Goal: Task Accomplishment & Management: Complete application form

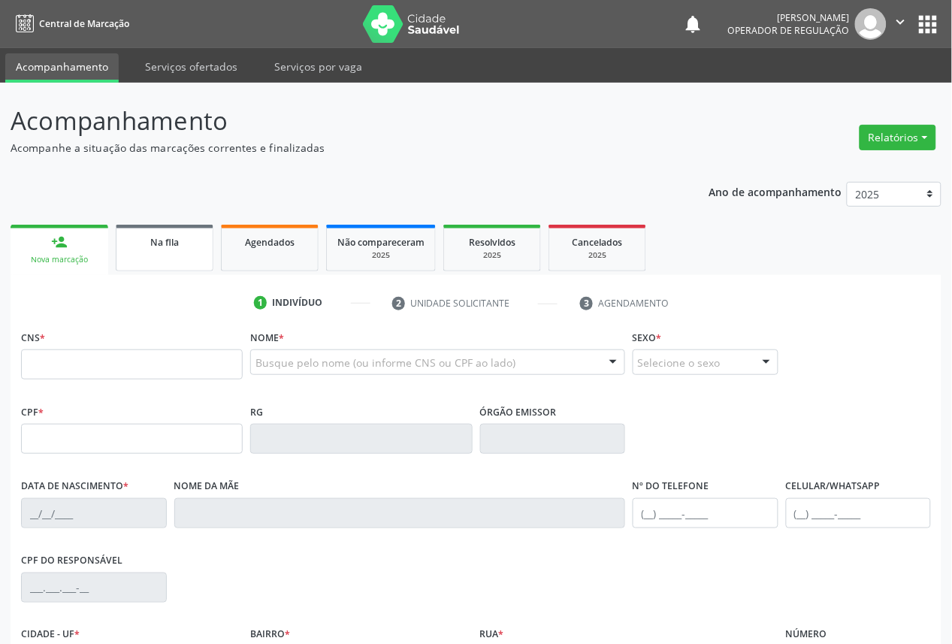
click at [145, 256] on link "Na fila" at bounding box center [165, 248] width 98 height 47
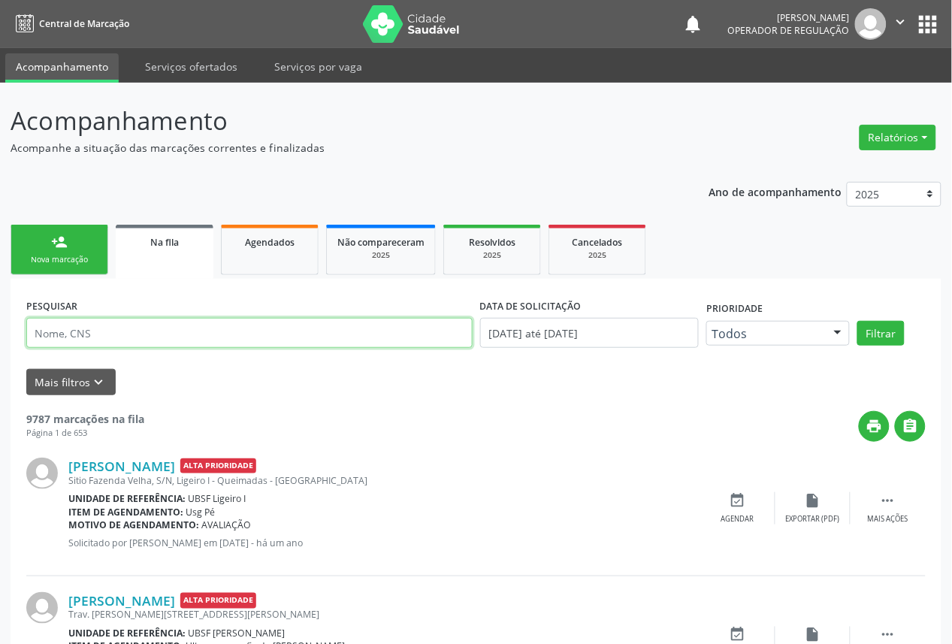
click at [124, 334] on input "text" at bounding box center [249, 333] width 446 height 30
paste input "Gleuson [PERSON_NAME]"
type input "Gleuson [PERSON_NAME]"
click at [857, 321] on button "Filtrar" at bounding box center [880, 334] width 47 height 26
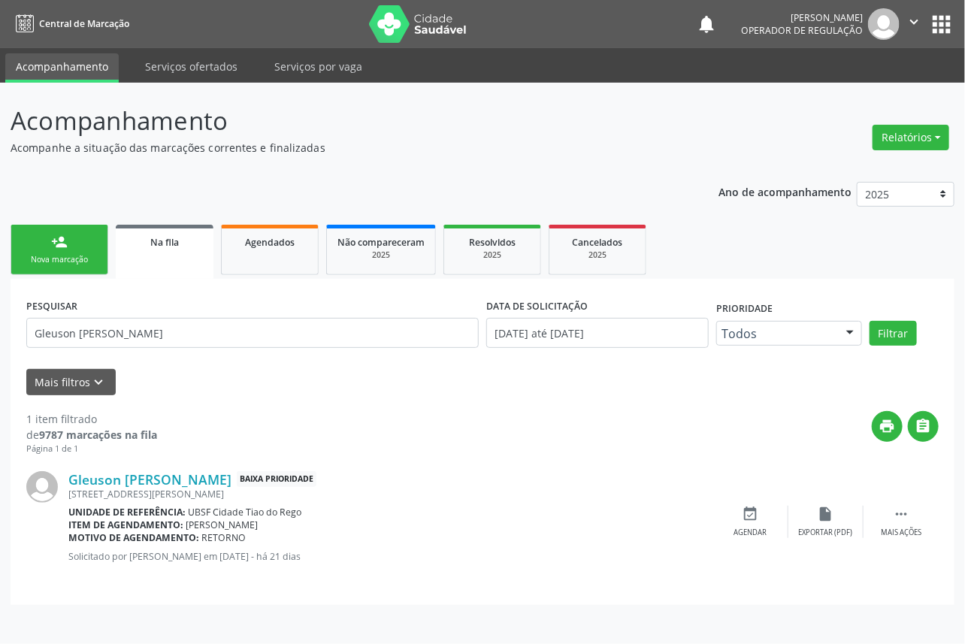
click at [77, 256] on div "Nova marcação" at bounding box center [59, 259] width 75 height 11
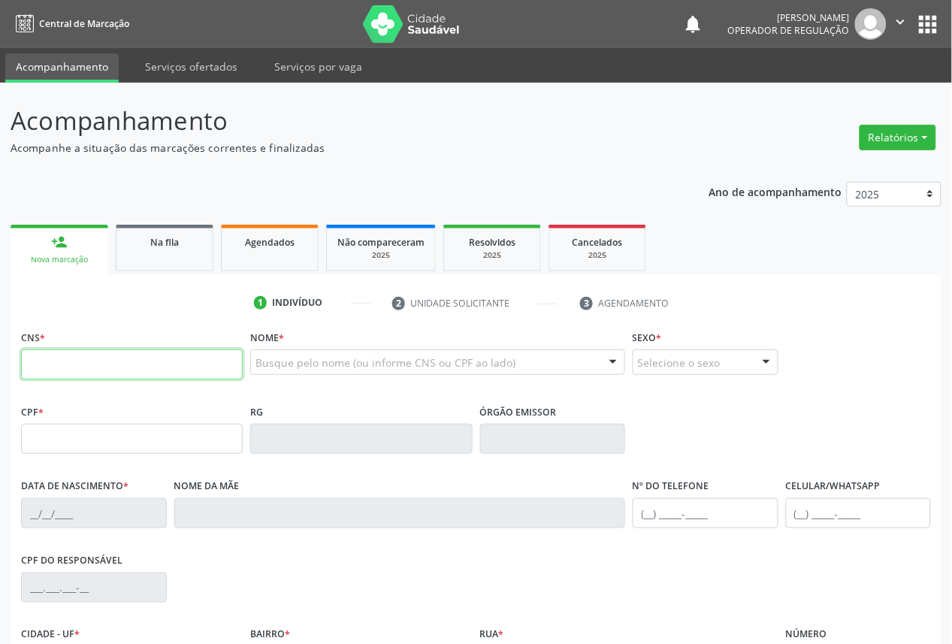
click at [151, 358] on input "text" at bounding box center [132, 364] width 222 height 30
type input "701 2040 6262 6315"
type input "174.730.358-51"
type input "[DATE]"
type input "[PERSON_NAME]"
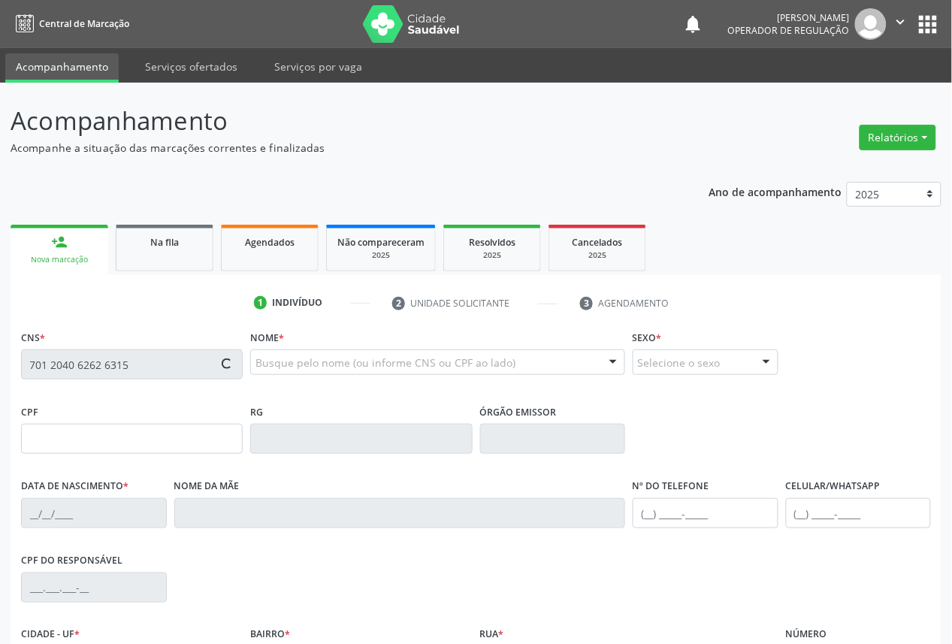
type input "[PHONE_NUMBER]"
type input "988.915.454-49"
type input "113"
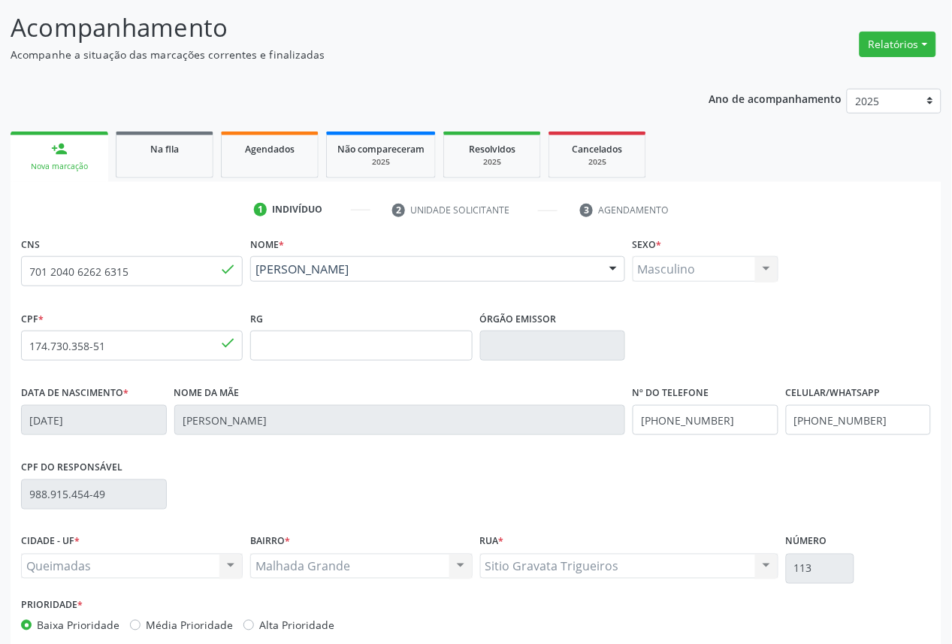
scroll to position [169, 0]
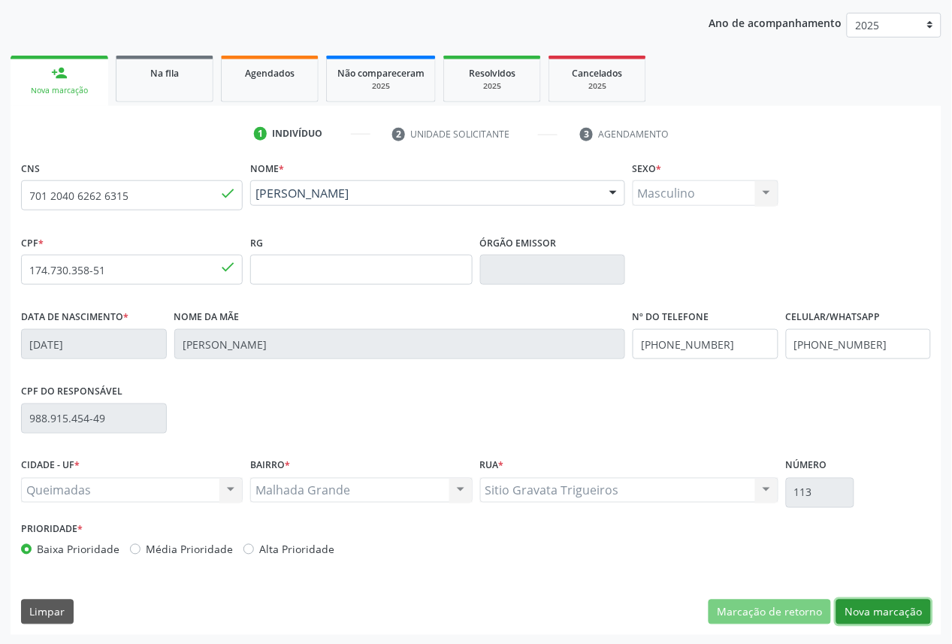
click at [870, 612] on button "Nova marcação" at bounding box center [883, 613] width 95 height 26
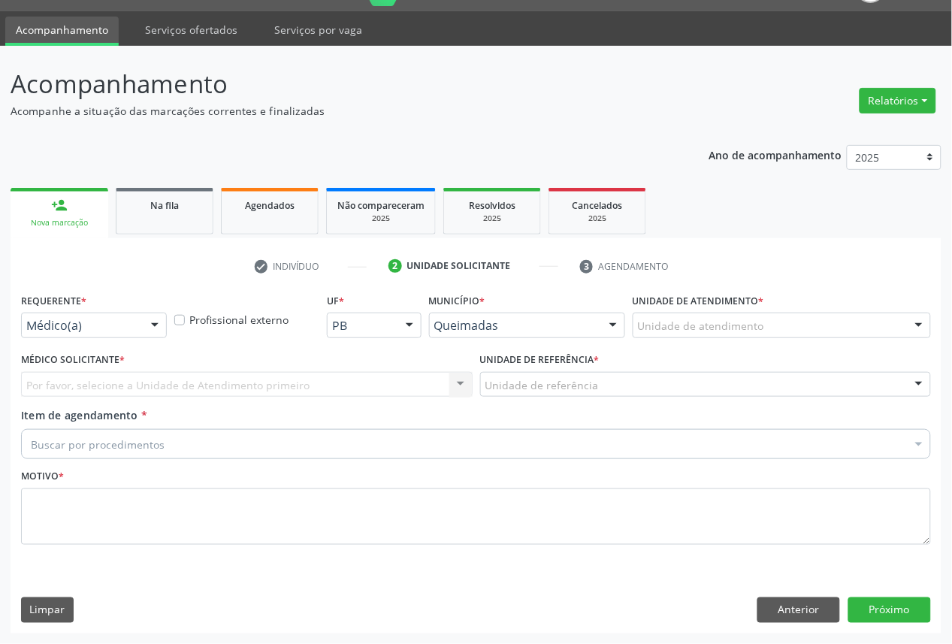
scroll to position [35, 0]
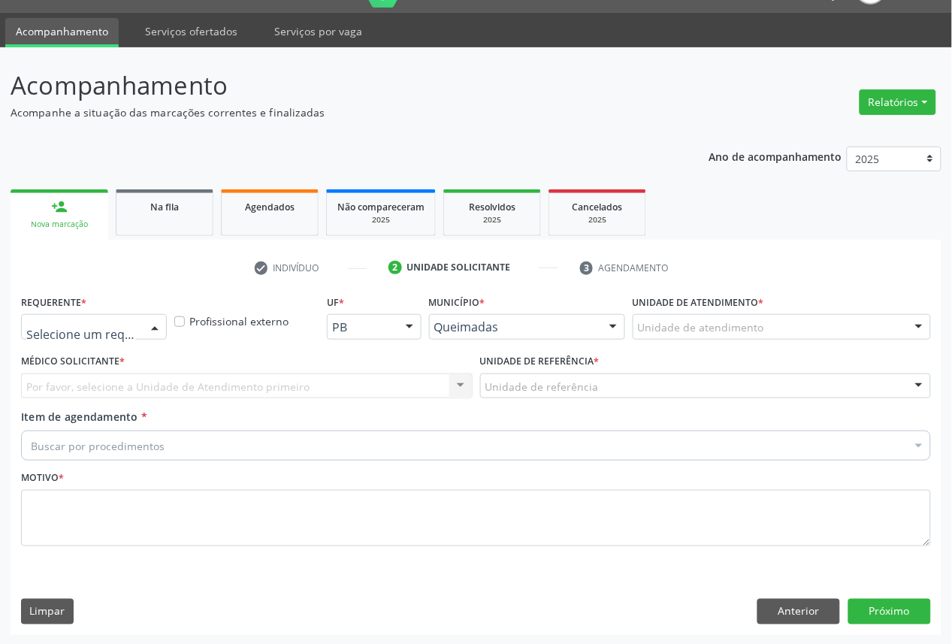
drag, startPoint x: 109, startPoint y: 331, endPoint x: 95, endPoint y: 443, distance: 112.9
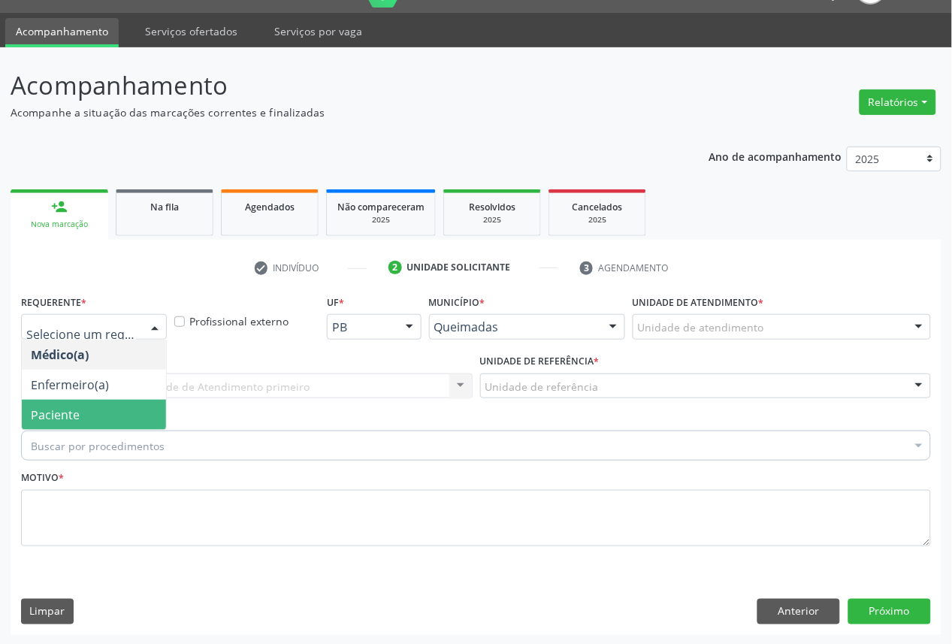
click at [90, 418] on span "Paciente" at bounding box center [94, 415] width 144 height 30
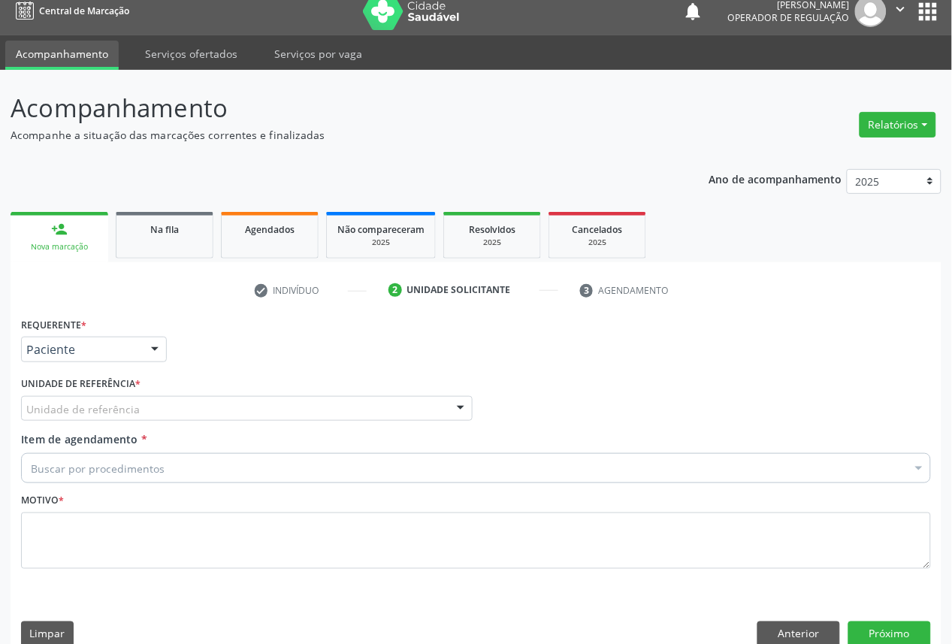
scroll to position [0, 0]
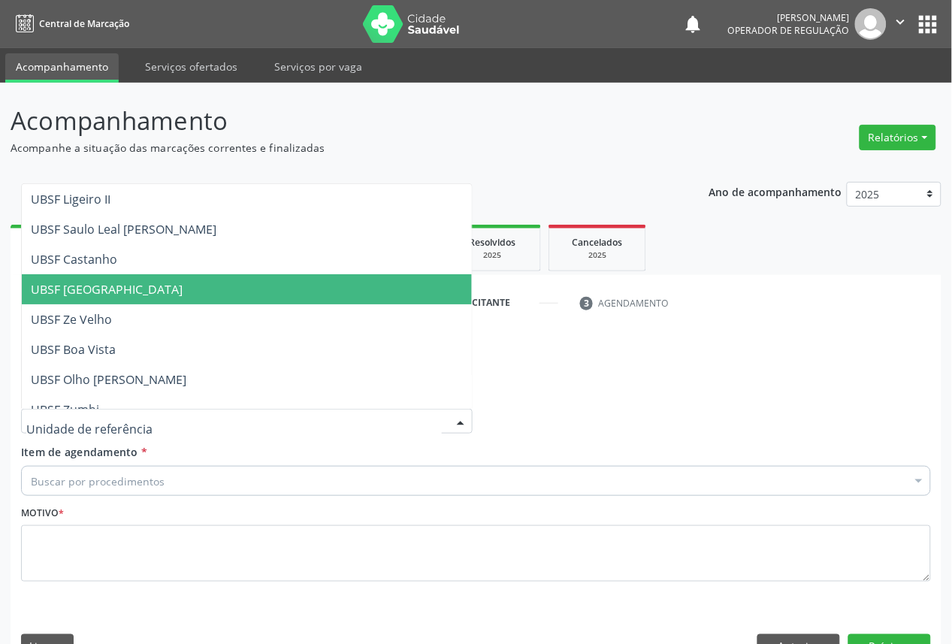
click at [479, 299] on div "Unidade solicitante" at bounding box center [459, 303] width 104 height 14
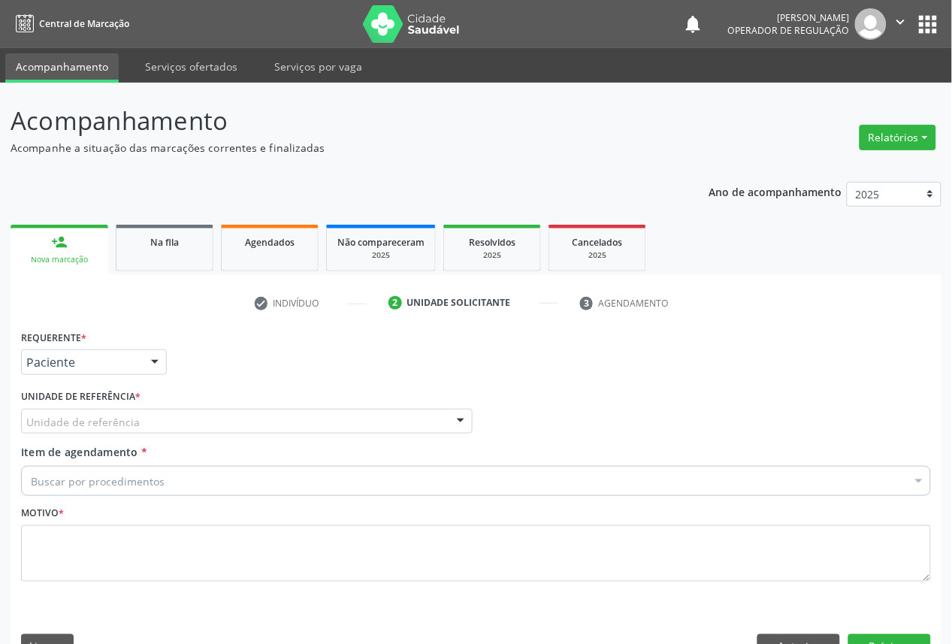
click at [250, 422] on div "Unidade de referência" at bounding box center [247, 422] width 452 height 26
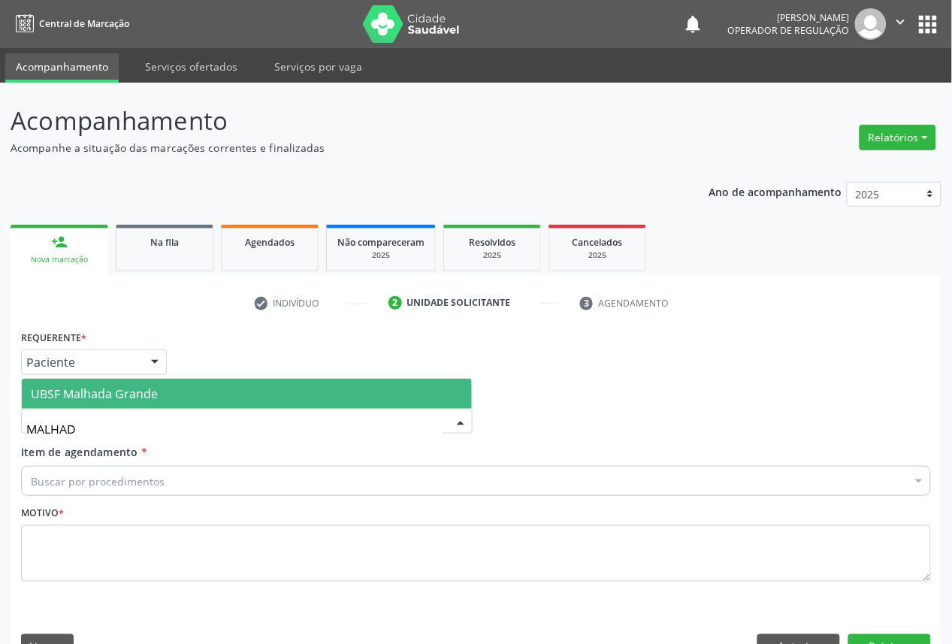
type input "MALHADA"
click at [205, 380] on span "UBSF Malhada Grande" at bounding box center [247, 394] width 450 height 30
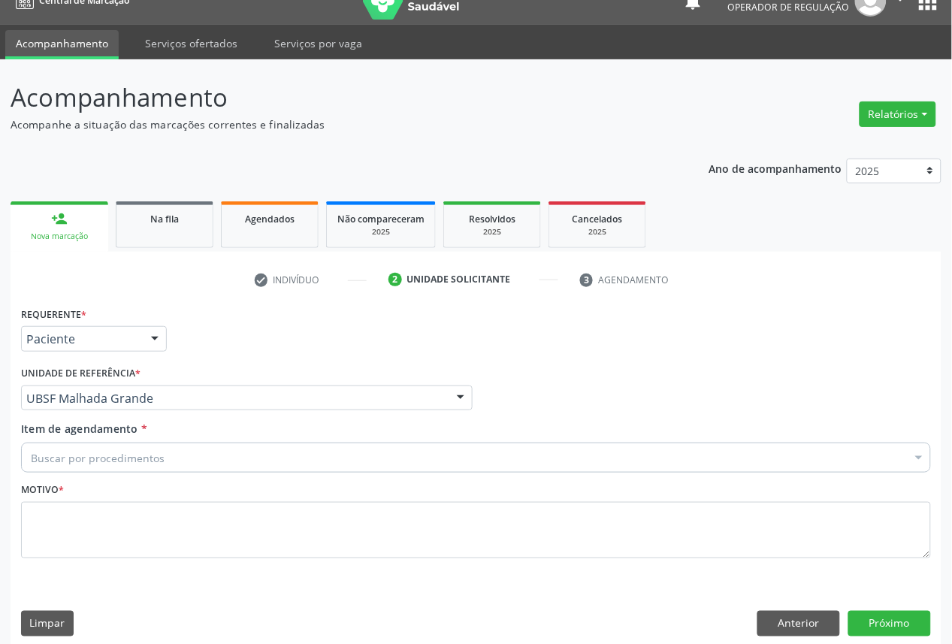
scroll to position [35, 0]
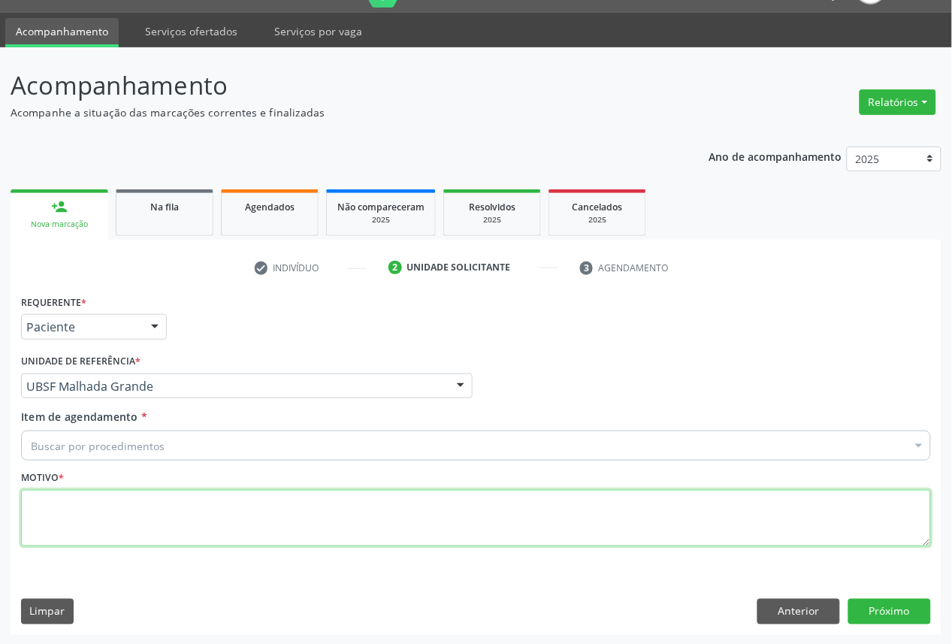
click at [263, 522] on textarea at bounding box center [476, 518] width 910 height 57
paste textarea "Gleuson [PERSON_NAME]"
type textarea "Gleuson [PERSON_NAME]"
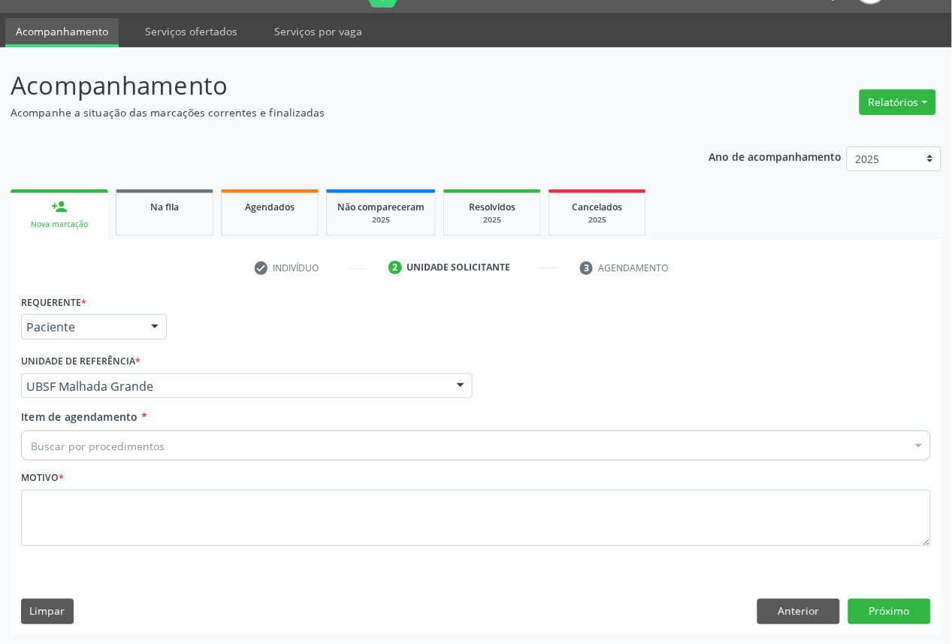
click at [272, 452] on div "Buscar por procedimentos" at bounding box center [476, 446] width 910 height 30
paste input "OFTALMOLOGISTA"
type input "OFTALMOLOGISTA"
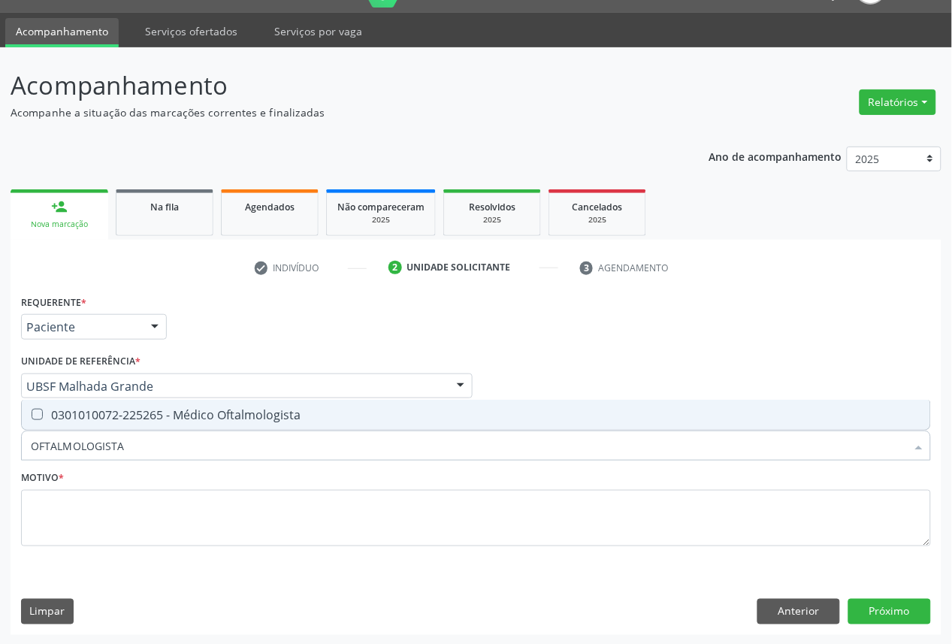
click at [241, 416] on div "0301010072-225265 - Médico Oftalmologista" at bounding box center [476, 415] width 890 height 12
checkbox Oftalmologista "true"
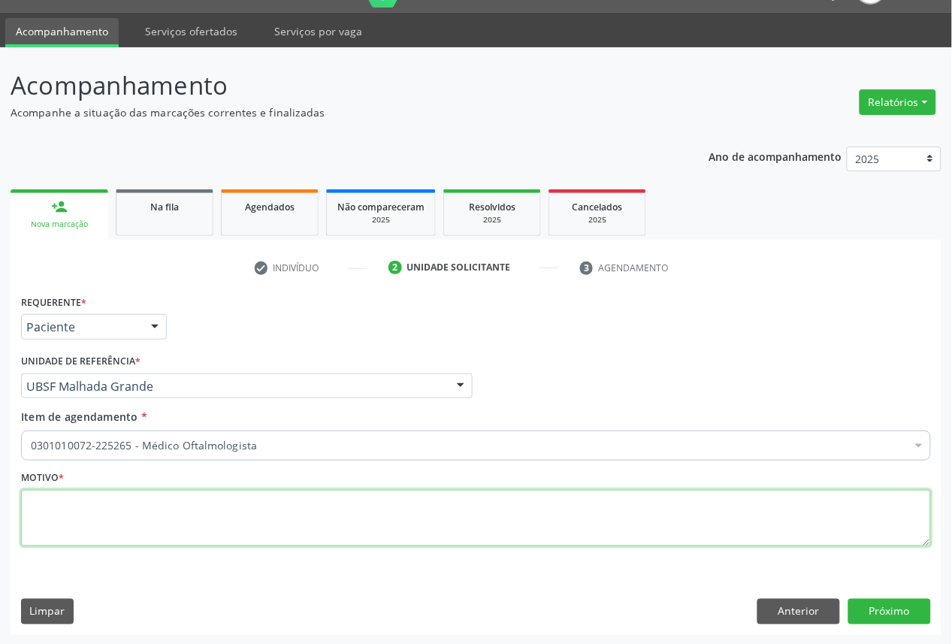
click at [364, 527] on textarea at bounding box center [476, 518] width 910 height 57
paste textarea "CONSULTA 05/2025"
click at [84, 496] on textarea "CONSULTA 05/2025" at bounding box center [476, 518] width 910 height 57
type textarea "CONSULTA 05/2025"
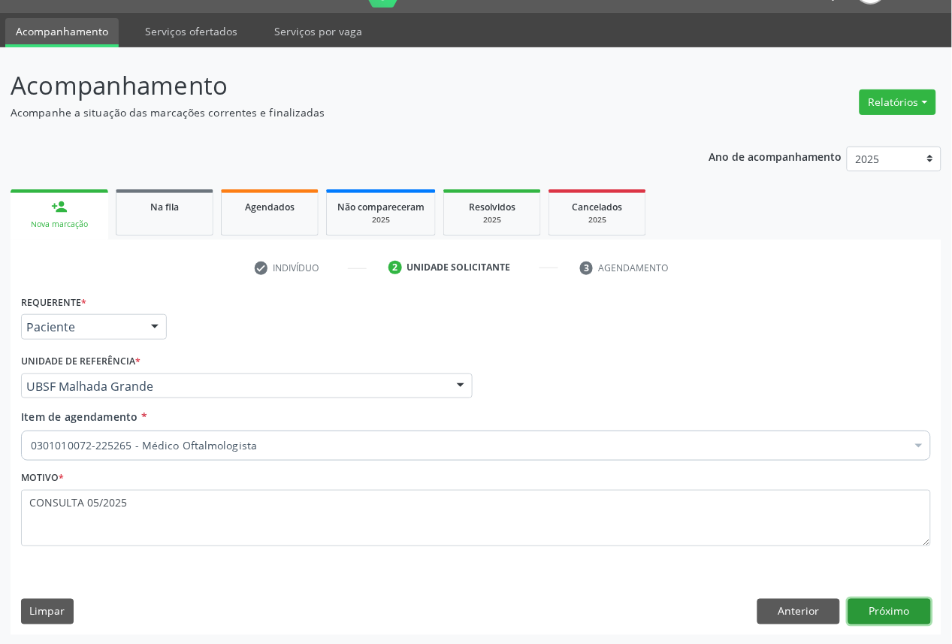
click at [915, 618] on button "Próximo" at bounding box center [889, 612] width 83 height 26
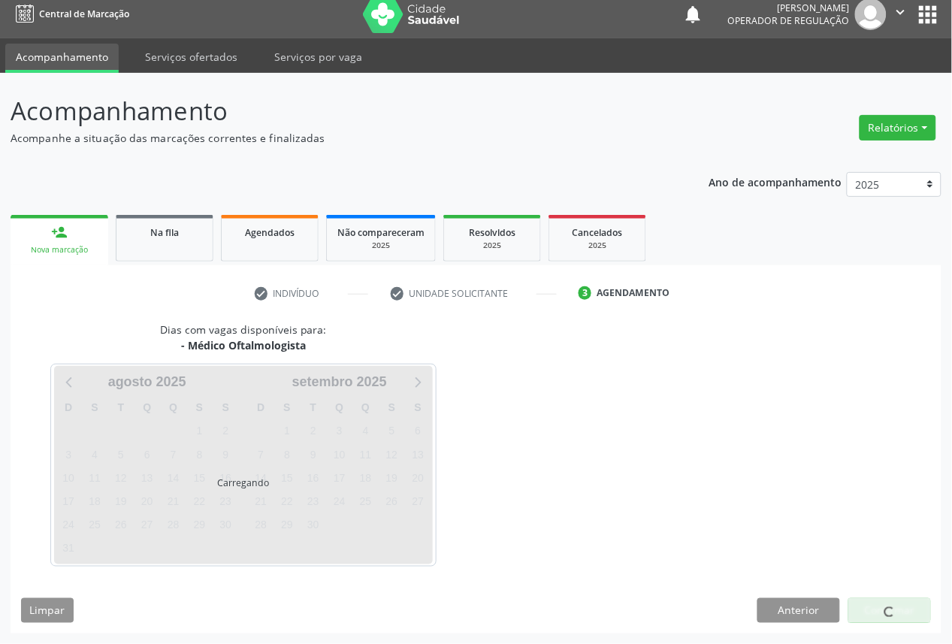
scroll to position [9, 0]
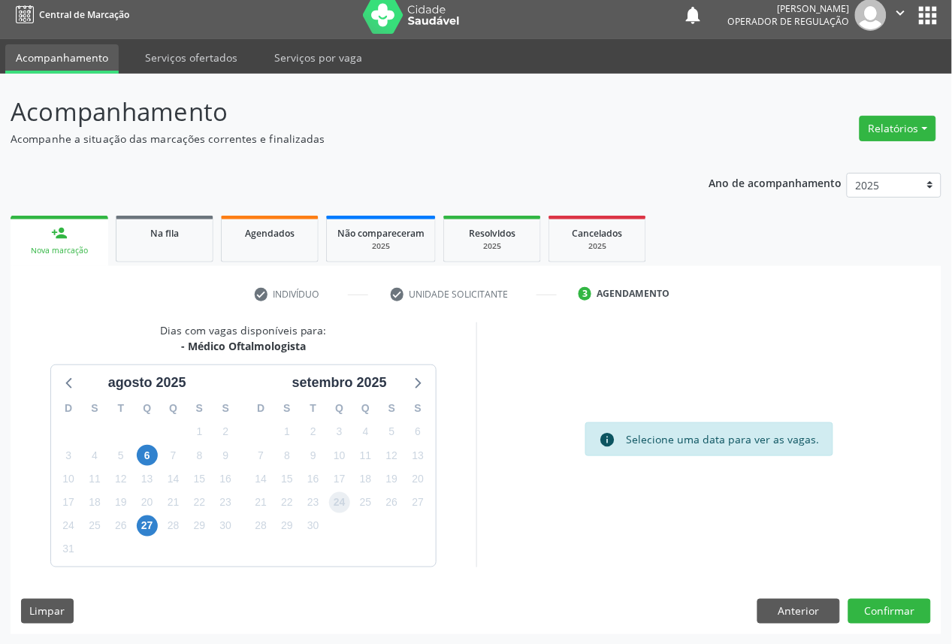
click at [340, 494] on span "24" at bounding box center [339, 502] width 21 height 21
click at [896, 603] on button "Confirmar" at bounding box center [889, 612] width 83 height 26
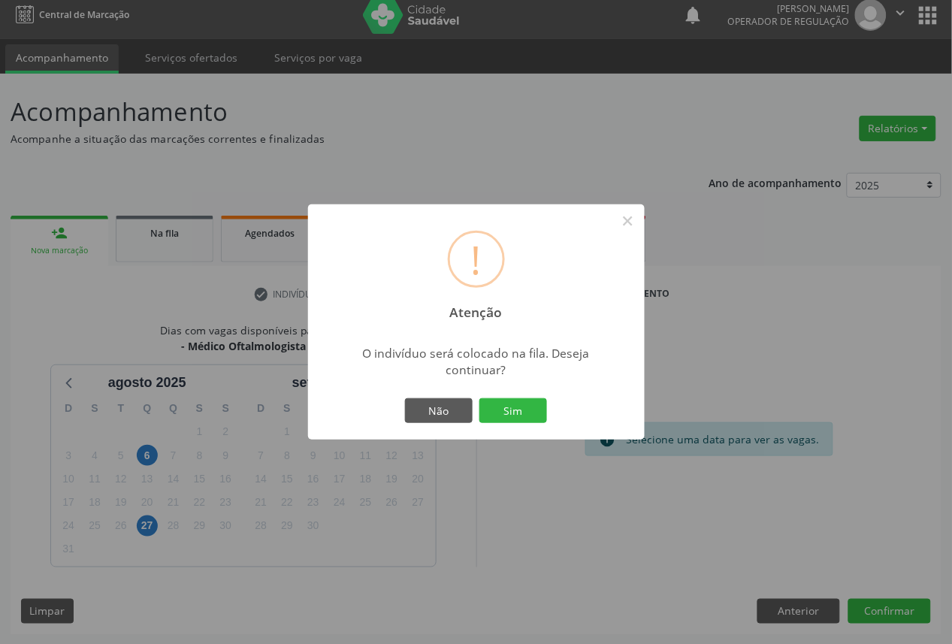
click at [479, 398] on button "Sim" at bounding box center [513, 411] width 68 height 26
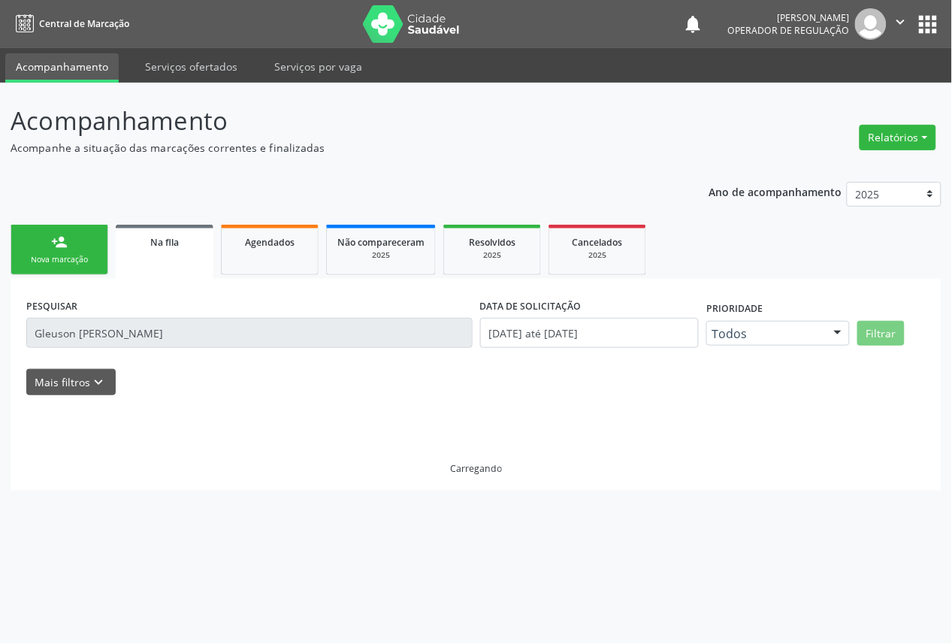
scroll to position [0, 0]
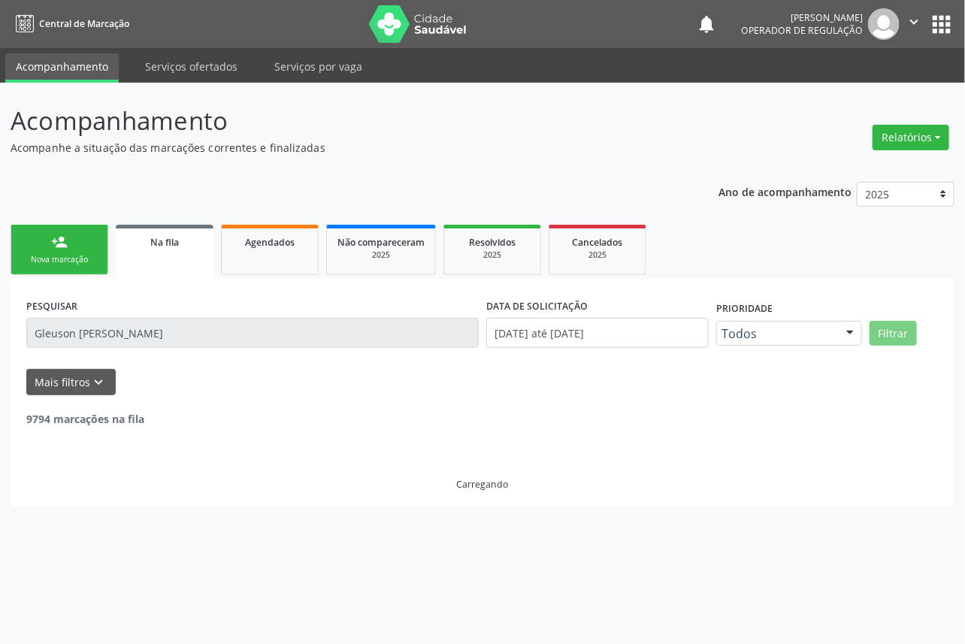
click at [78, 267] on link "person_add Nova marcação" at bounding box center [60, 250] width 98 height 50
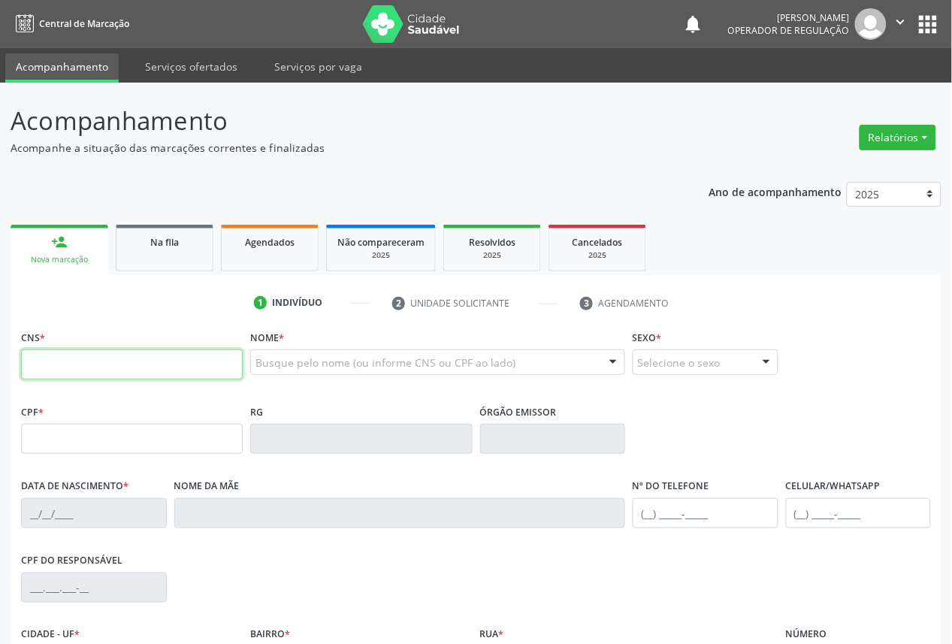
click at [153, 371] on input "text" at bounding box center [132, 364] width 222 height 30
type input "703 2016 1336 4099"
type input "062.944.817-59"
type input "[DATE]"
type input "[PERSON_NAME]"
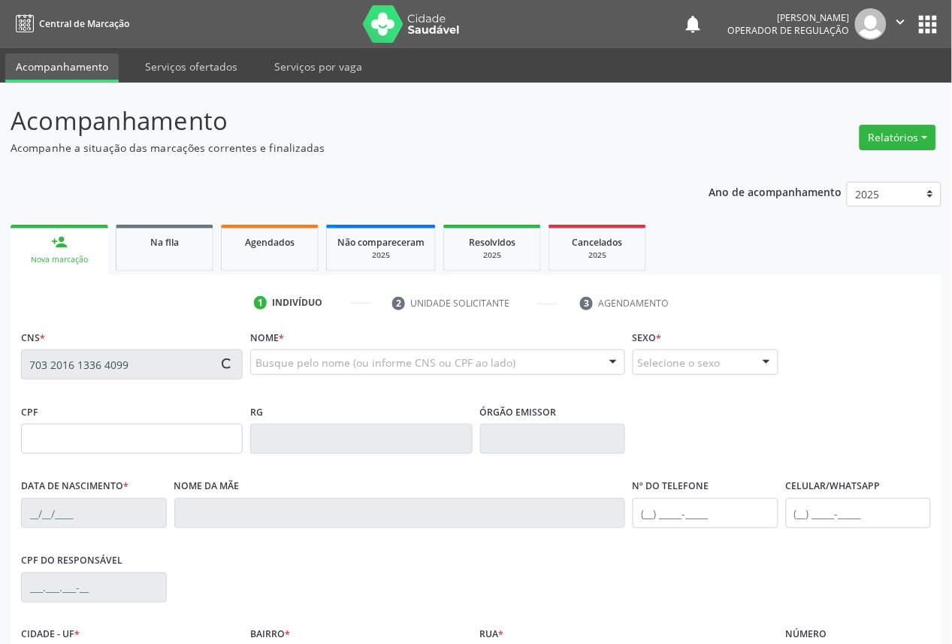
type input "[PHONE_NUMBER]"
type input "173"
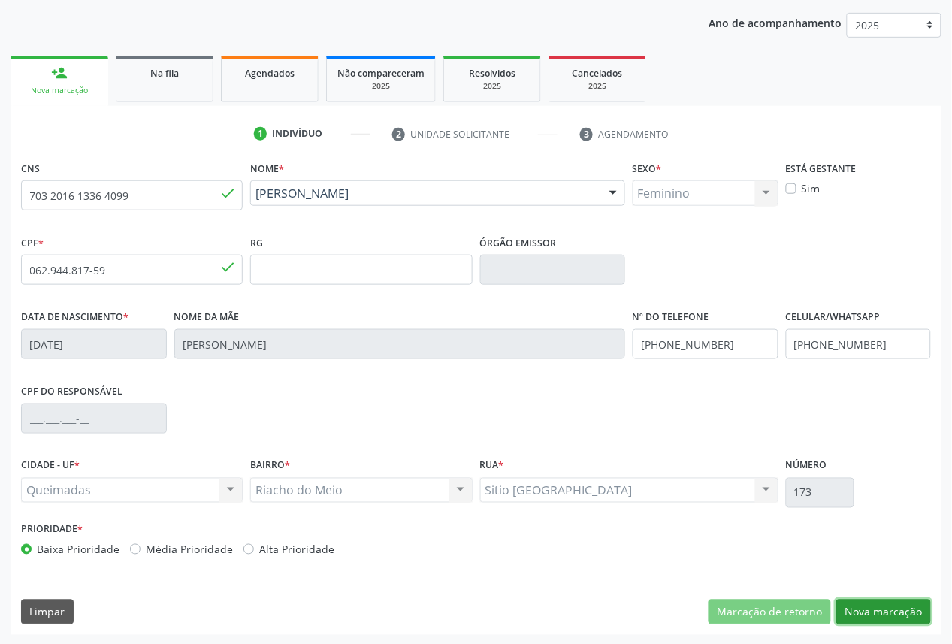
click at [882, 617] on button "Nova marcação" at bounding box center [883, 613] width 95 height 26
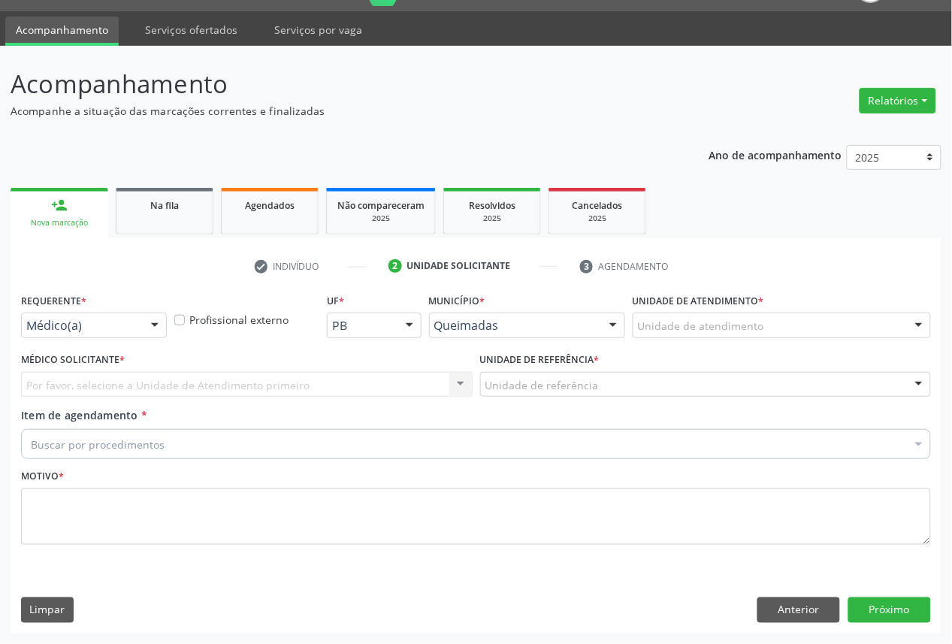
scroll to position [35, 0]
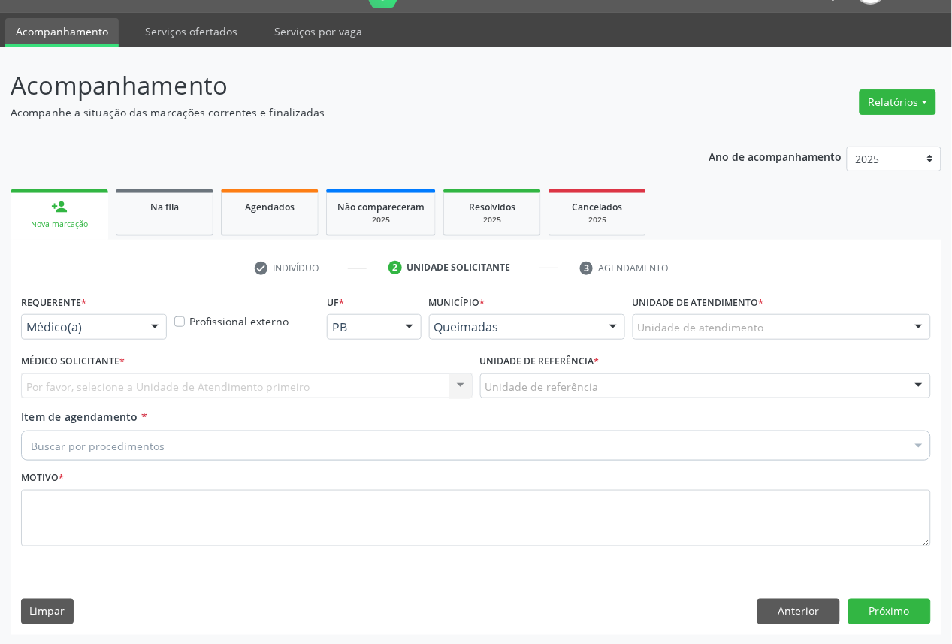
drag, startPoint x: 144, startPoint y: 332, endPoint x: 146, endPoint y: 397, distance: 64.6
click at [144, 340] on div "Médico(a) Médico(a) Enfermeiro(a) Paciente Nenhum resultado encontrado para: " …" at bounding box center [94, 327] width 146 height 26
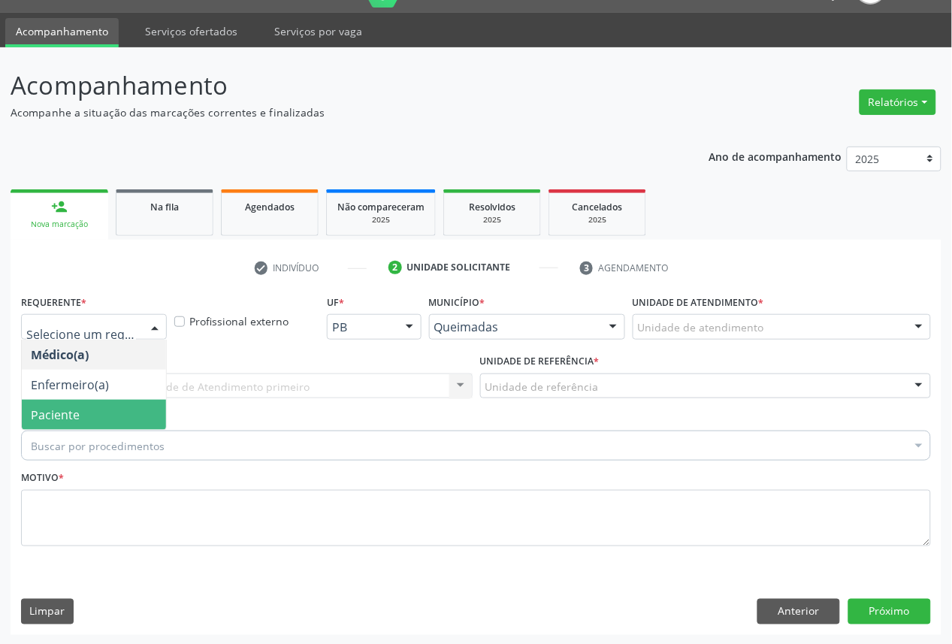
click at [144, 416] on span "Paciente" at bounding box center [94, 415] width 144 height 30
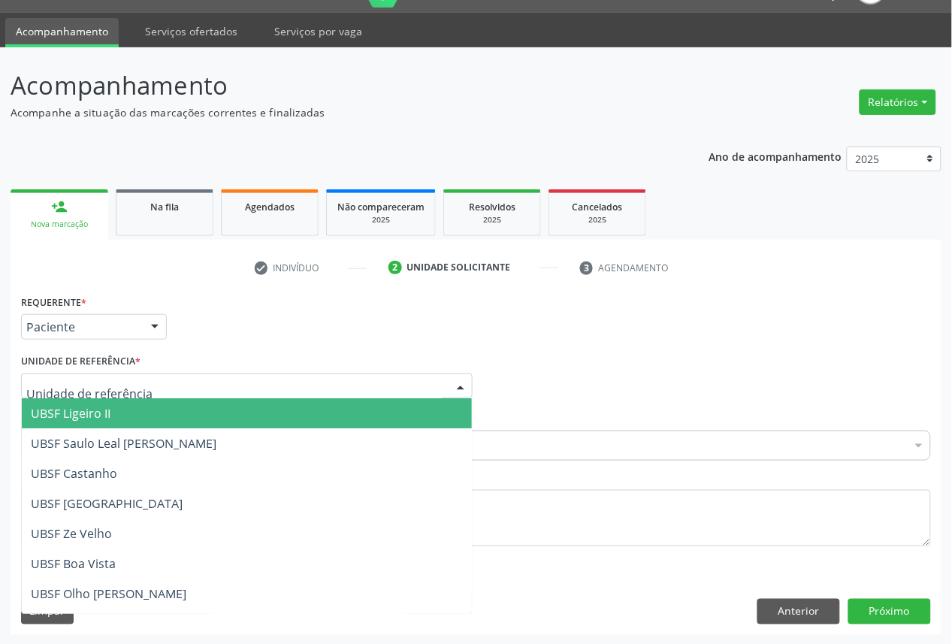
click at [197, 384] on div at bounding box center [247, 386] width 452 height 26
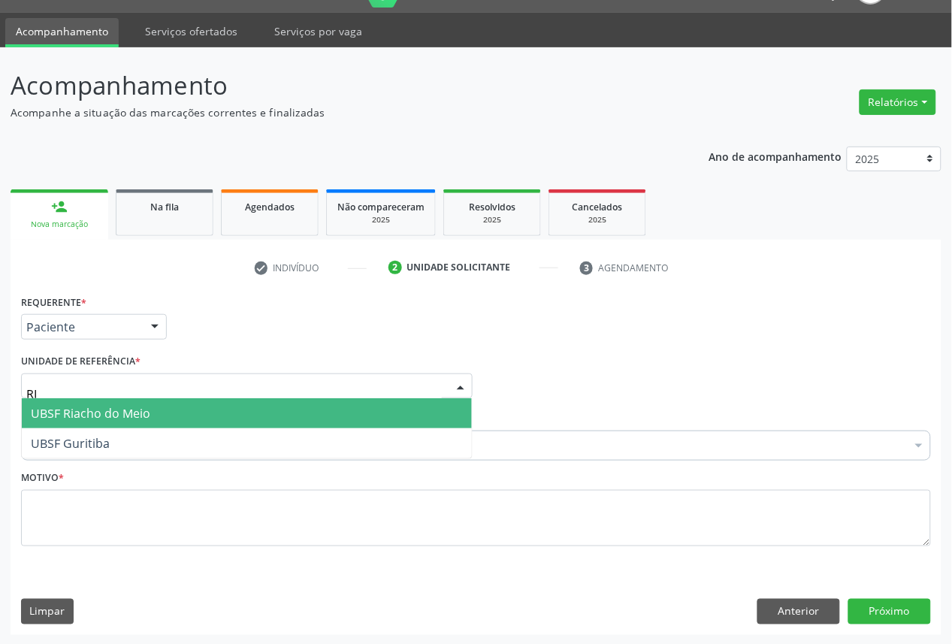
type input "RIA"
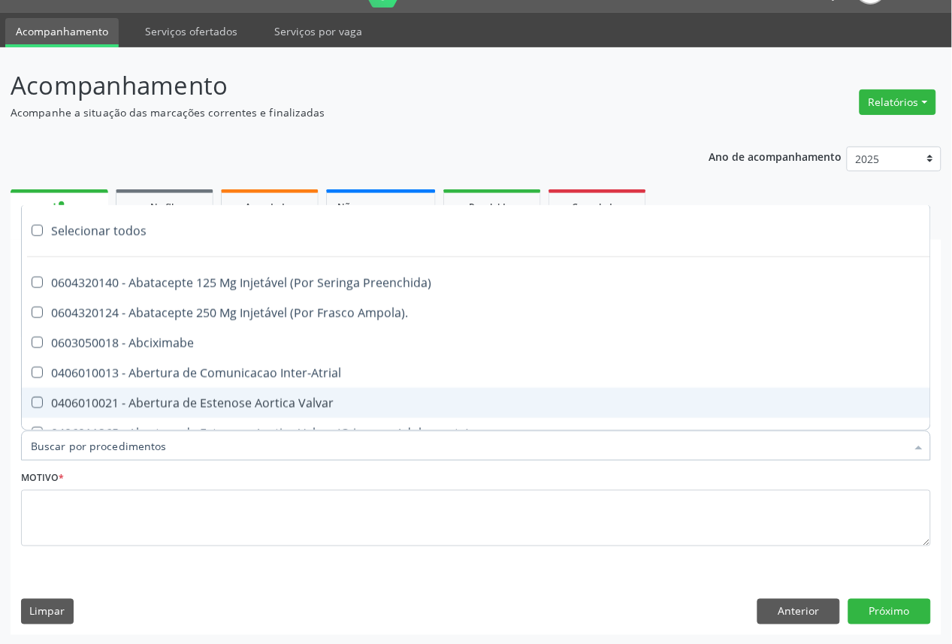
drag, startPoint x: 254, startPoint y: 549, endPoint x: 251, endPoint y: 519, distance: 30.2
click at [254, 546] on fieldset "Motivo *" at bounding box center [476, 512] width 910 height 90
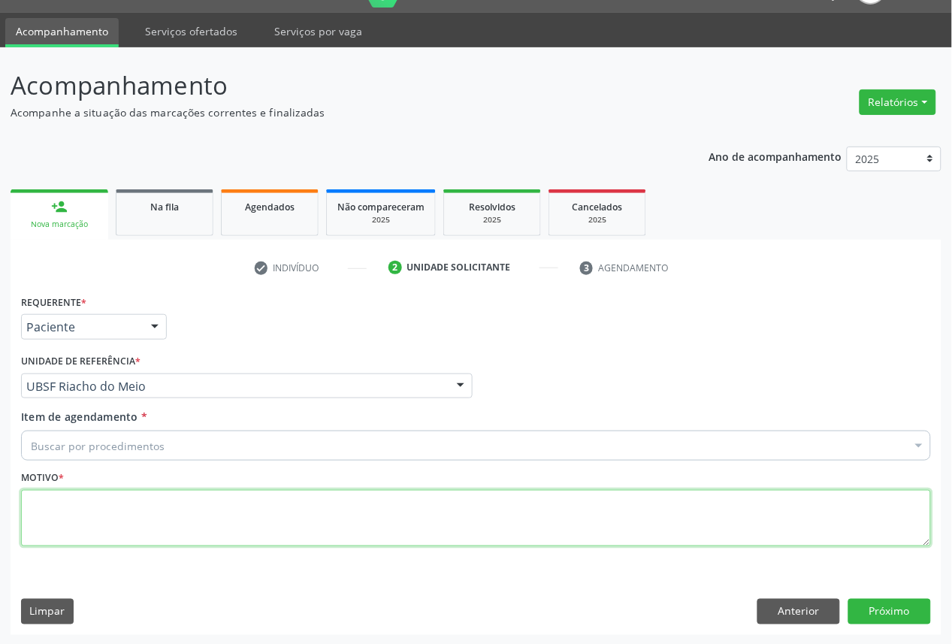
click at [250, 517] on textarea at bounding box center [476, 518] width 910 height 57
paste textarea "retinopatia diabética"
type textarea "retinopatia diabética"
click at [196, 526] on textarea at bounding box center [476, 518] width 910 height 57
type textarea "I"
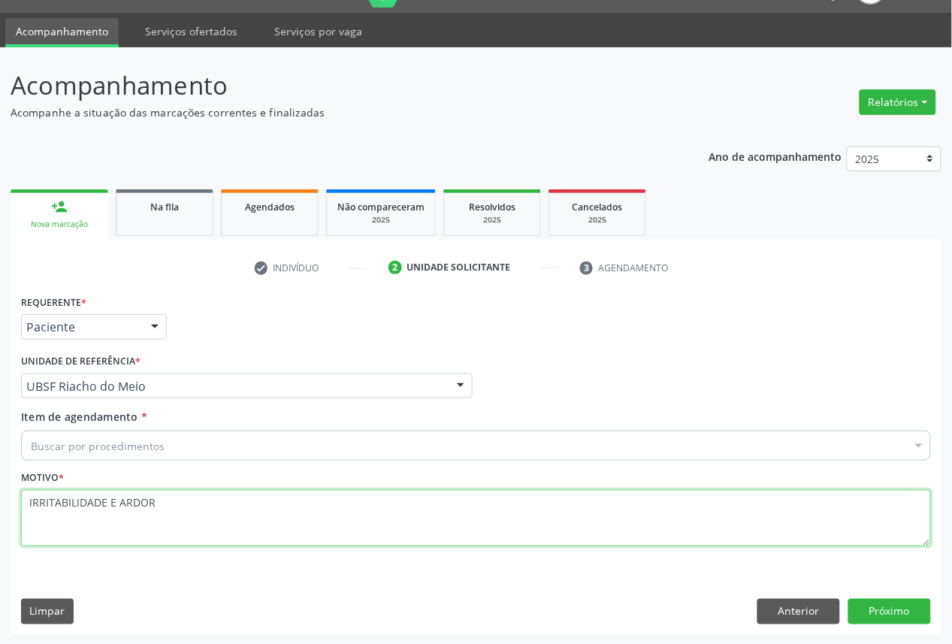
paste textarea "CONSULTA 05/2025"
type textarea "IRRITABILIDADE E ARDOR CONSULTA 05/2025"
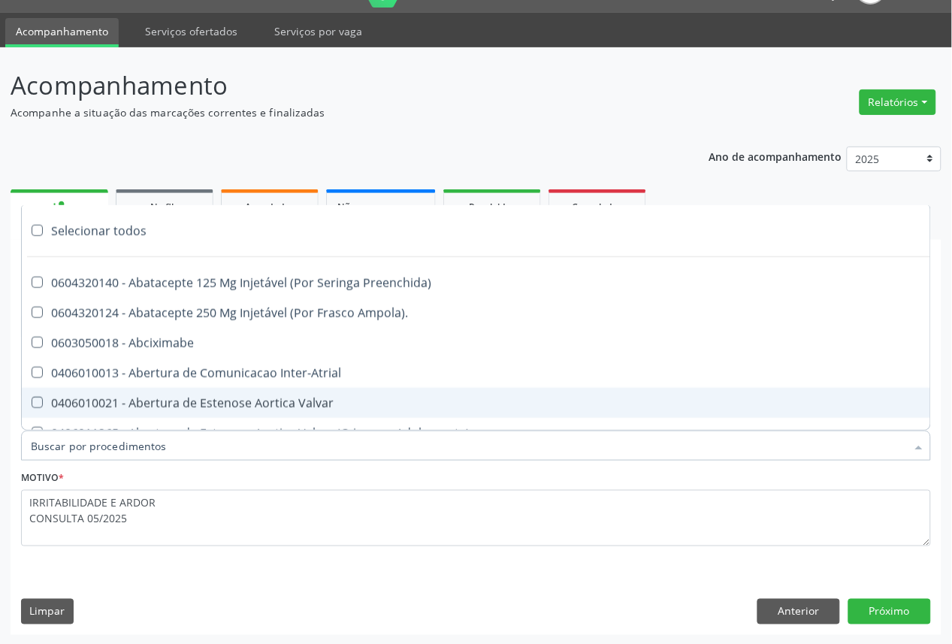
paste input "OFTALMOLOGISTA"
type input "OFTALMOLOGISTA"
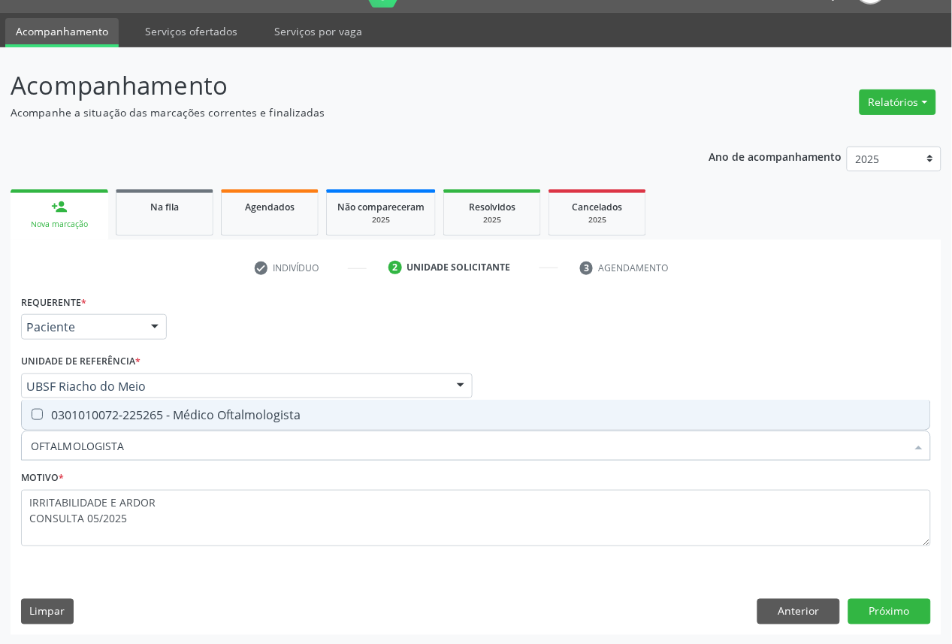
click at [281, 409] on div "0301010072-225265 - Médico Oftalmologista" at bounding box center [476, 415] width 890 height 12
checkbox Oftalmologista "true"
click at [902, 627] on div "Requerente * Paciente Médico(a) Enfermeiro(a) Paciente Nenhum resultado encontr…" at bounding box center [476, 462] width 931 height 343
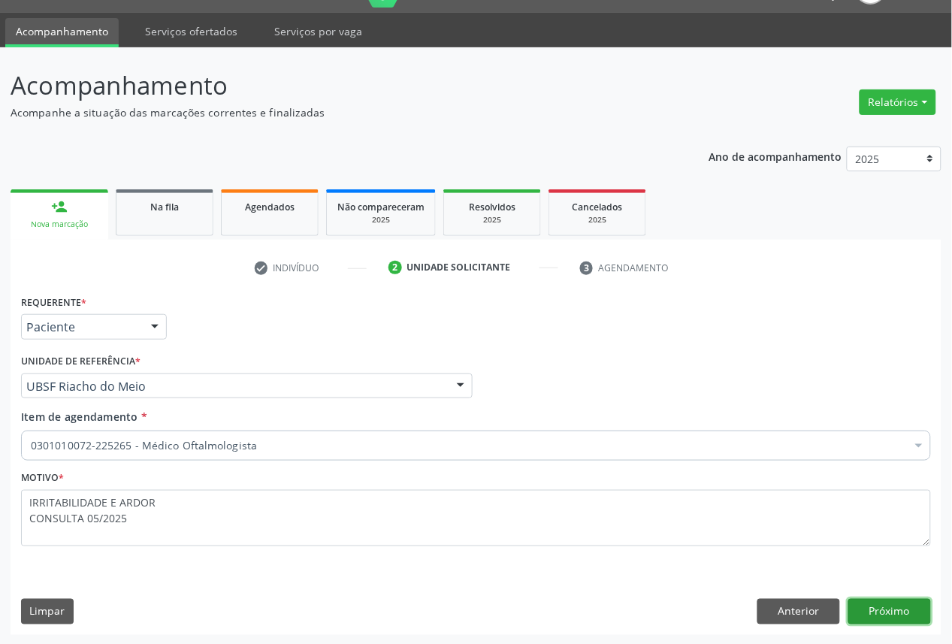
click at [896, 618] on button "Próximo" at bounding box center [889, 612] width 83 height 26
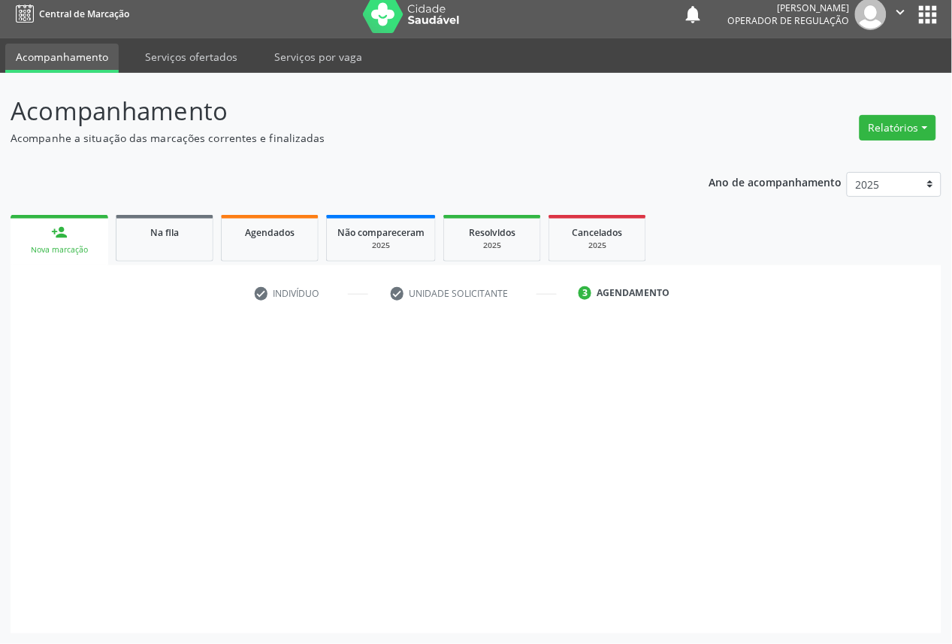
scroll to position [9, 0]
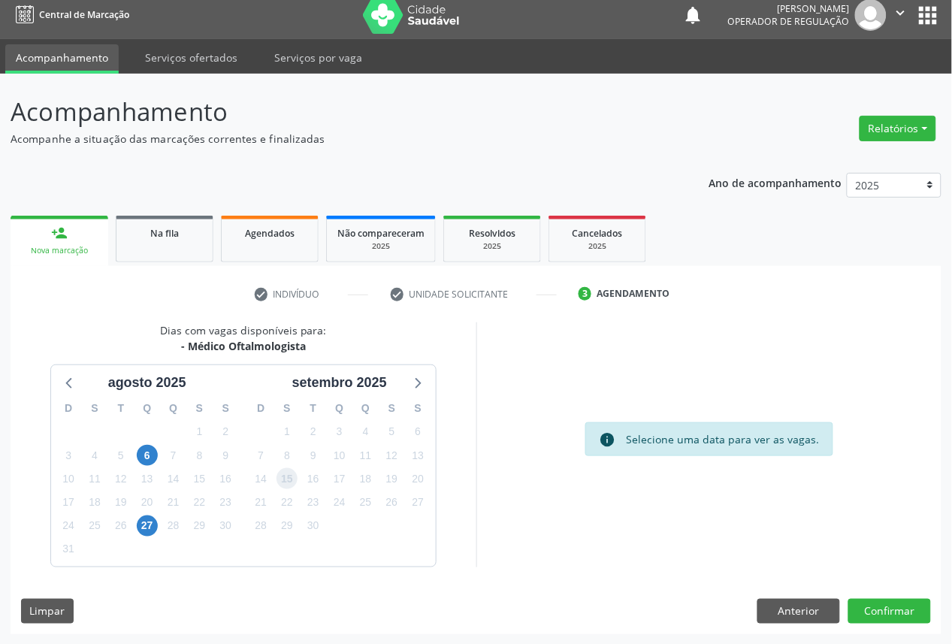
click at [295, 473] on span "15" at bounding box center [287, 478] width 21 height 21
click at [902, 607] on button "Confirmar" at bounding box center [889, 612] width 83 height 26
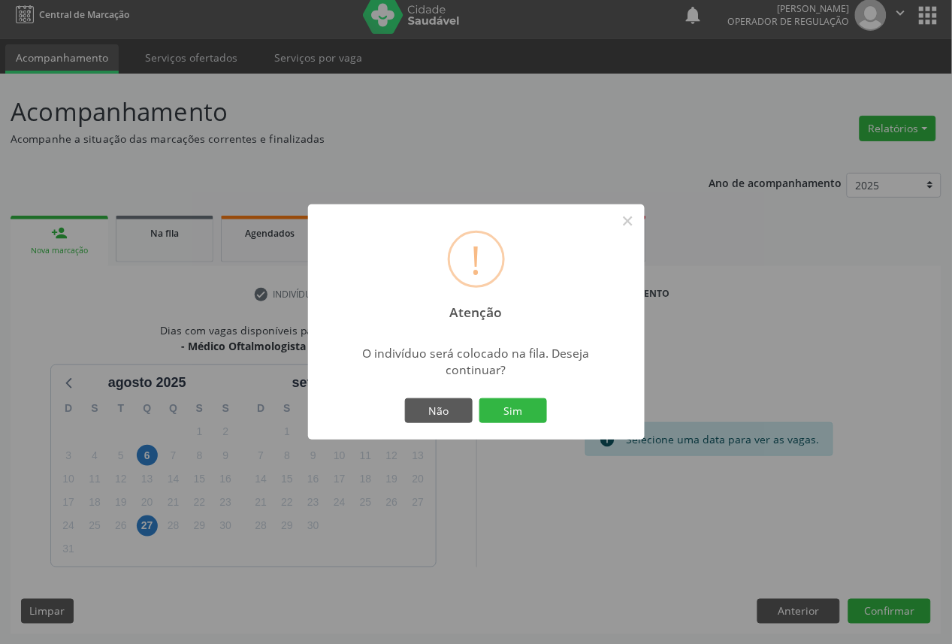
click at [479, 398] on button "Sim" at bounding box center [513, 411] width 68 height 26
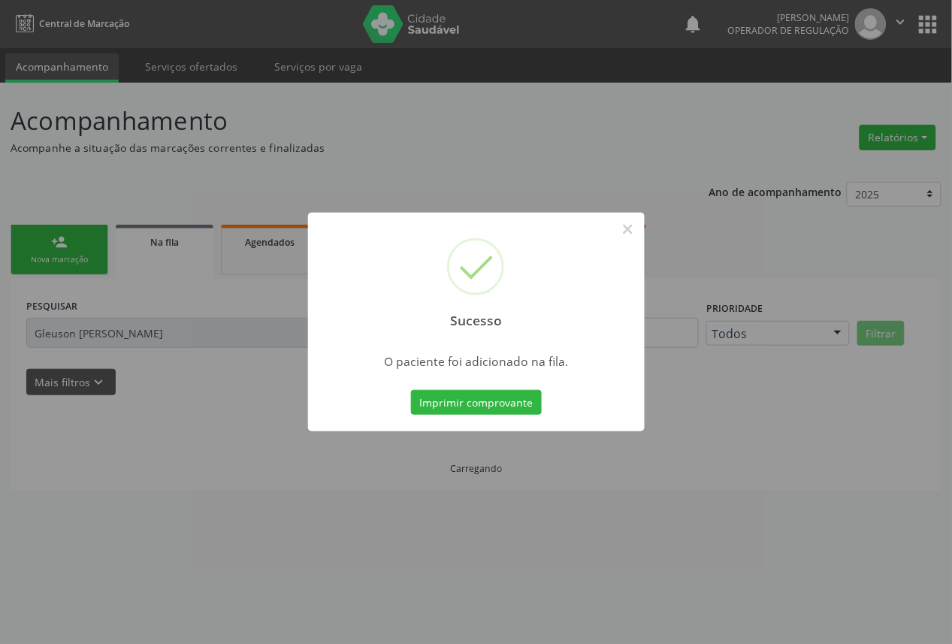
scroll to position [0, 0]
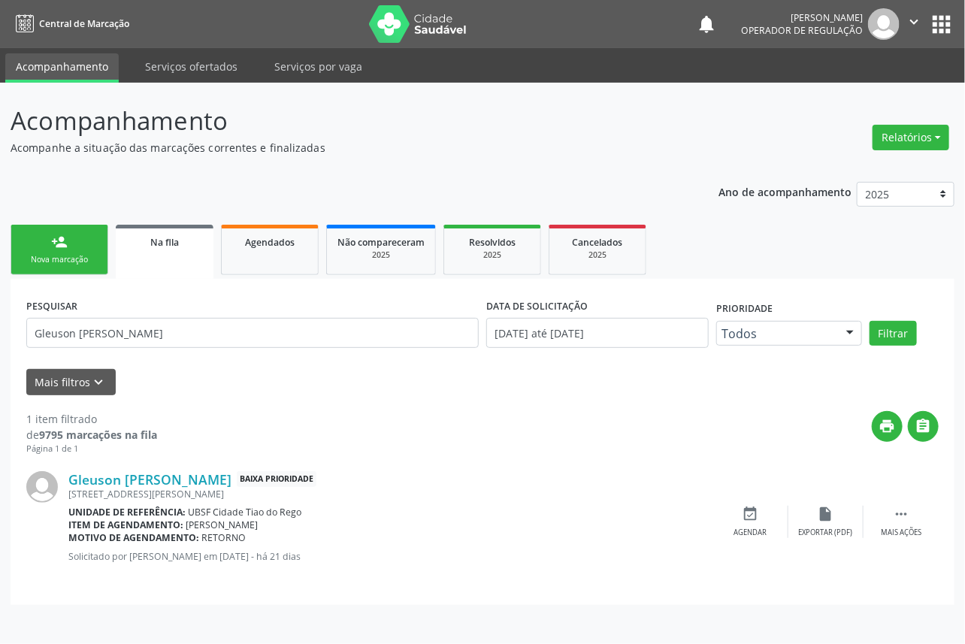
click at [88, 260] on div "Nova marcação" at bounding box center [59, 259] width 75 height 11
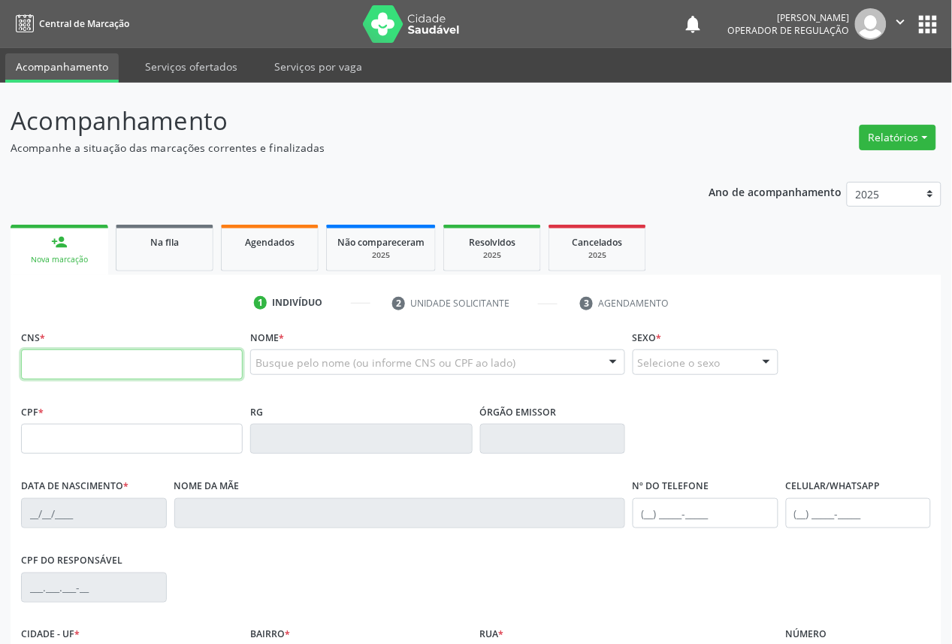
click at [78, 367] on input "text" at bounding box center [132, 364] width 222 height 30
type input "700 0083 2155 4703"
type input "031.126.364-06"
type input "[DATE]"
type input "[PERSON_NAME]"
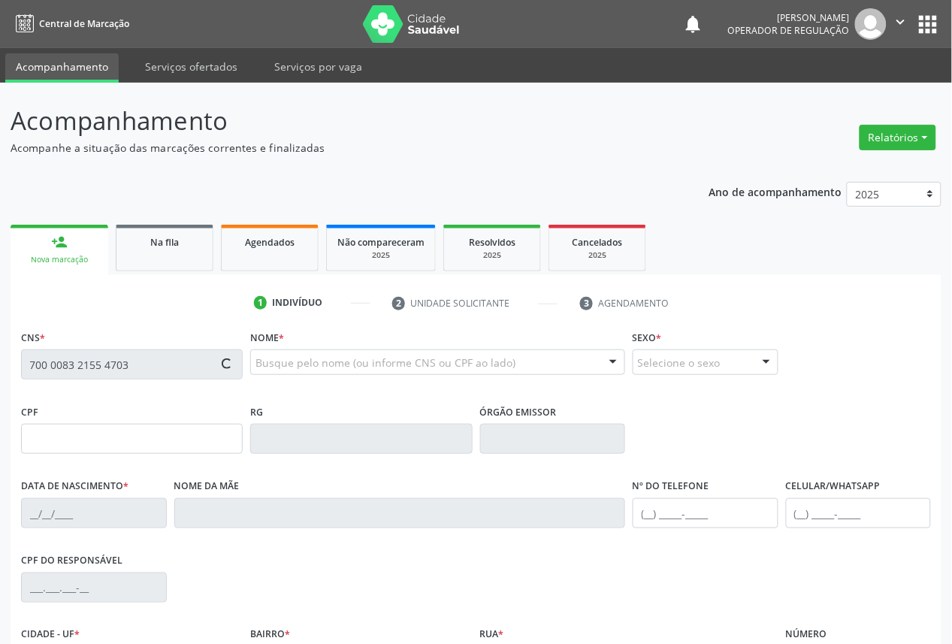
type input "[PHONE_NUMBER]"
type input "789.974.374-53"
type input "27"
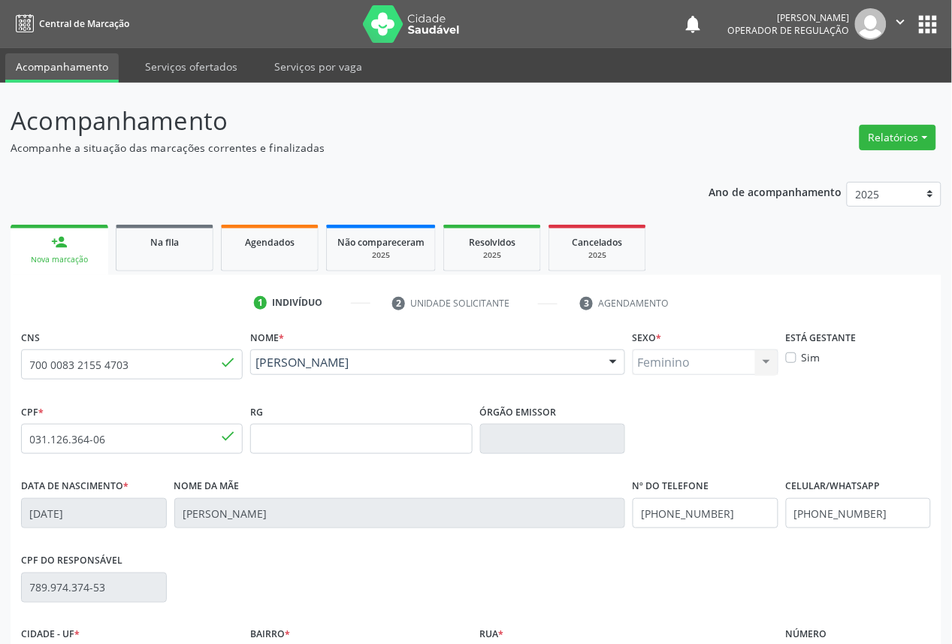
scroll to position [169, 0]
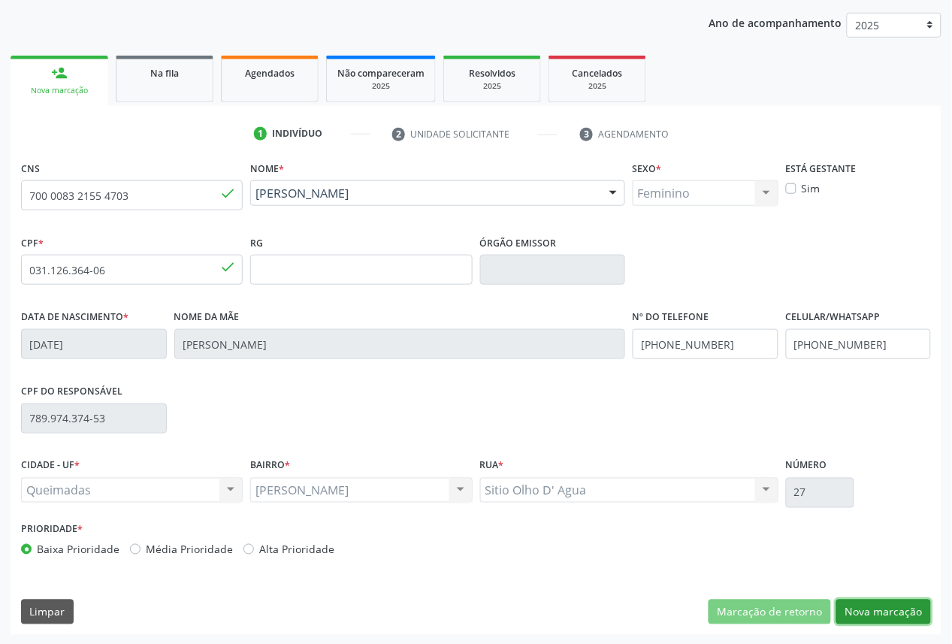
click at [892, 600] on button "Nova marcação" at bounding box center [883, 613] width 95 height 26
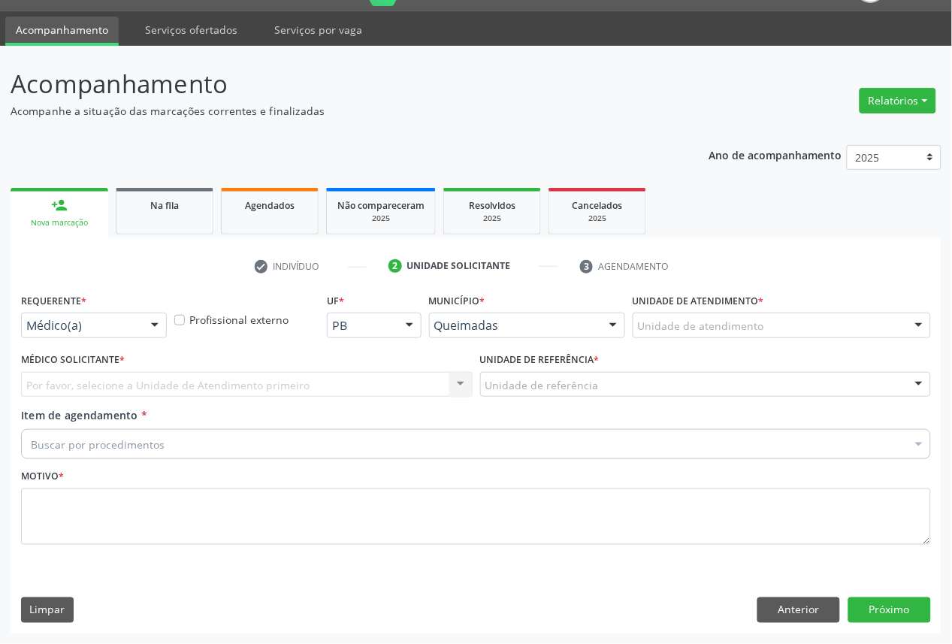
scroll to position [35, 0]
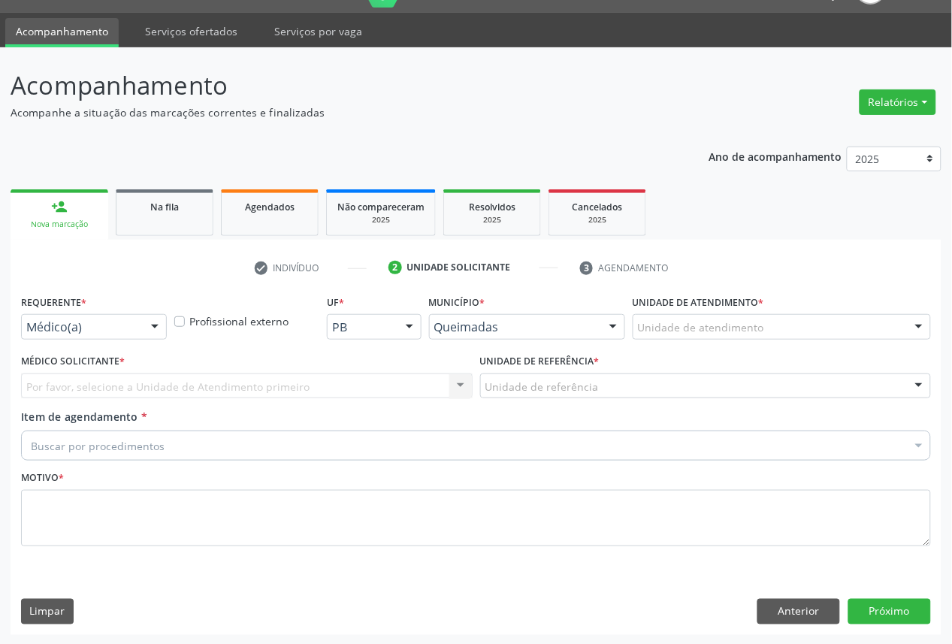
drag, startPoint x: 74, startPoint y: 335, endPoint x: 77, endPoint y: 356, distance: 21.4
click at [75, 335] on div "Médico(a)" at bounding box center [94, 327] width 146 height 26
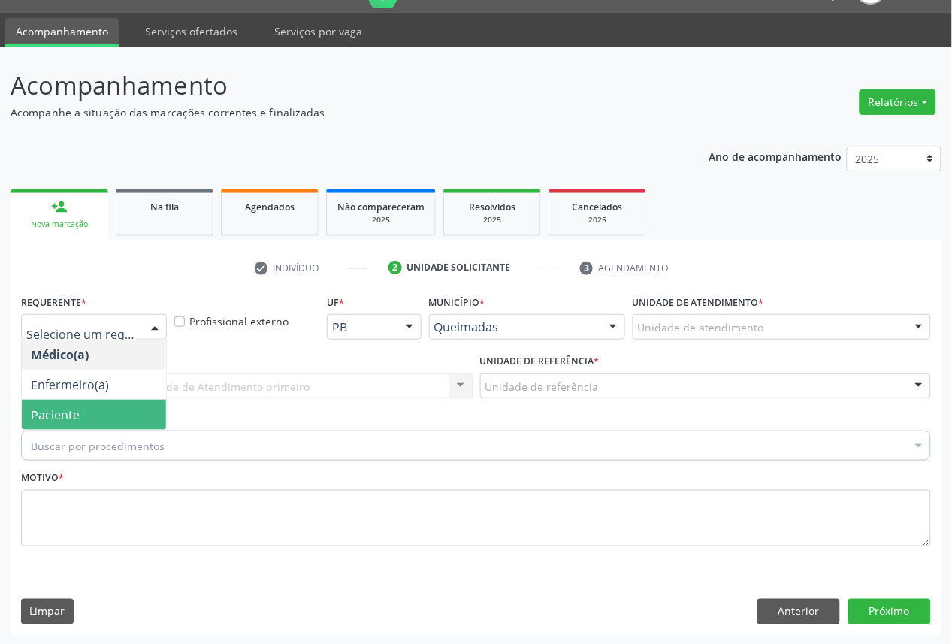
click at [86, 407] on span "Paciente" at bounding box center [94, 415] width 144 height 30
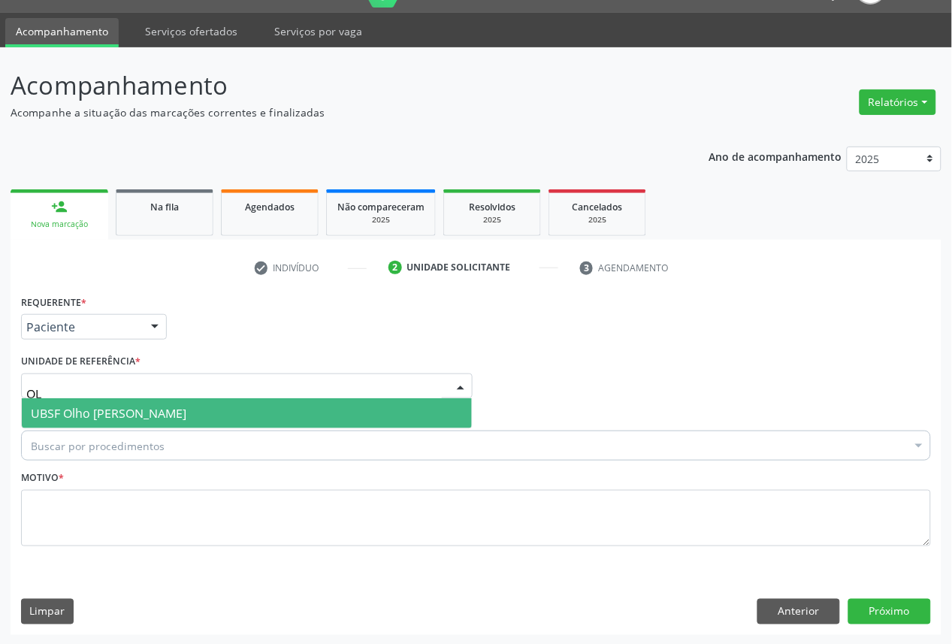
type input "OLH"
click at [174, 418] on span "UBSF Olho [PERSON_NAME]" at bounding box center [109, 413] width 156 height 17
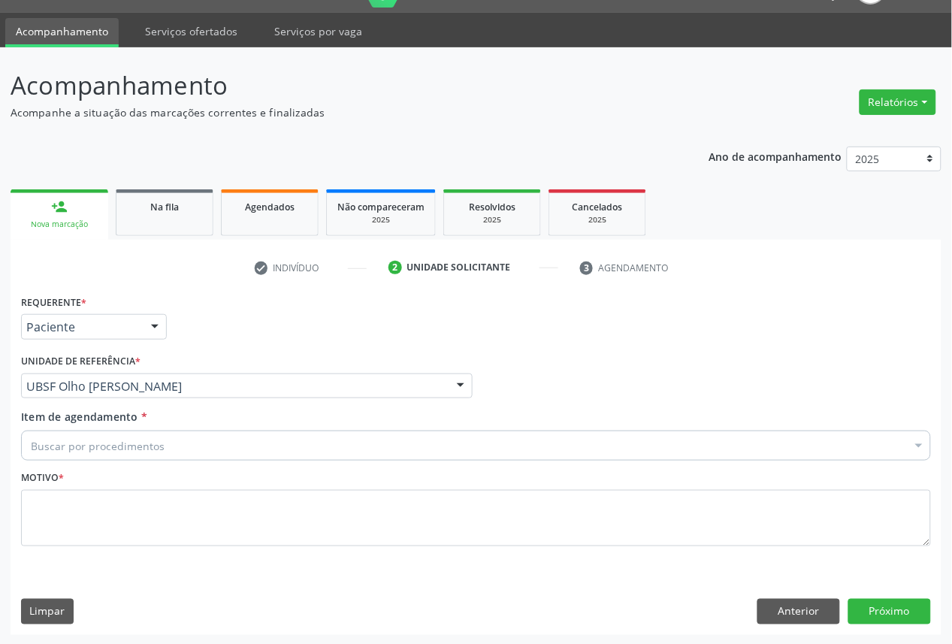
click at [170, 451] on div "Buscar por procedimentos" at bounding box center [476, 446] width 910 height 30
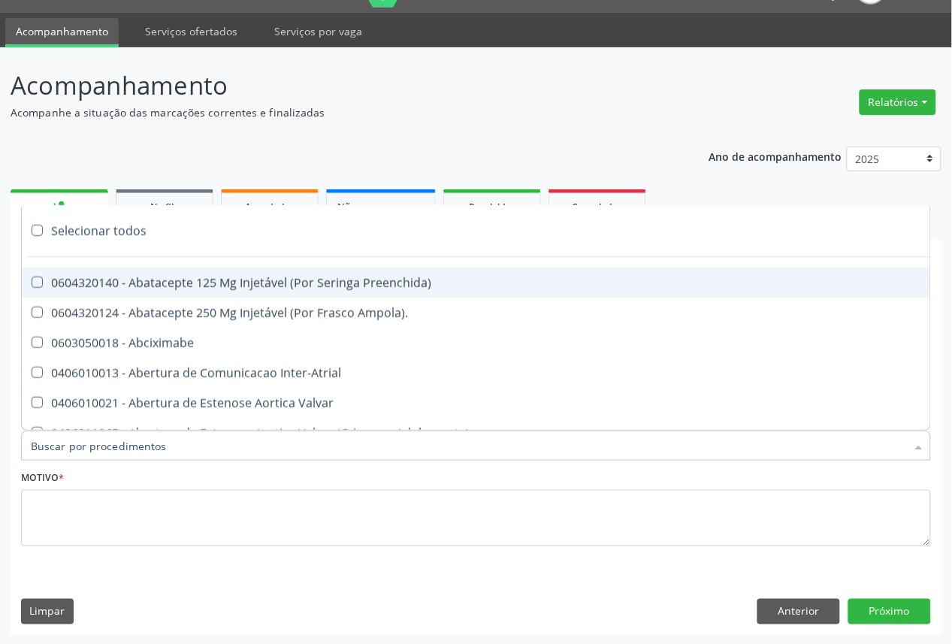
paste input "OFTALMOLOGISTA"
type input "OFTALMOLOGISTA"
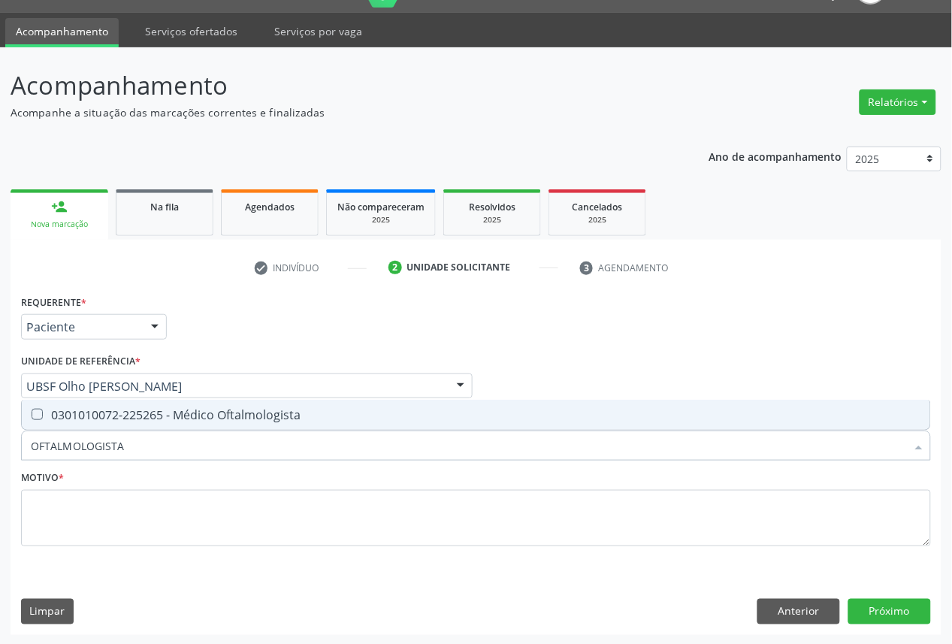
click at [159, 413] on div "0301010072-225265 - Médico Oftalmologista" at bounding box center [476, 415] width 890 height 12
checkbox Oftalmologista "true"
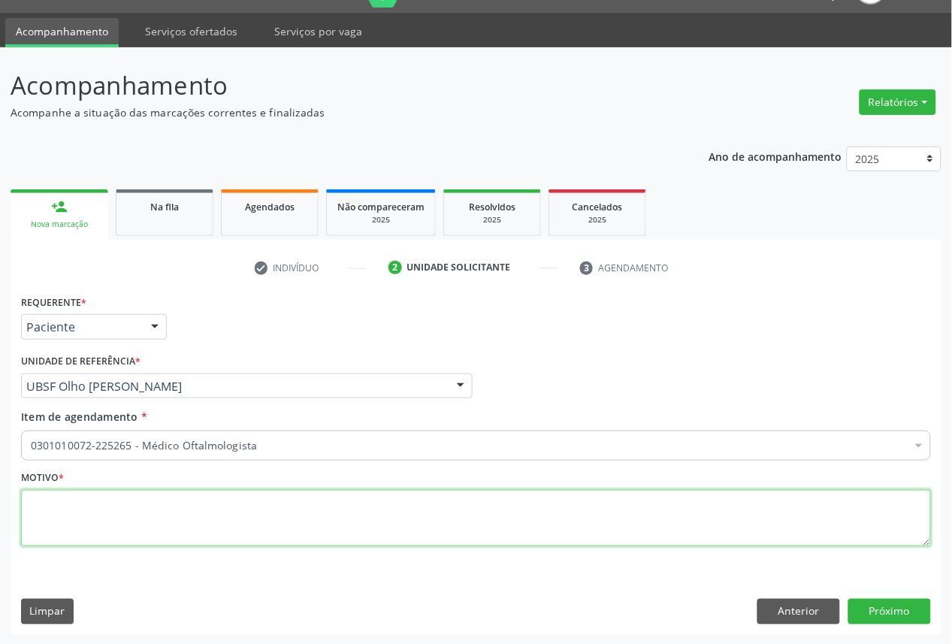
click at [402, 532] on textarea at bounding box center [476, 518] width 910 height 57
paste textarea "CONSULTA 05/2025"
type textarea "CONSULTA 05/2025 SUSPEITA DE [MEDICAL_DATA]"
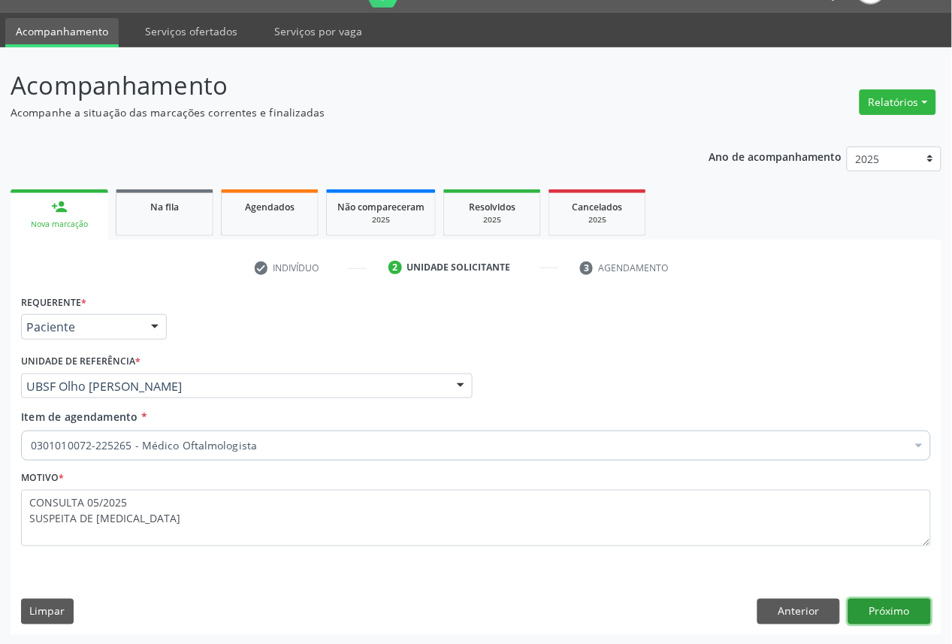
click button "Próximo" at bounding box center [889, 612] width 83 height 26
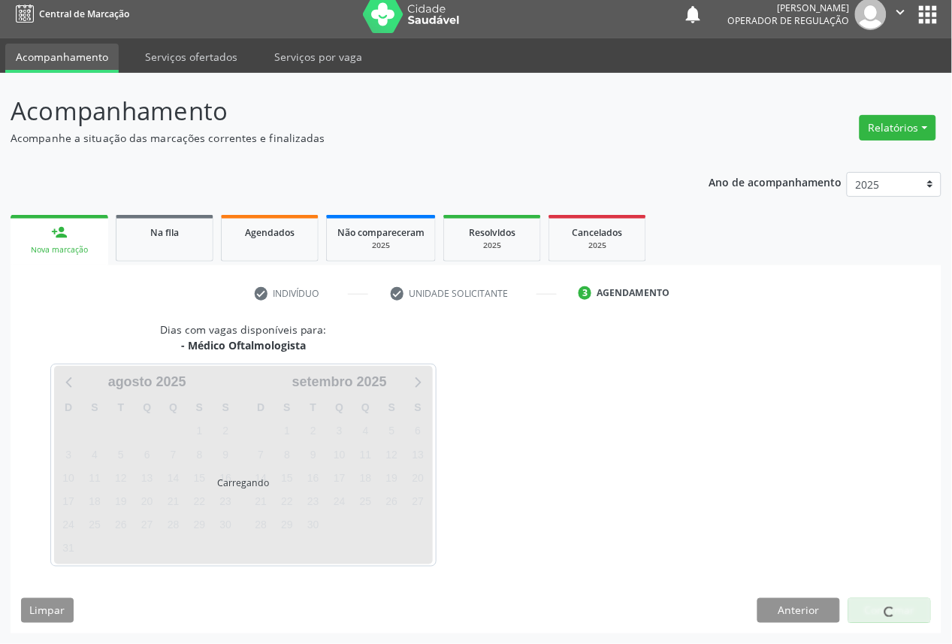
scroll to position [9, 0]
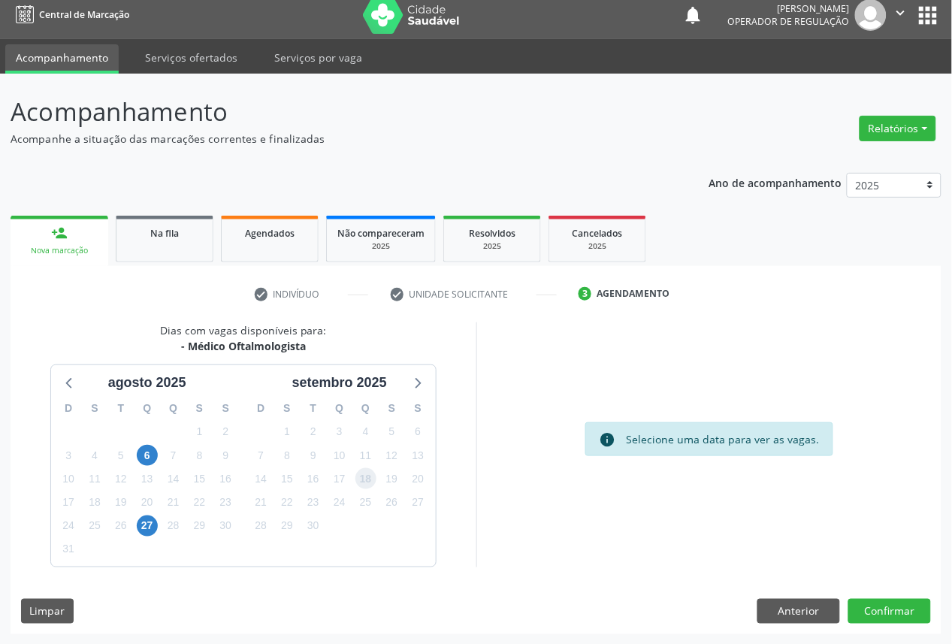
drag, startPoint x: 363, startPoint y: 476, endPoint x: 524, endPoint y: 530, distance: 169.9
click at [364, 476] on span "18" at bounding box center [365, 478] width 21 height 21
click at [884, 602] on button "Confirmar" at bounding box center [889, 612] width 83 height 26
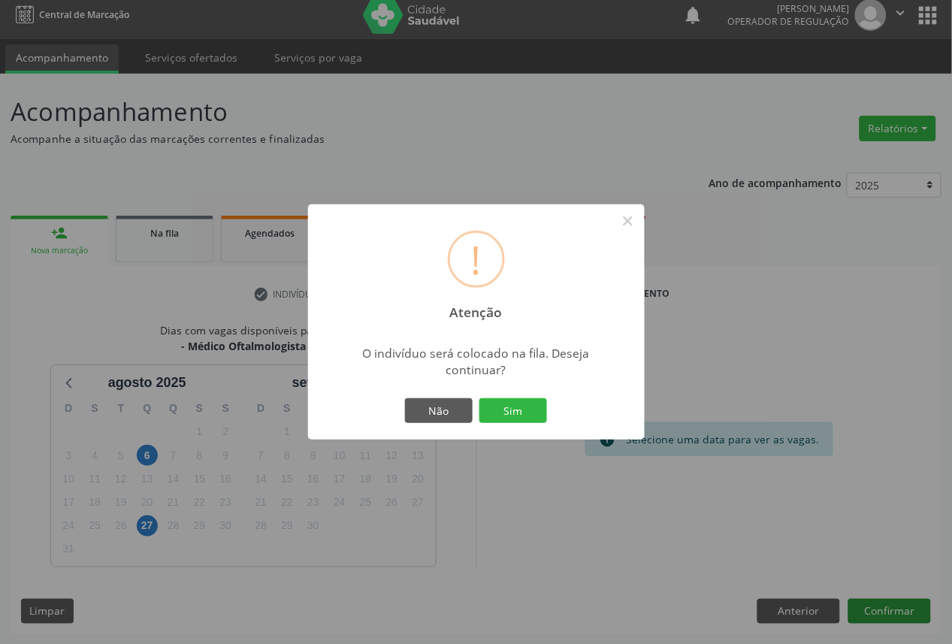
click at [479, 398] on button "Sim" at bounding box center [513, 411] width 68 height 26
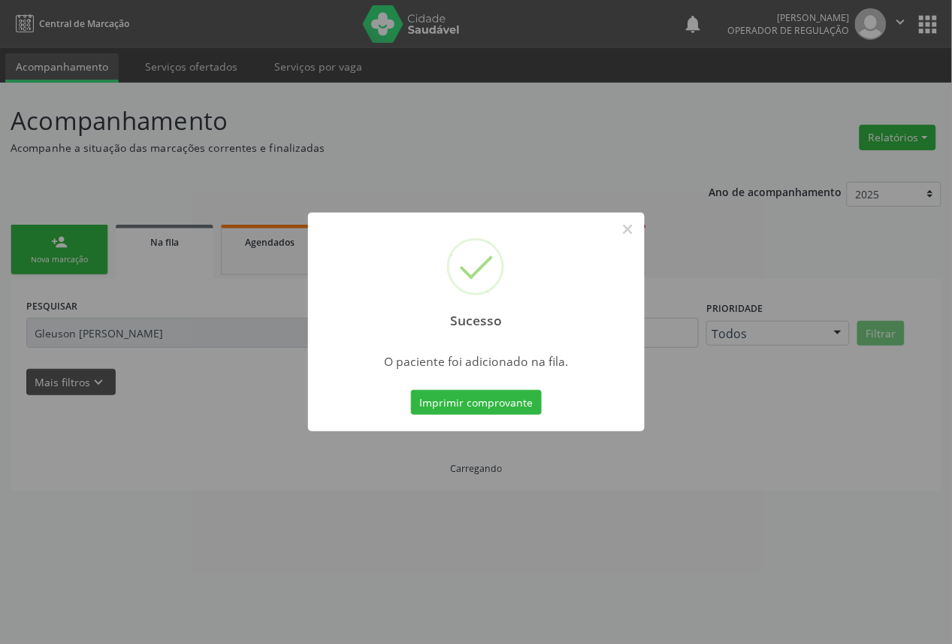
scroll to position [0, 0]
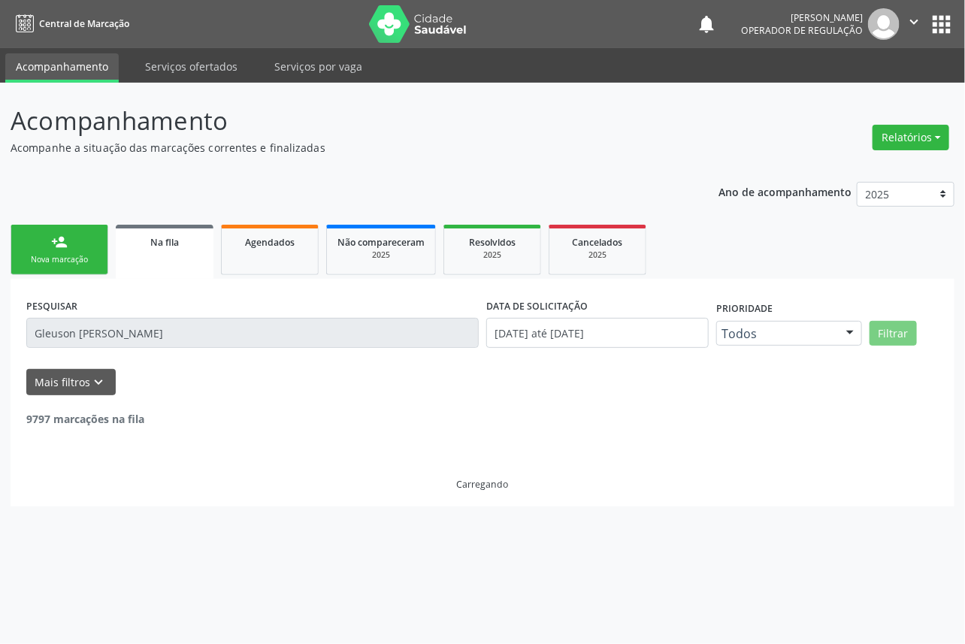
click at [46, 249] on link "person_add Nova marcação" at bounding box center [60, 250] width 98 height 50
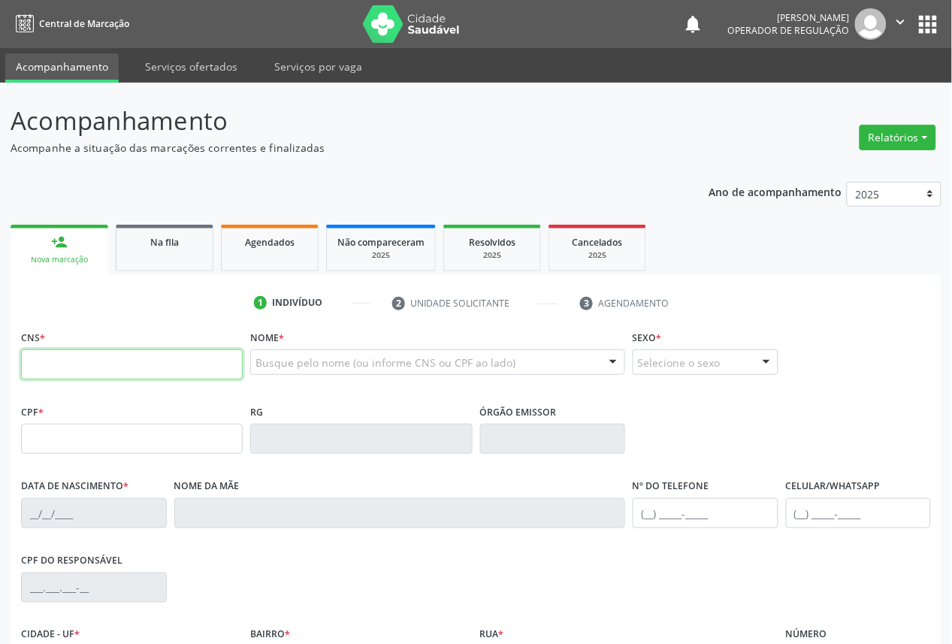
click at [143, 367] on input "text" at bounding box center [132, 364] width 222 height 30
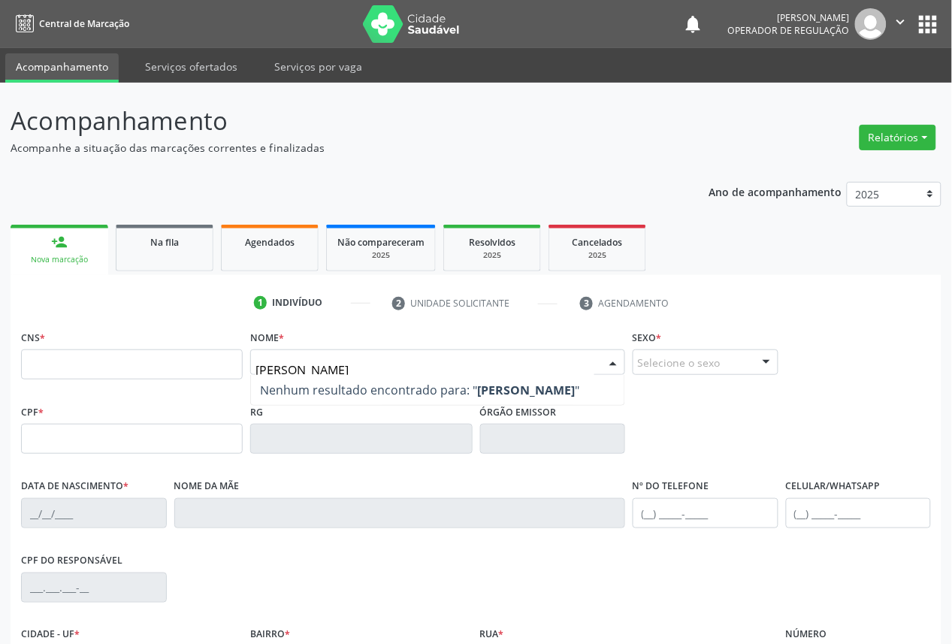
type input "[PERSON_NAME]"
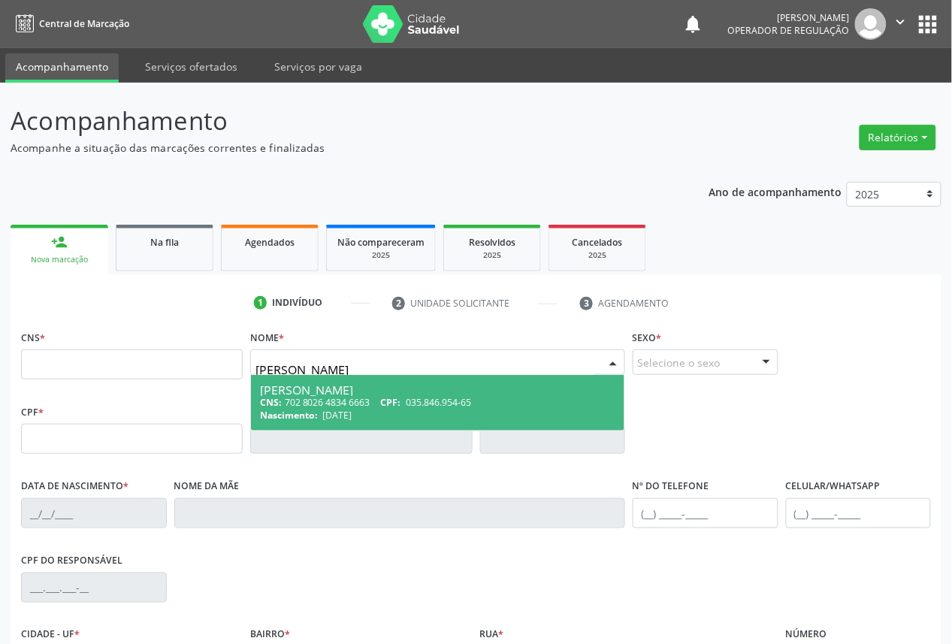
click at [324, 407] on div "CNS: 702 8026 4834 6663 CPF: 035.846.954-65" at bounding box center [437, 402] width 355 height 13
type input "702 8026 4834 6663"
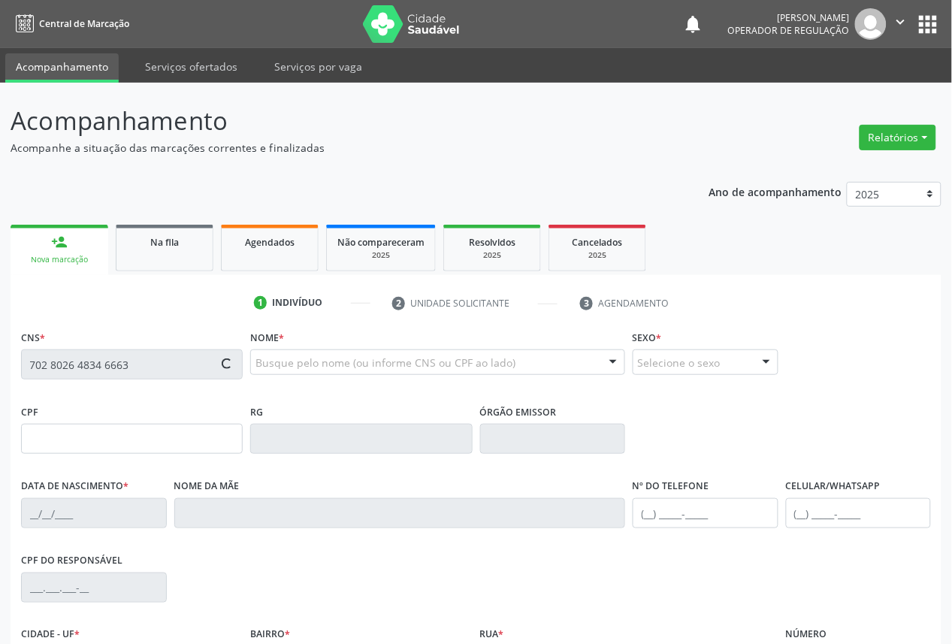
type input "035.846.954-65"
type input "[DATE]"
type input "[PERSON_NAME]"
type input "[PHONE_NUMBER]"
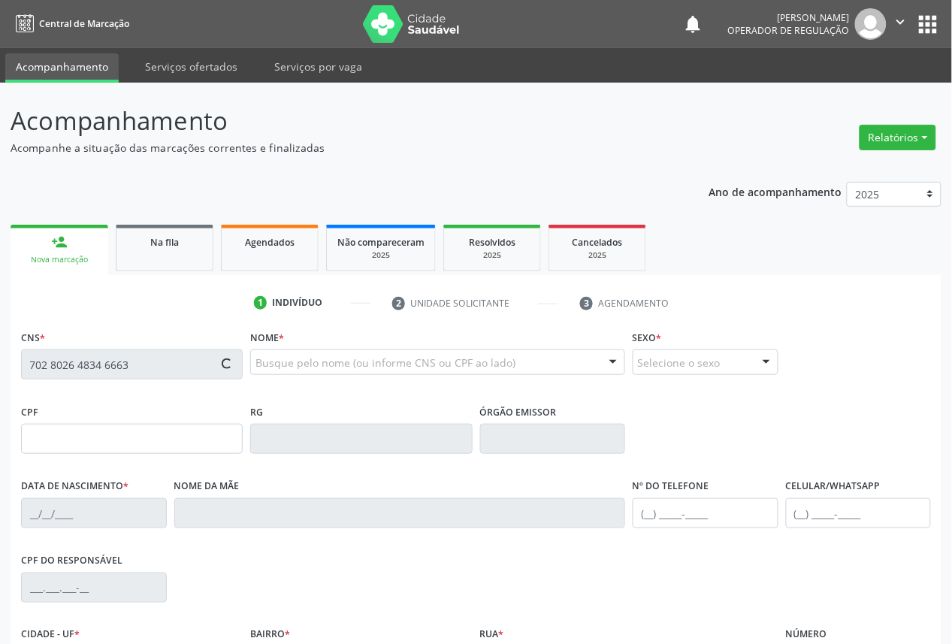
type input "308.639.964-34"
type input "44"
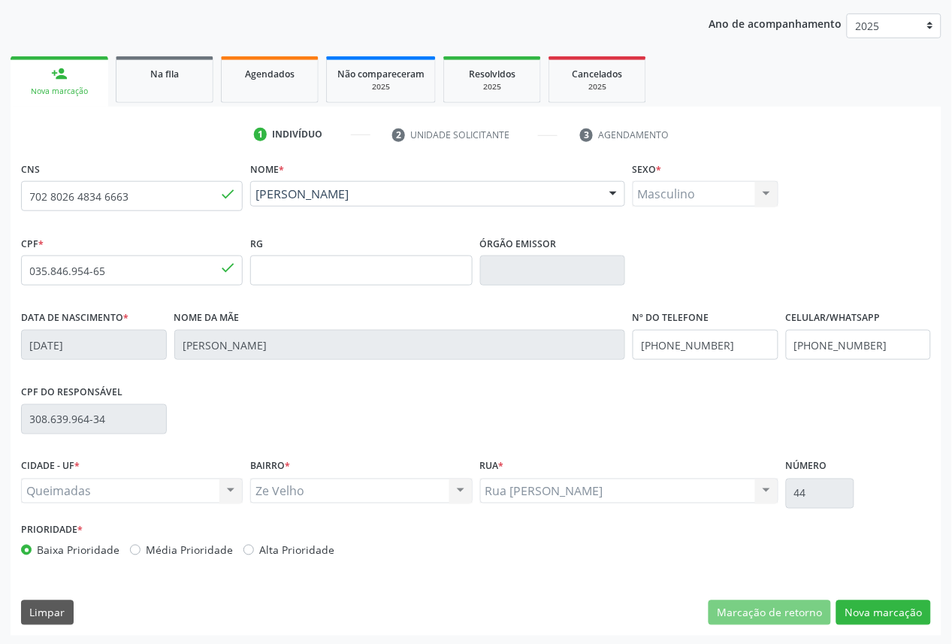
scroll to position [169, 0]
click at [905, 609] on button "Nova marcação" at bounding box center [883, 613] width 95 height 26
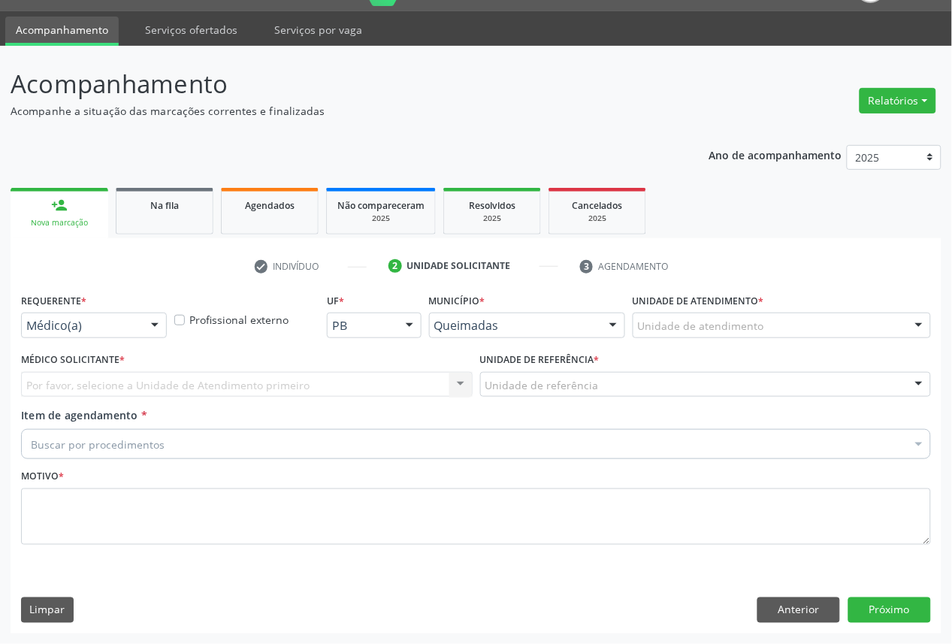
scroll to position [35, 0]
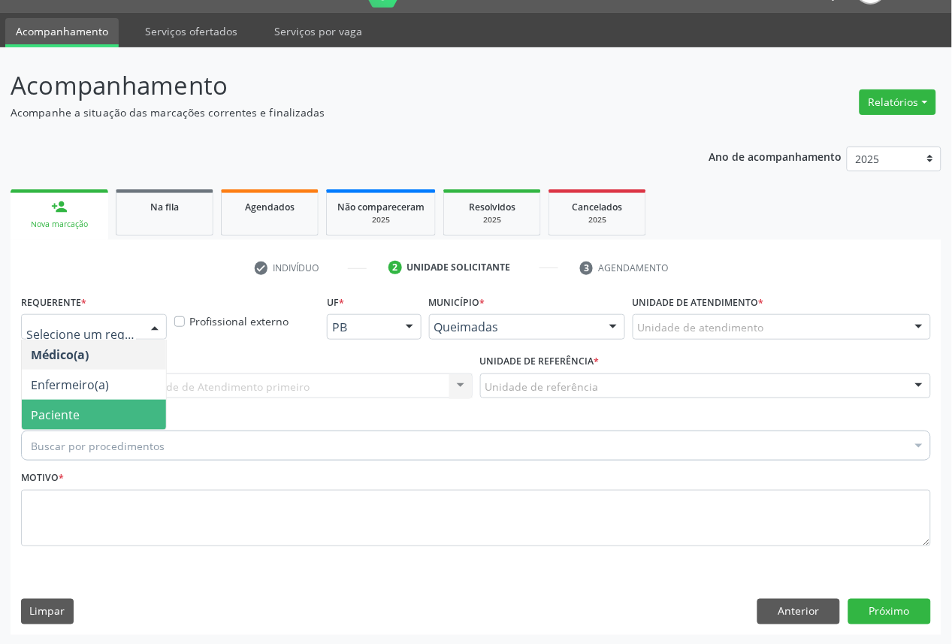
click at [116, 406] on span "Paciente" at bounding box center [94, 415] width 144 height 30
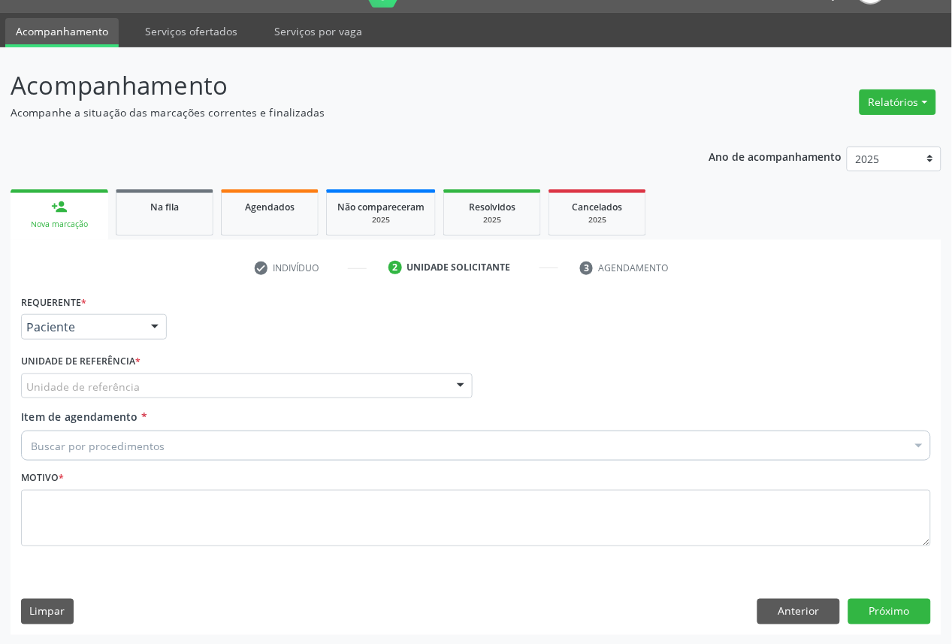
click at [156, 386] on div "Unidade de referência" at bounding box center [247, 386] width 452 height 26
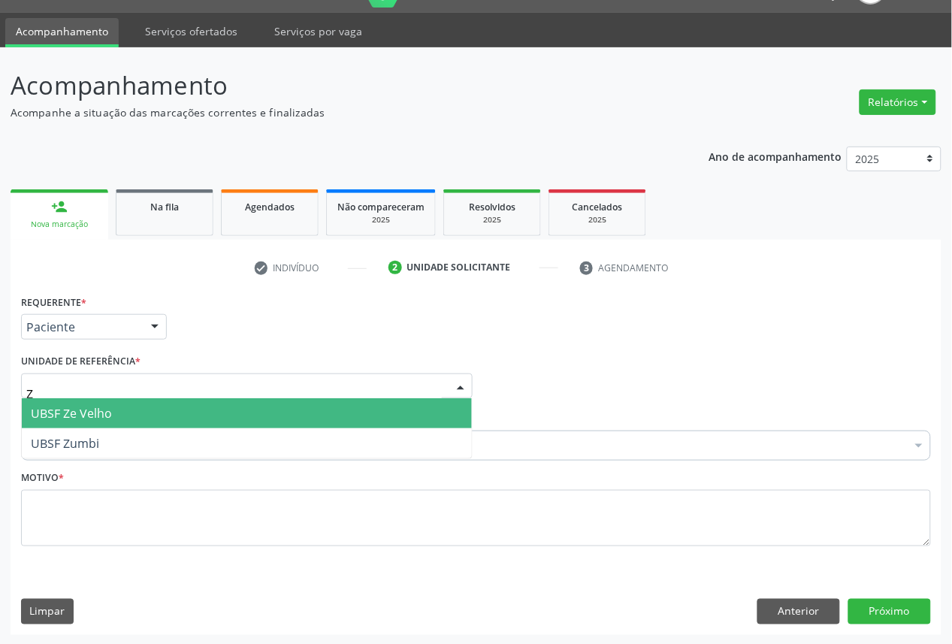
type input "ZE"
click at [164, 404] on span "UBSF Ze Velho" at bounding box center [247, 413] width 450 height 30
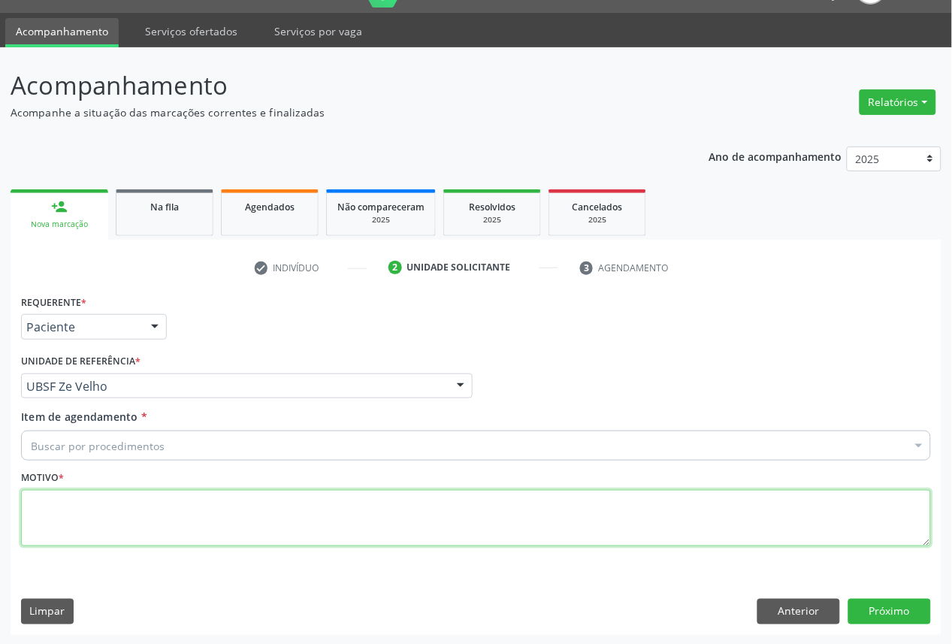
click at [194, 529] on textarea at bounding box center [476, 518] width 910 height 57
paste textarea "CONSULTA 05/2025"
type textarea "CONSULTA 05/2025"
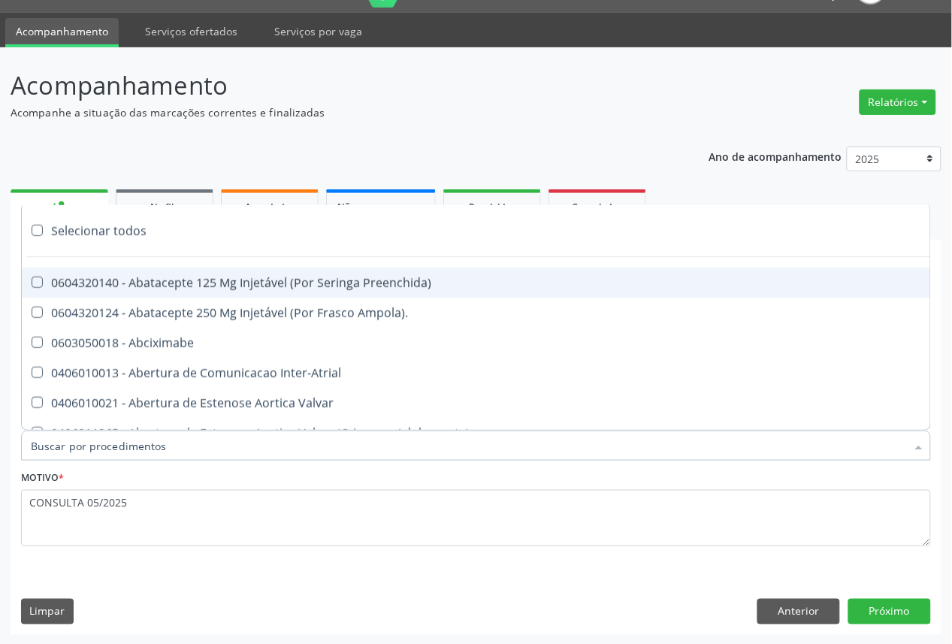
paste input "OFTALMOLOGISTA"
type input "OFTALMOLOGISTA"
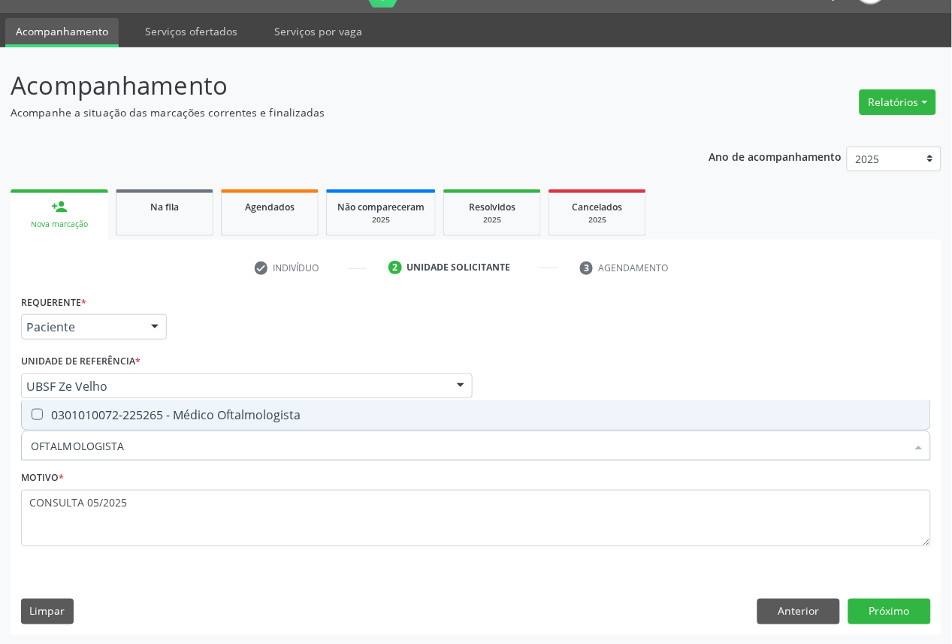
click at [171, 412] on div "0301010072-225265 - Médico Oftalmologista" at bounding box center [476, 415] width 890 height 12
checkbox Oftalmologista "true"
click at [887, 614] on button "Próximo" at bounding box center [889, 612] width 83 height 26
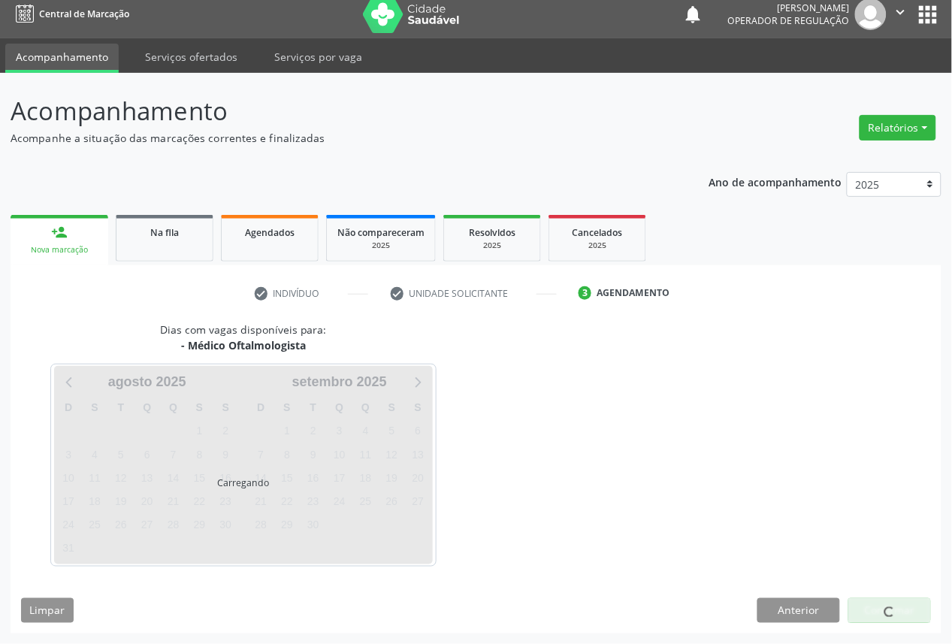
scroll to position [9, 0]
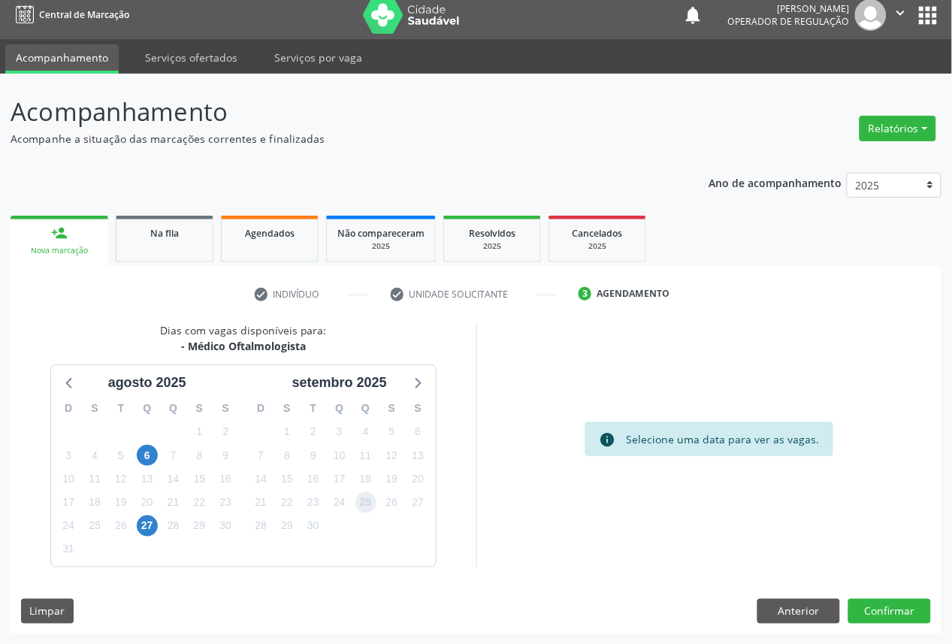
click at [364, 498] on span "25" at bounding box center [365, 502] width 21 height 21
click at [915, 609] on button "Confirmar" at bounding box center [889, 612] width 83 height 26
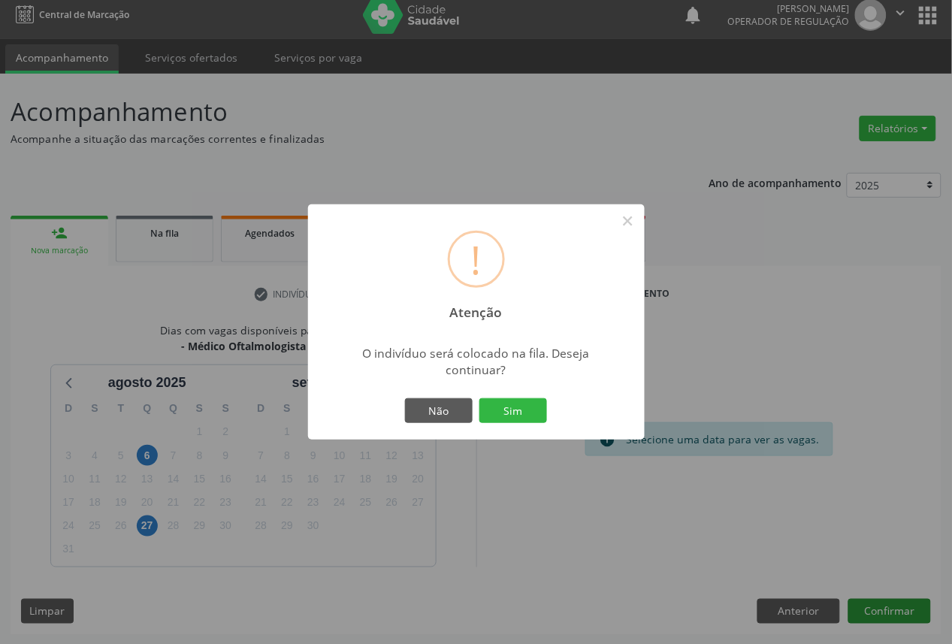
click at [479, 398] on button "Sim" at bounding box center [513, 411] width 68 height 26
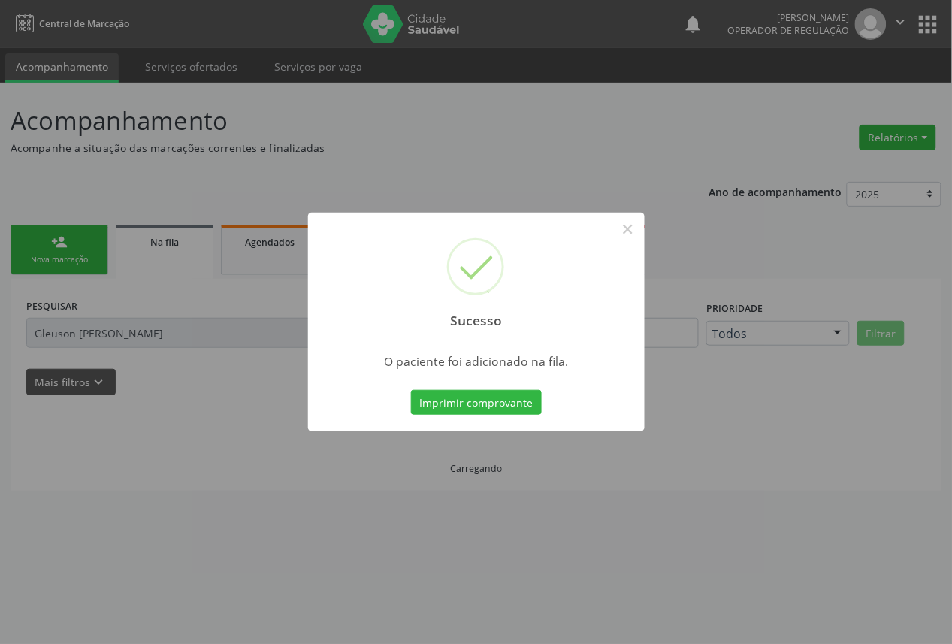
scroll to position [0, 0]
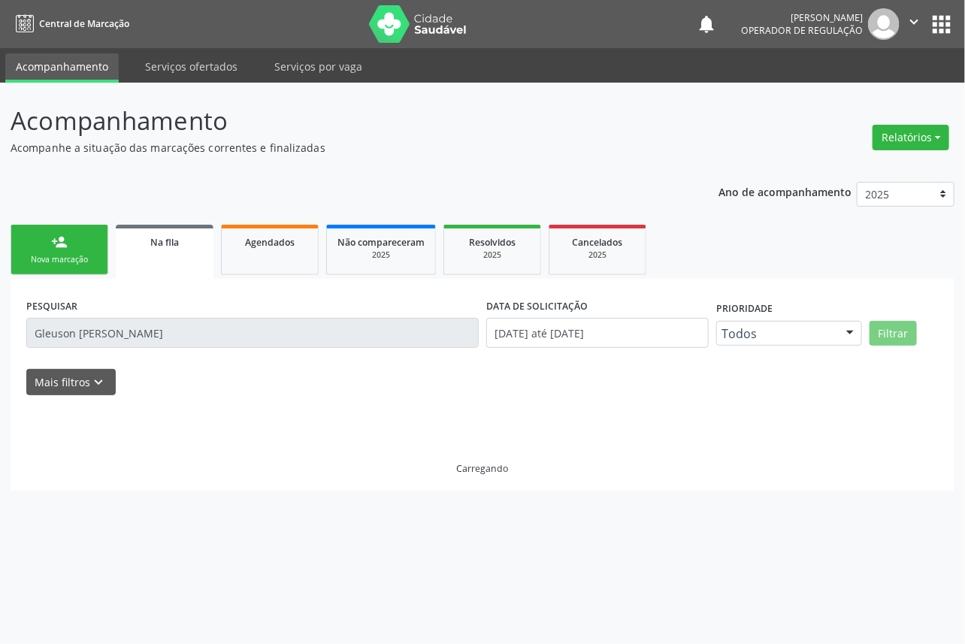
click at [53, 243] on div "person_add" at bounding box center [59, 242] width 17 height 17
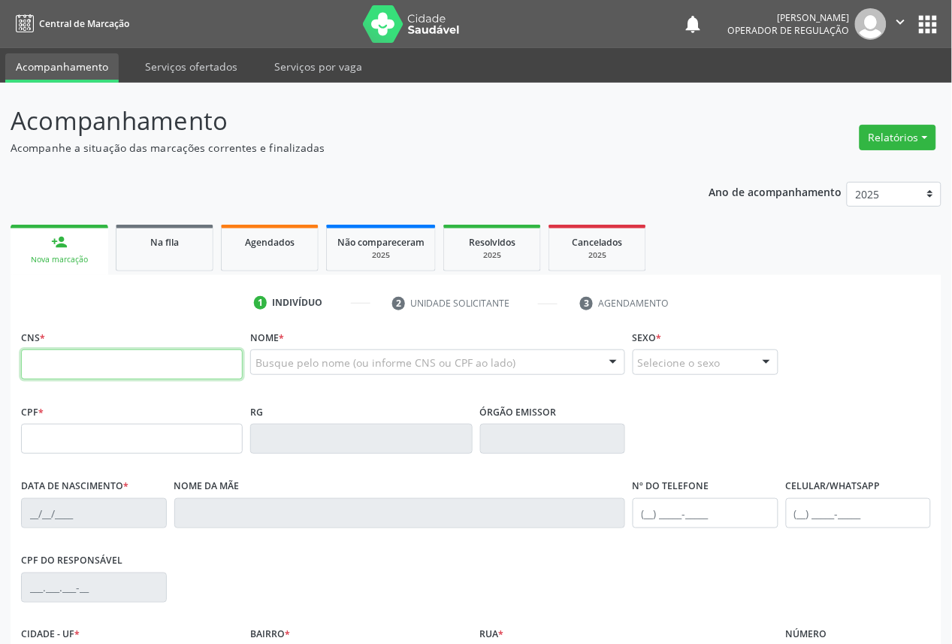
click at [51, 363] on input "text" at bounding box center [132, 364] width 222 height 30
type input "705 0084 8289 9851"
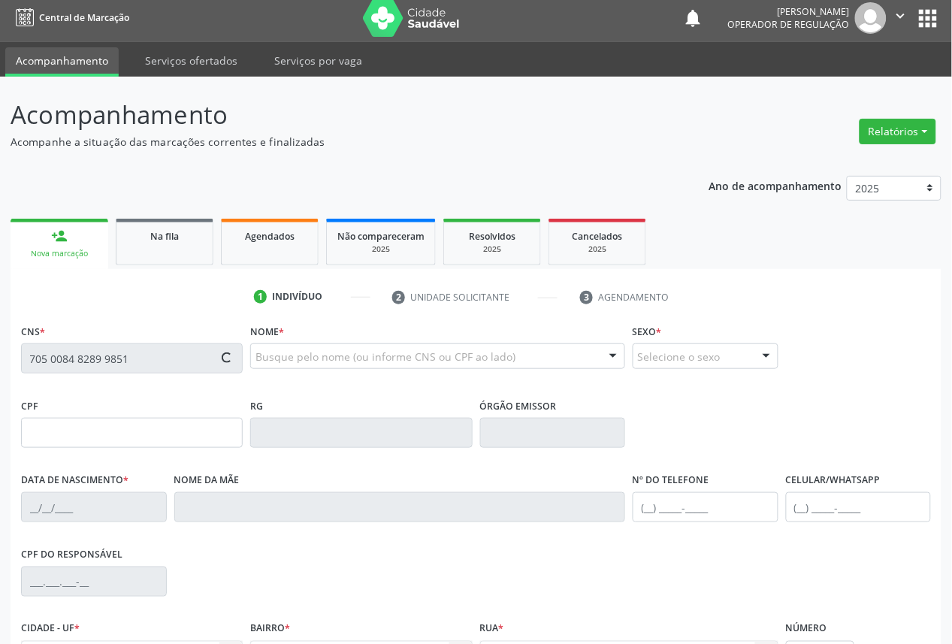
scroll to position [169, 0]
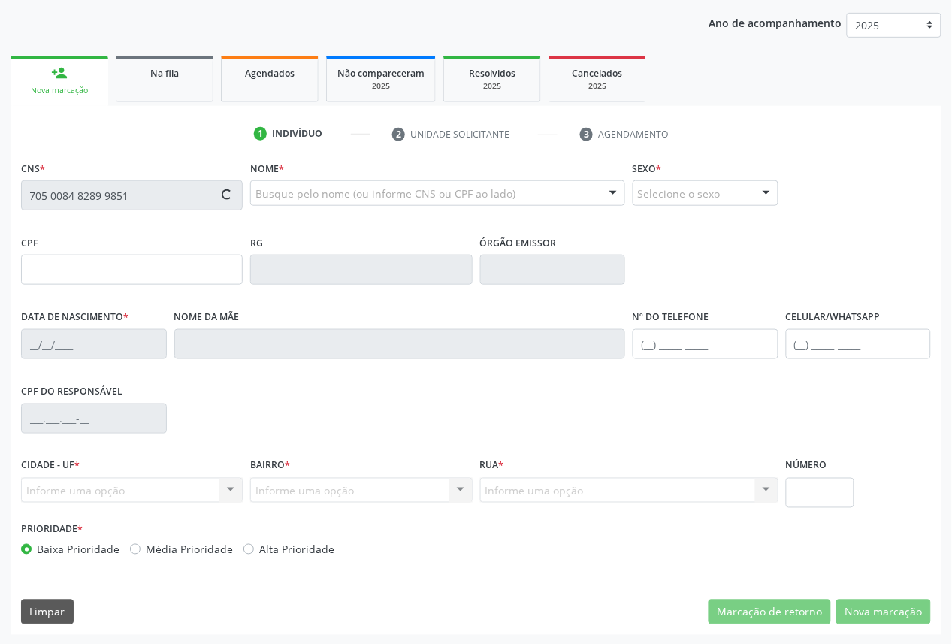
click at [318, 301] on div "RG" at bounding box center [360, 268] width 229 height 74
type input "149.246.574-76"
type input "[DATE]"
type input "Jacira [PERSON_NAME]"
type input "[PHONE_NUMBER]"
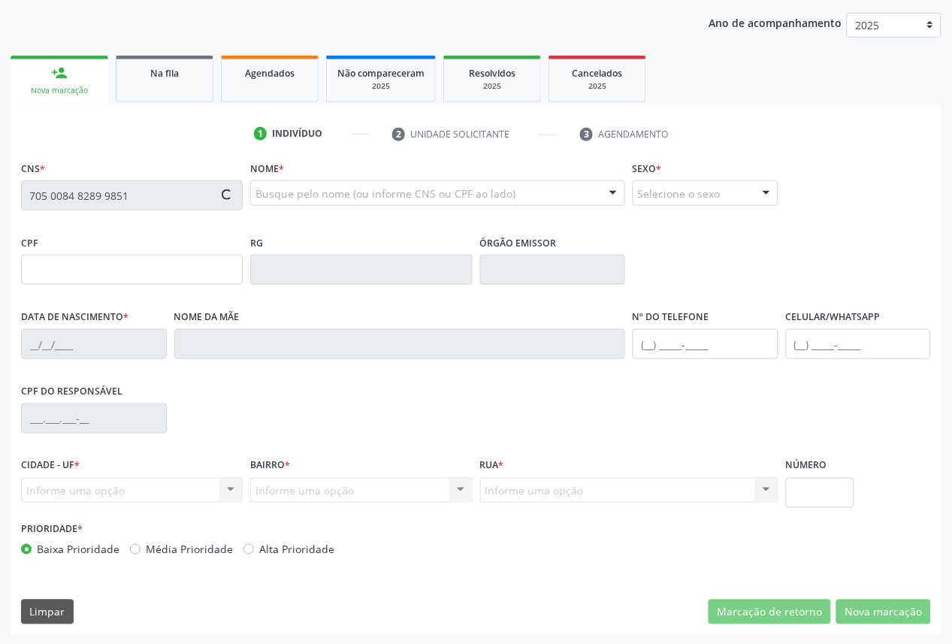
type input "[PHONE_NUMBER]"
type input "077.645.197-90"
type input "50"
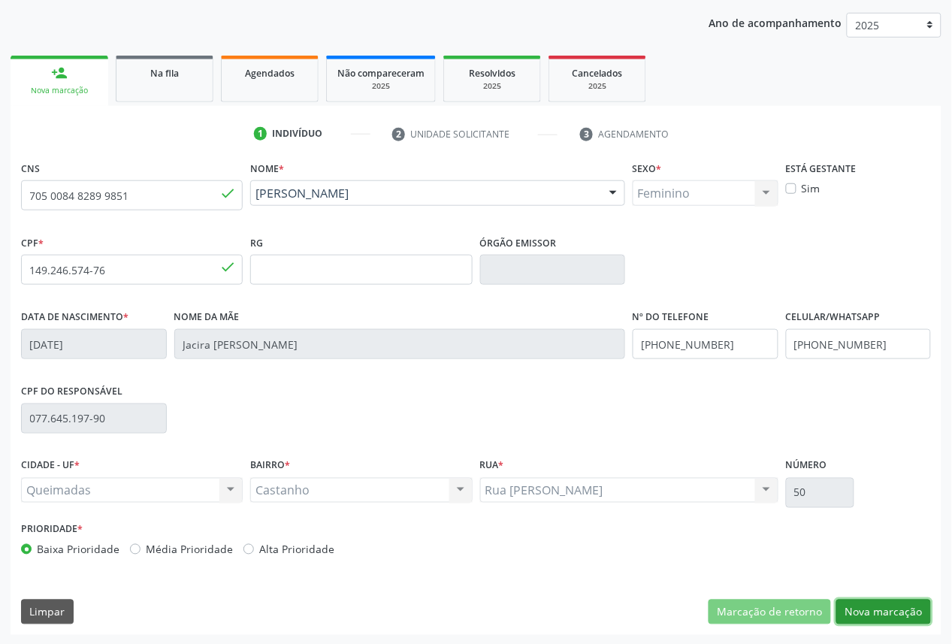
click at [907, 604] on button "Nova marcação" at bounding box center [883, 613] width 95 height 26
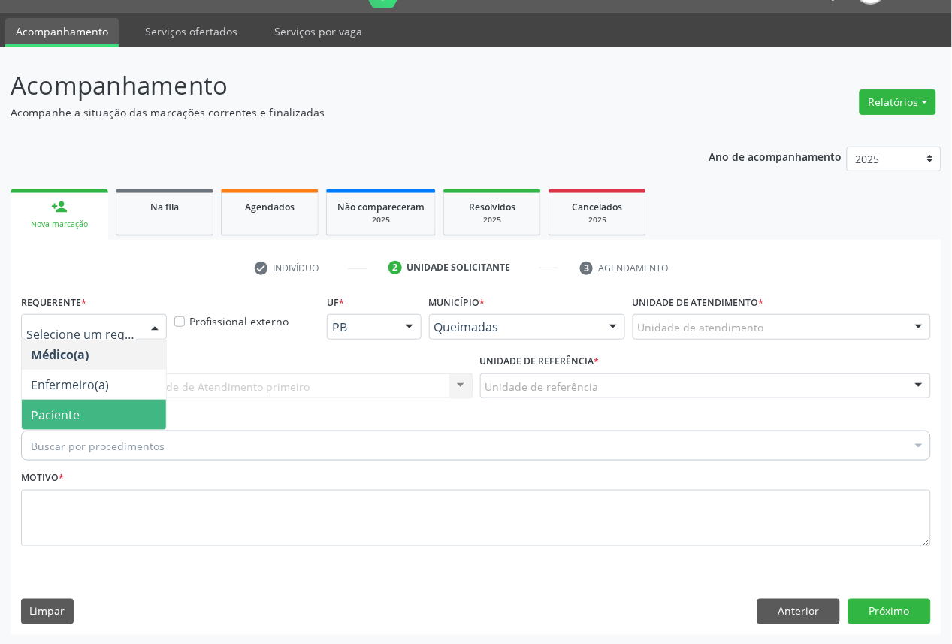
click at [107, 421] on span "Paciente" at bounding box center [94, 415] width 144 height 30
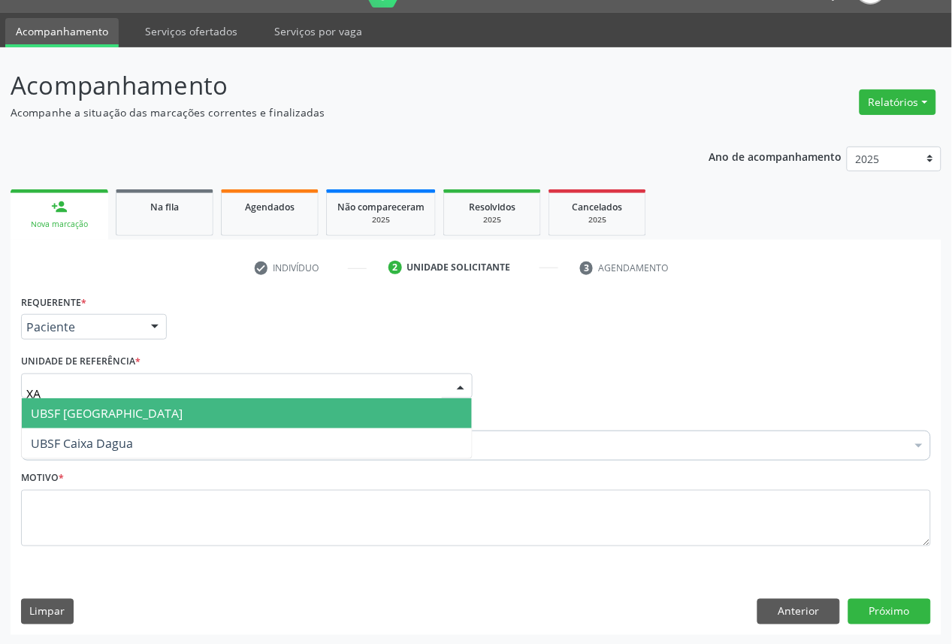
type input "X"
type input "CAS"
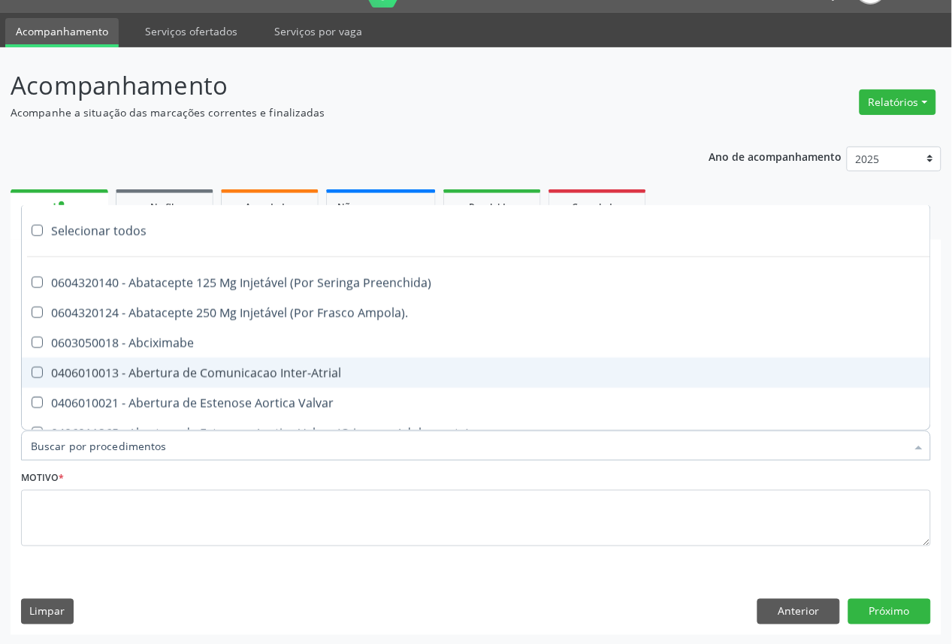
paste input "OFTALMOLOGISTA"
type input "OFTALMOLOGISTA"
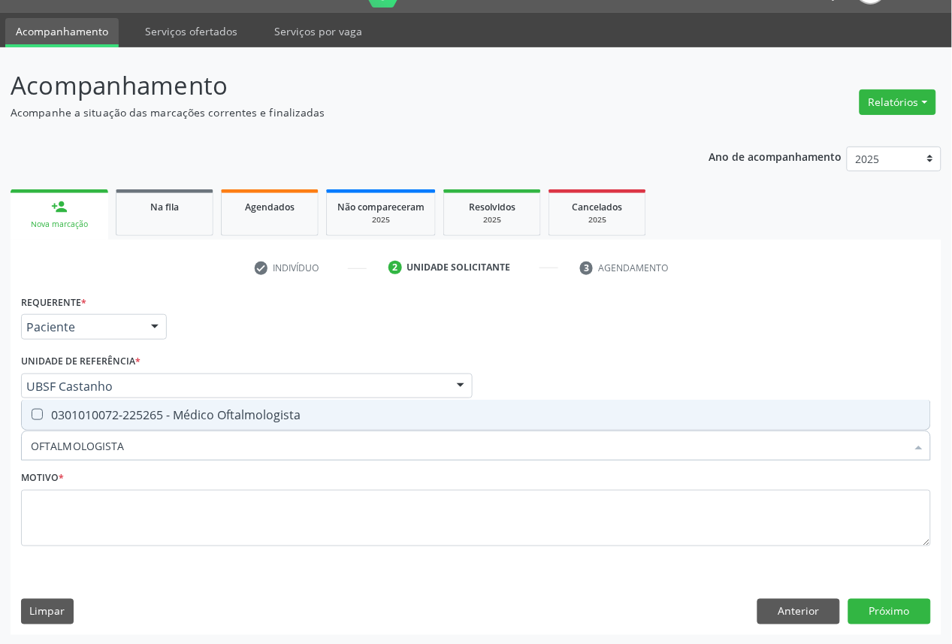
drag, startPoint x: 162, startPoint y: 410, endPoint x: 183, endPoint y: 397, distance: 25.6
click at [167, 409] on div "0301010072-225265 - Médico Oftalmologista" at bounding box center [476, 415] width 890 height 12
checkbox Oftalmologista "true"
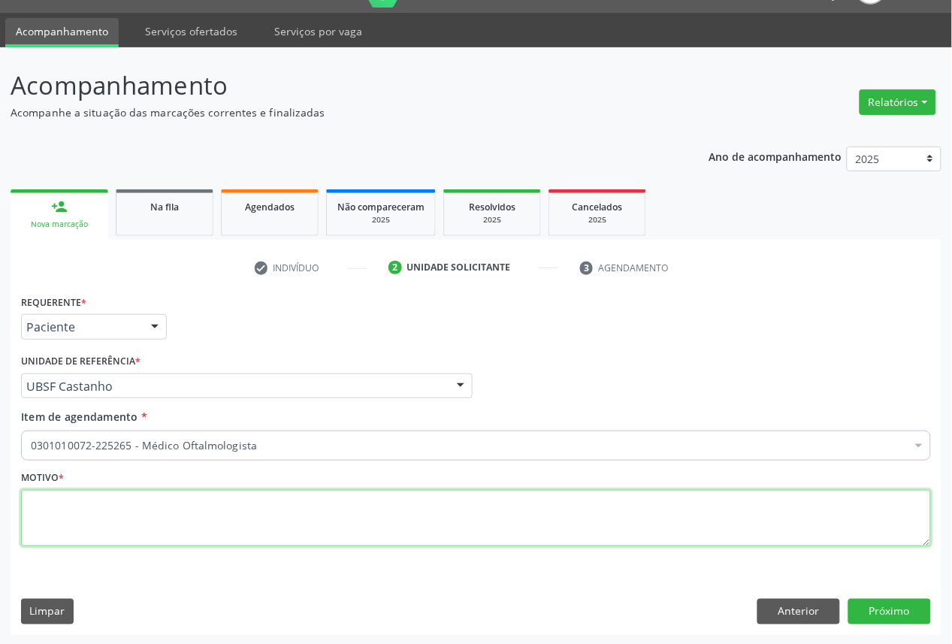
paste textarea "CONSULTA 05/2025"
click at [466, 524] on textarea at bounding box center [476, 518] width 910 height 57
type textarea "CONSULTA 05/2025"
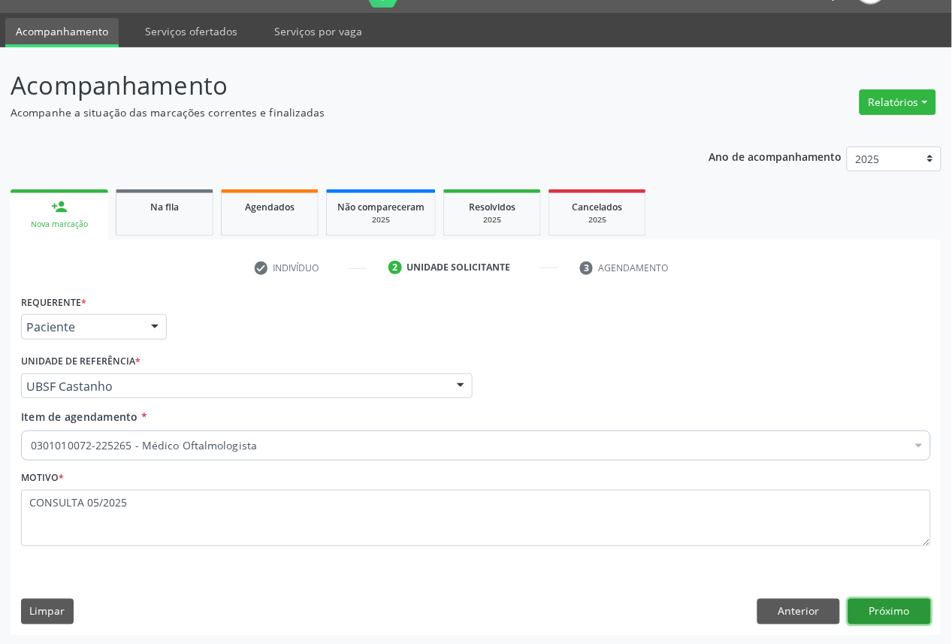
click at [864, 602] on button "Próximo" at bounding box center [889, 612] width 83 height 26
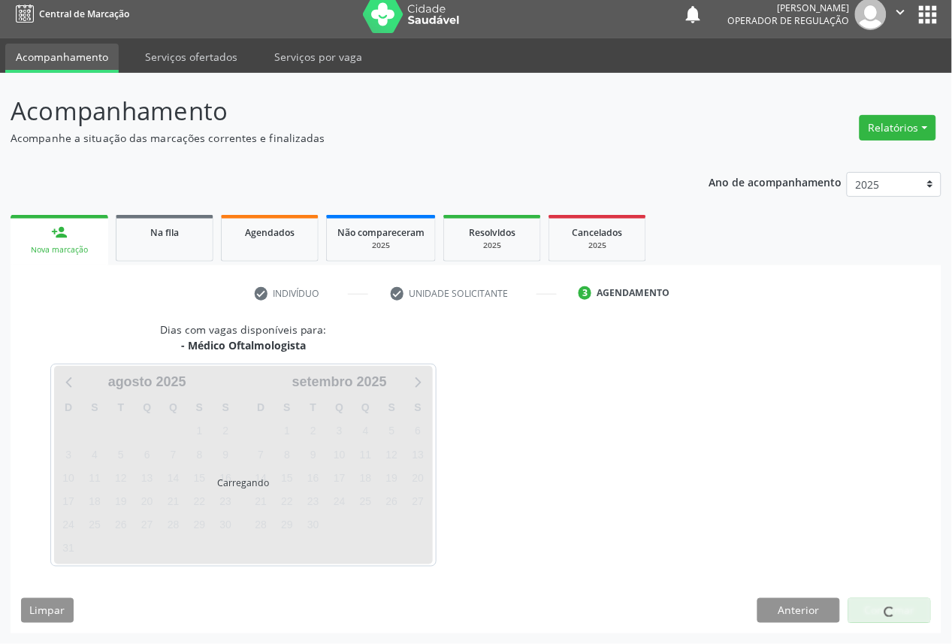
scroll to position [9, 0]
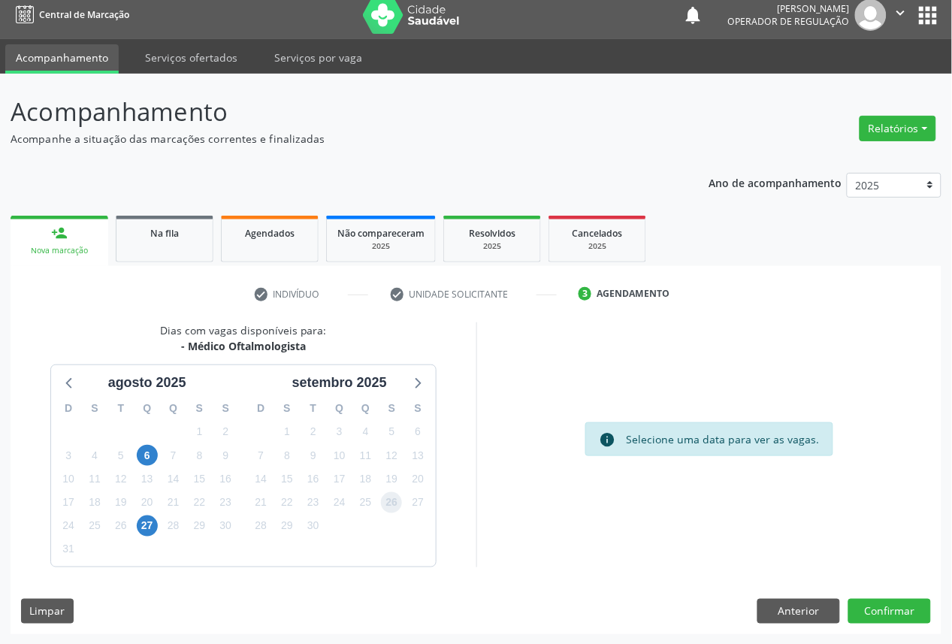
click at [388, 497] on span "26" at bounding box center [391, 502] width 21 height 21
click at [906, 597] on div "Dias com vagas disponíveis para: - Médico Oftalmologista [DATE] D S T Q Q S S 2…" at bounding box center [476, 478] width 931 height 312
click at [907, 602] on button "Confirmar" at bounding box center [889, 612] width 83 height 26
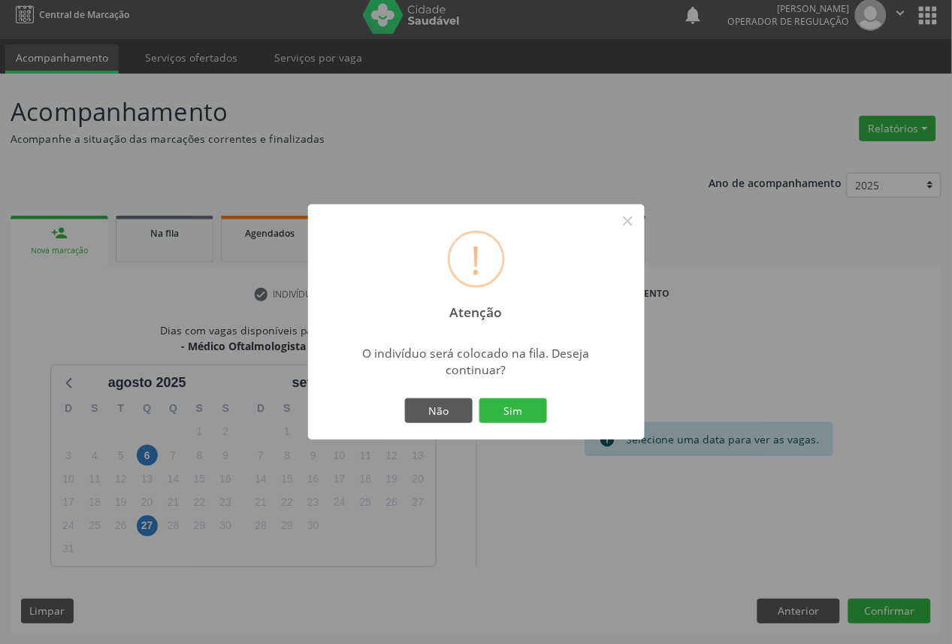
click at [479, 398] on button "Sim" at bounding box center [513, 411] width 68 height 26
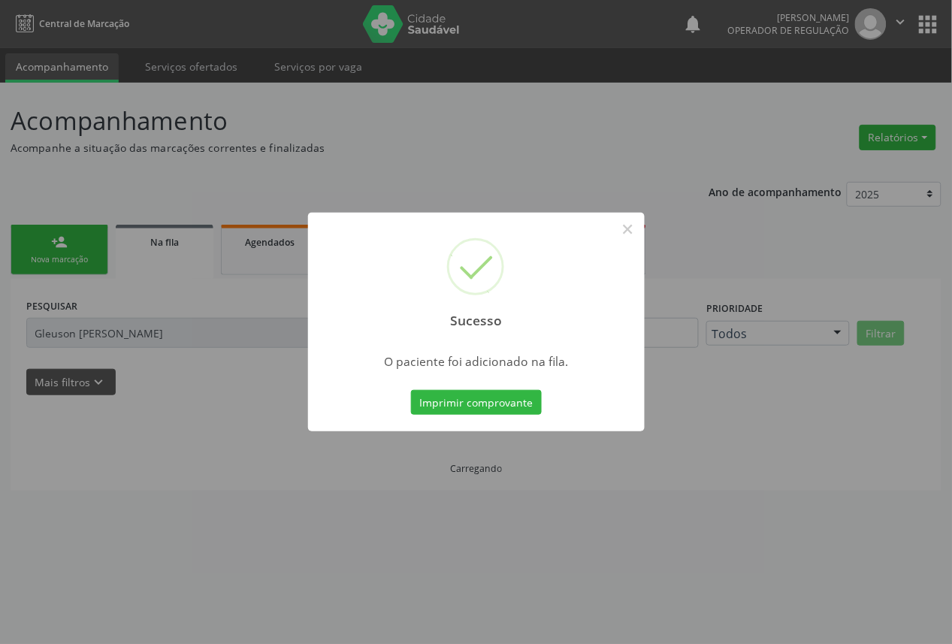
scroll to position [0, 0]
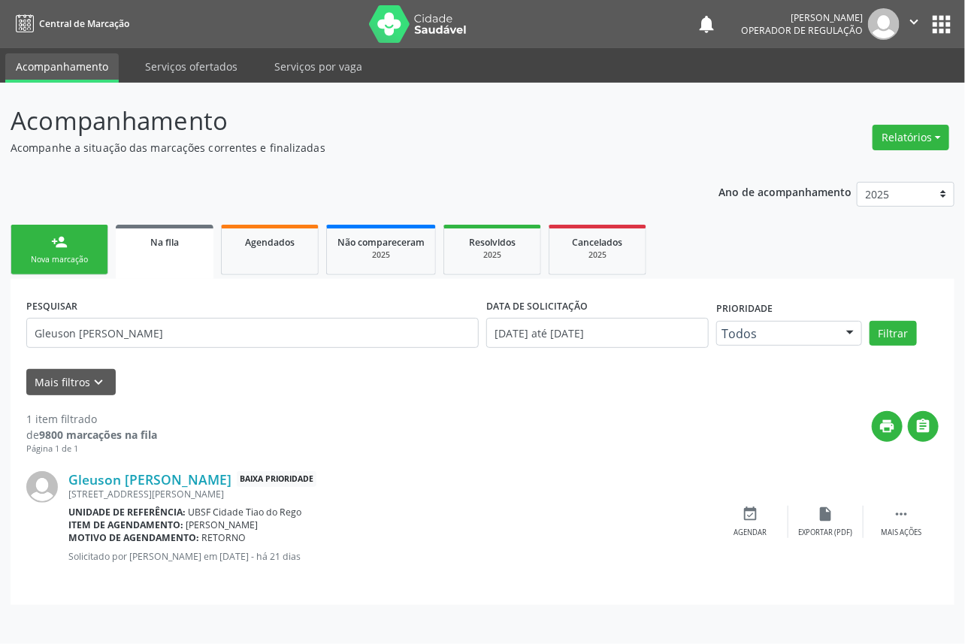
click at [58, 241] on div "person_add" at bounding box center [59, 242] width 17 height 17
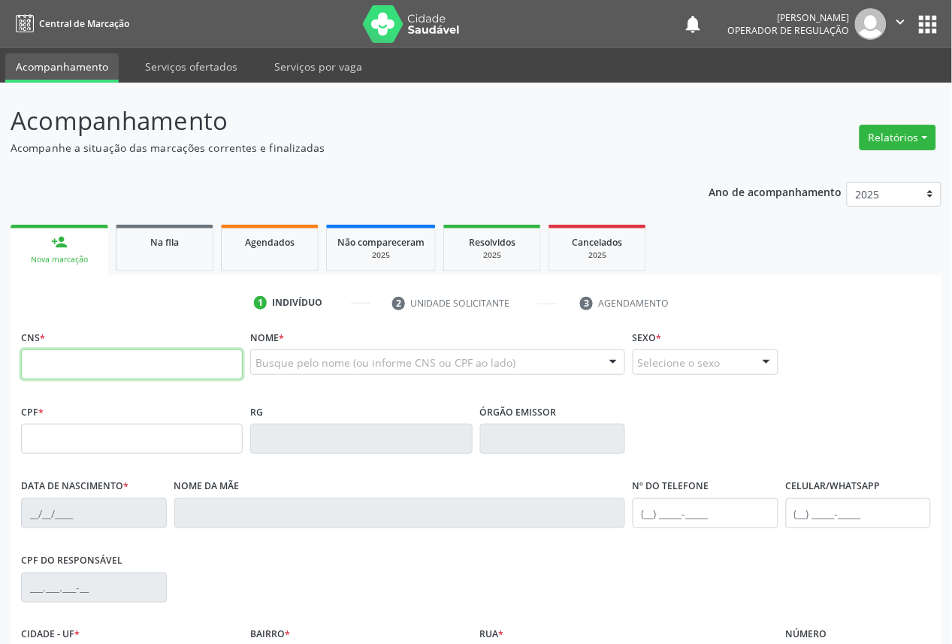
click at [189, 364] on input "text" at bounding box center [132, 364] width 222 height 30
type input "700 5075 2317 6453"
type input "309.089.064-04"
type input "[DATE]"
type input "[PERSON_NAME]"
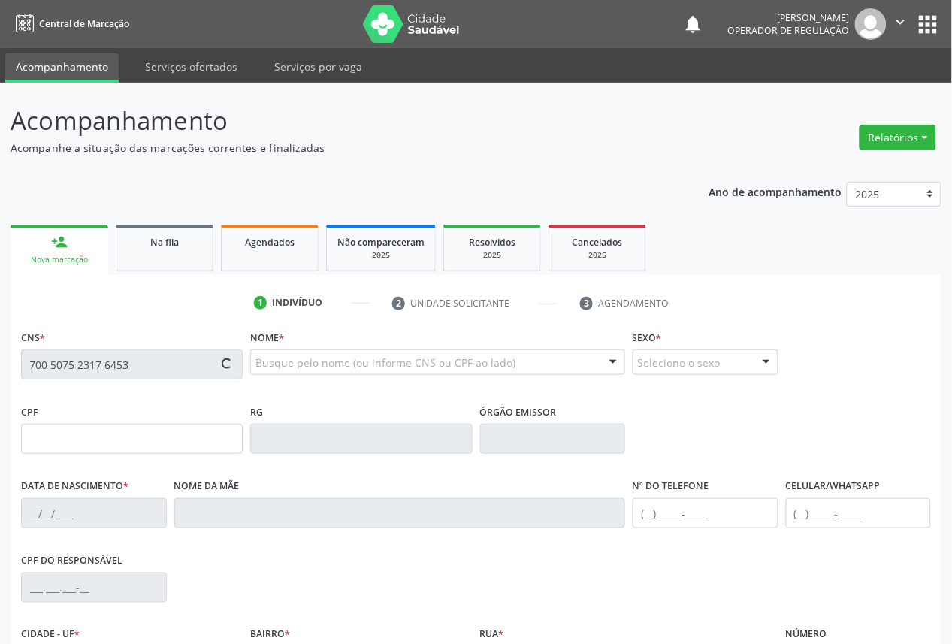
type input "[PHONE_NUMBER]"
type input "138.348.784-72"
type input "22"
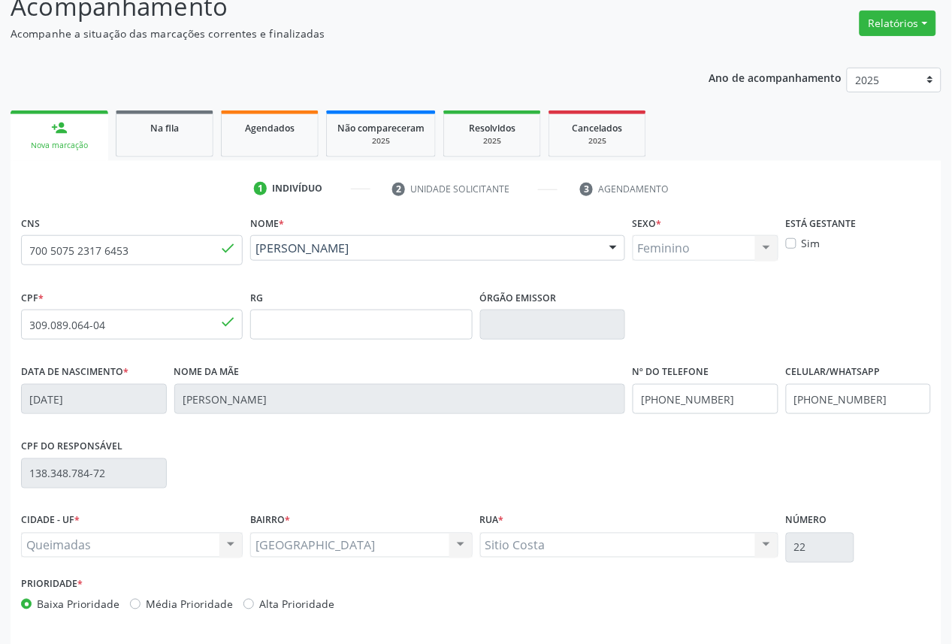
scroll to position [169, 0]
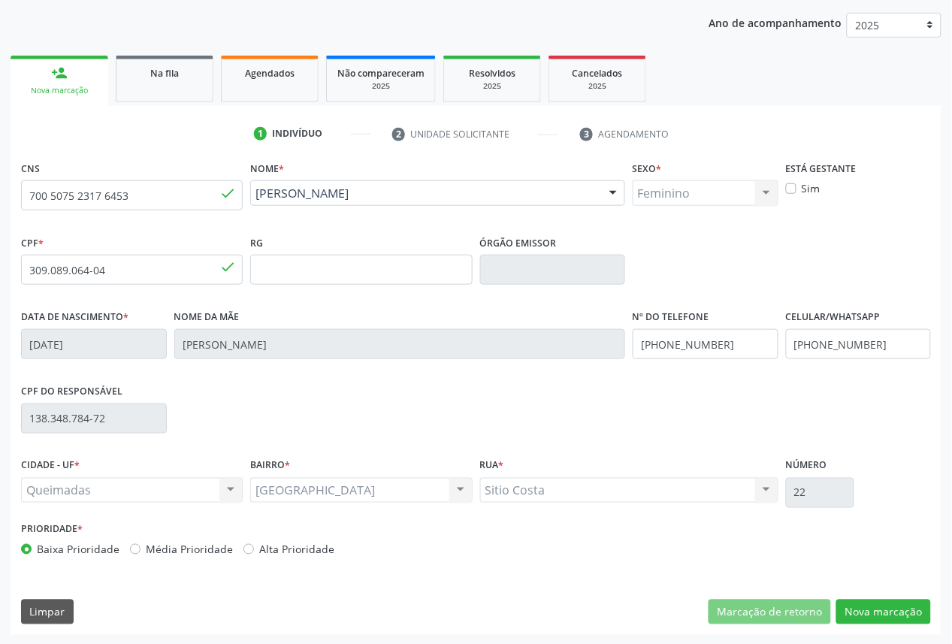
click at [898, 592] on div "CNS 700 5075 2317 6453 done Nome * [PERSON_NAME] [PERSON_NAME] CNS: 700 5075 23…" at bounding box center [476, 396] width 931 height 478
click at [899, 603] on button "Nova marcação" at bounding box center [883, 613] width 95 height 26
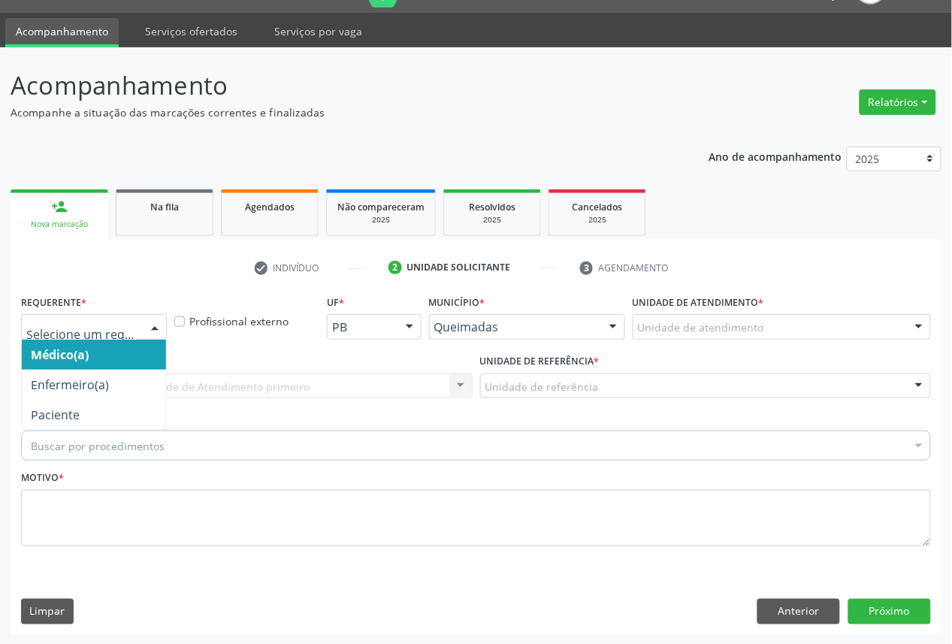
click at [138, 331] on div at bounding box center [94, 327] width 146 height 26
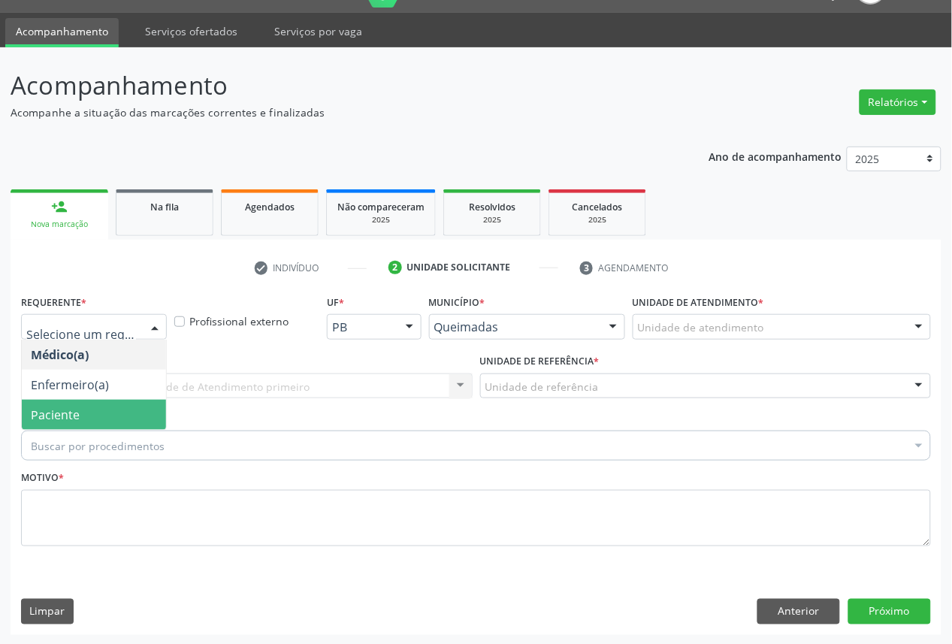
click at [109, 418] on span "Paciente" at bounding box center [94, 415] width 144 height 30
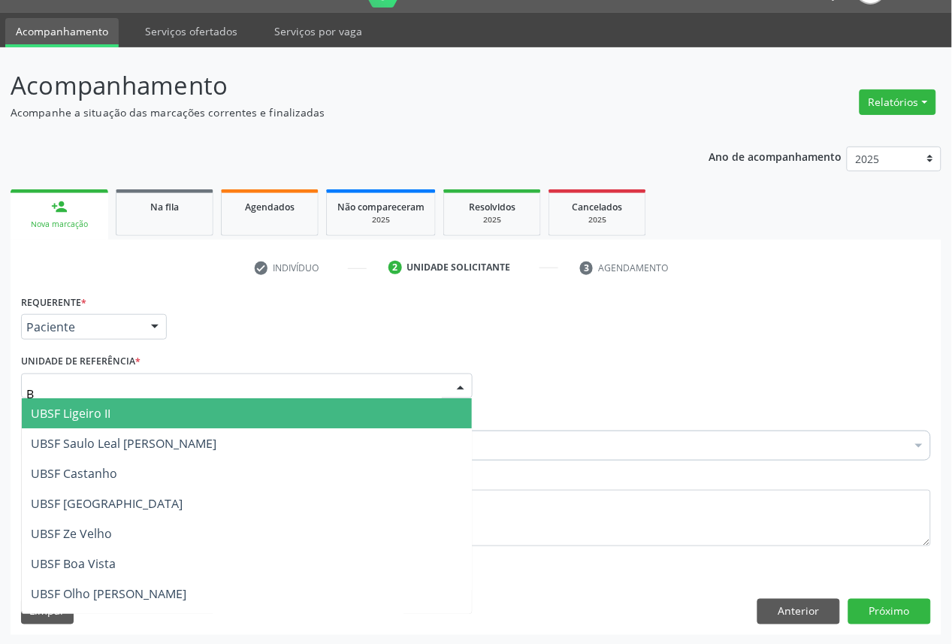
type input "BA"
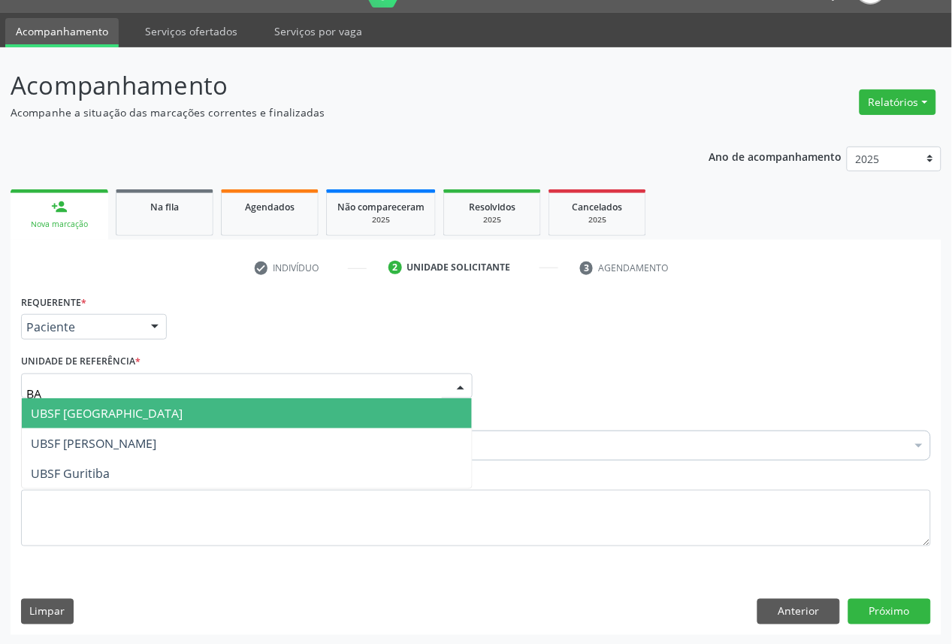
click at [125, 409] on span "UBSF [GEOGRAPHIC_DATA]" at bounding box center [107, 413] width 152 height 17
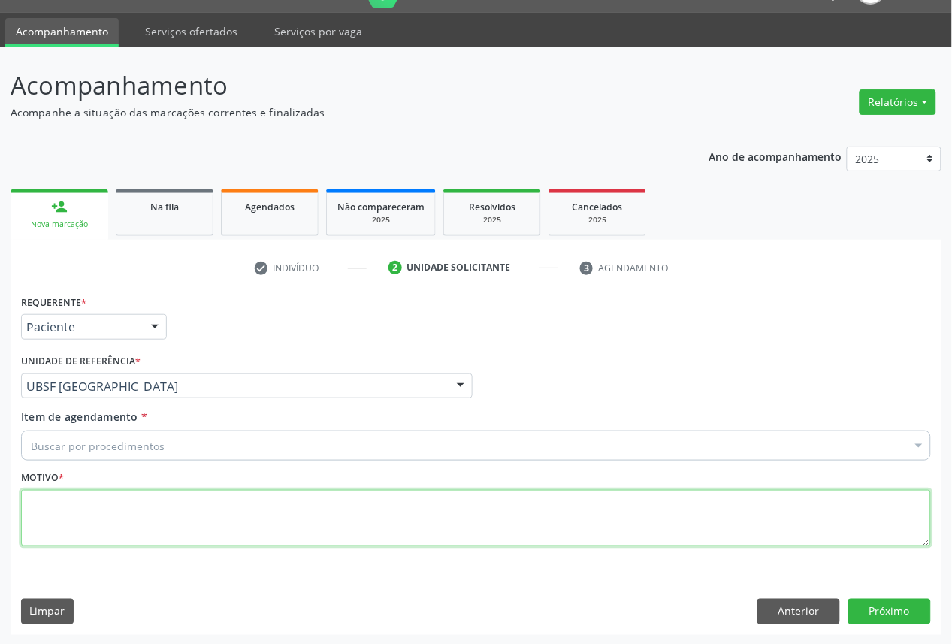
click at [223, 533] on textarea at bounding box center [476, 518] width 910 height 57
paste textarea "CONSULTA 05/2025"
type textarea "CONSULTA 05/2025"
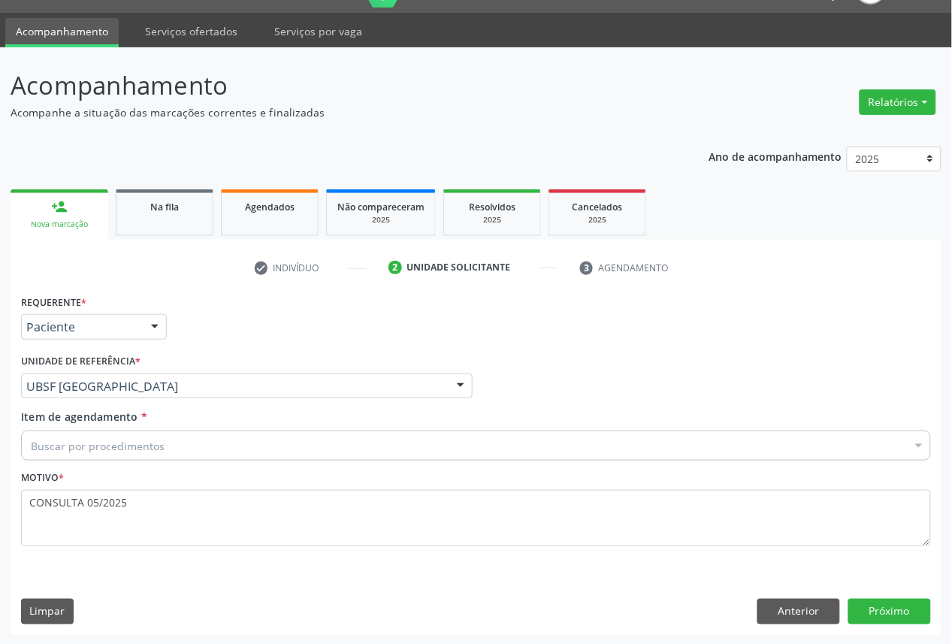
click at [35, 454] on div "Buscar por procedimentos" at bounding box center [476, 446] width 910 height 30
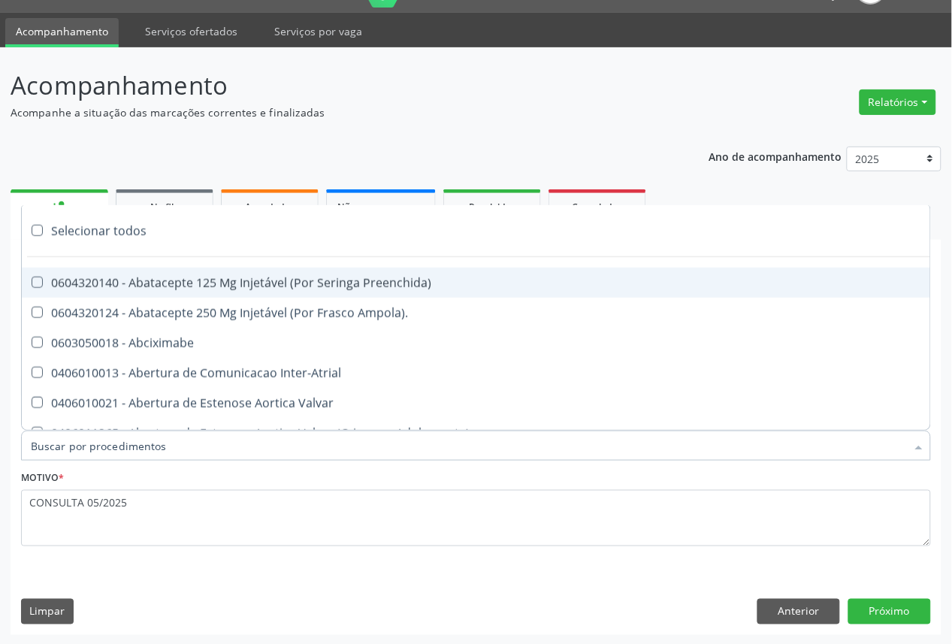
paste input "OFTALMOLOGISTA"
type input "OFTALMOLOGISTA"
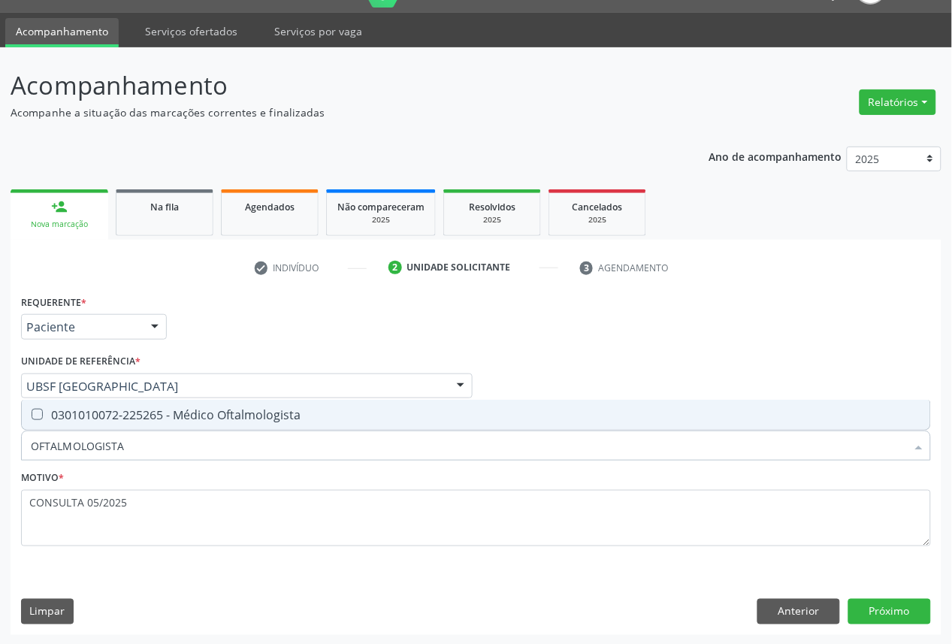
click at [28, 416] on div at bounding box center [27, 415] width 11 height 12
checkbox Oftalmologista "true"
click at [888, 602] on button "Próximo" at bounding box center [889, 612] width 83 height 26
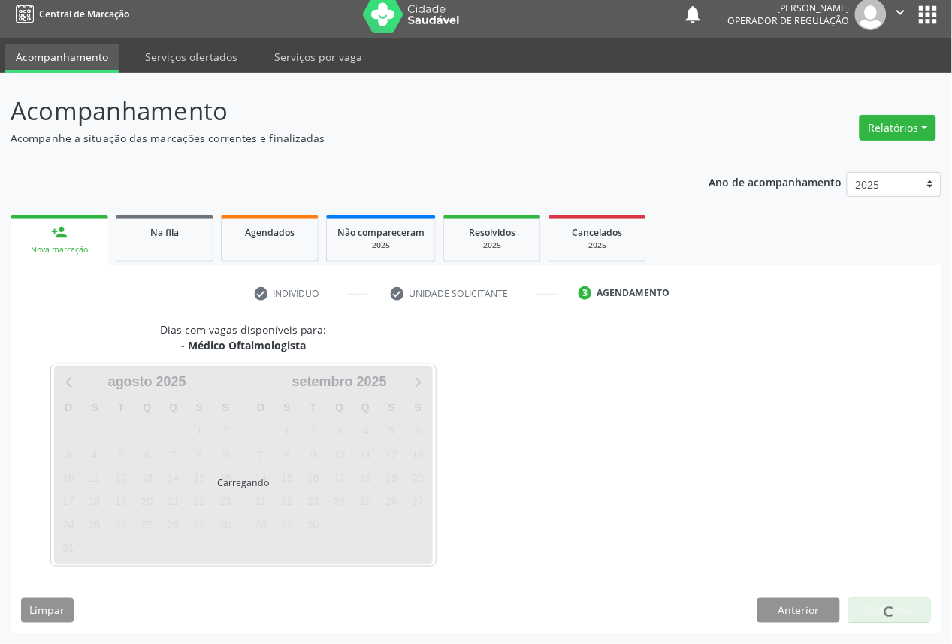
scroll to position [9, 0]
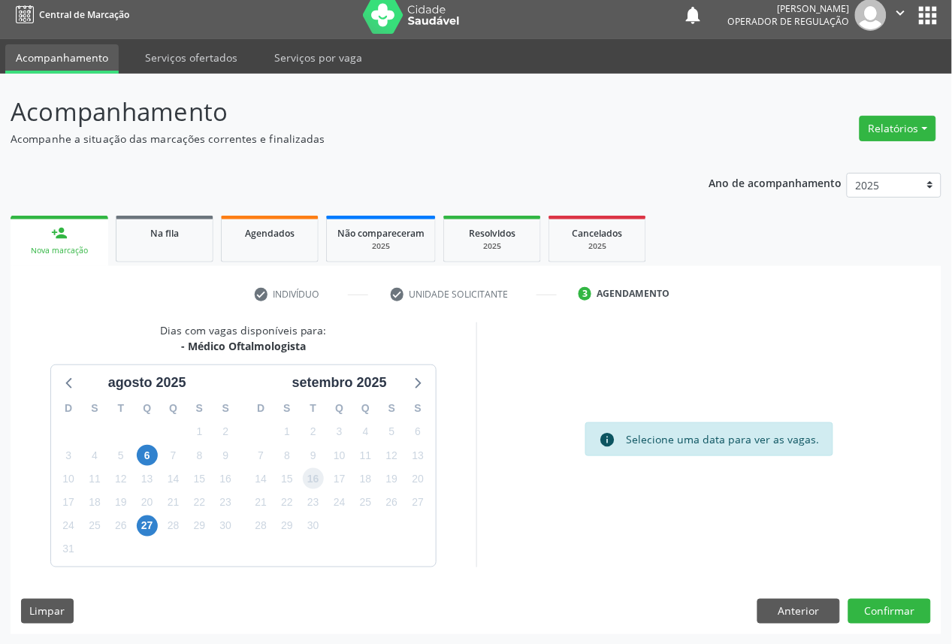
click at [311, 482] on span "16" at bounding box center [313, 478] width 21 height 21
click at [863, 609] on button "Confirmar" at bounding box center [889, 612] width 83 height 26
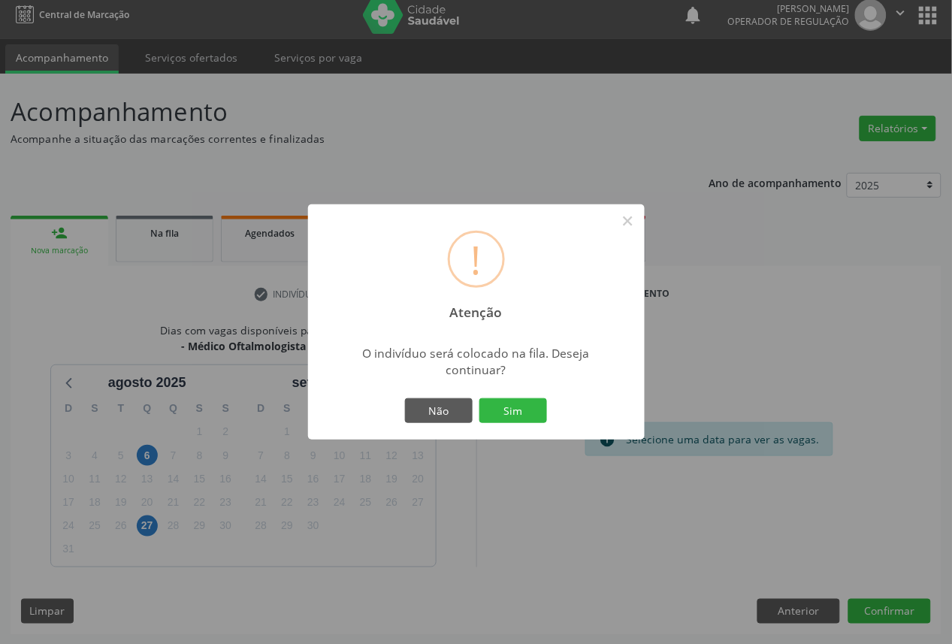
click at [479, 398] on button "Sim" at bounding box center [513, 411] width 68 height 26
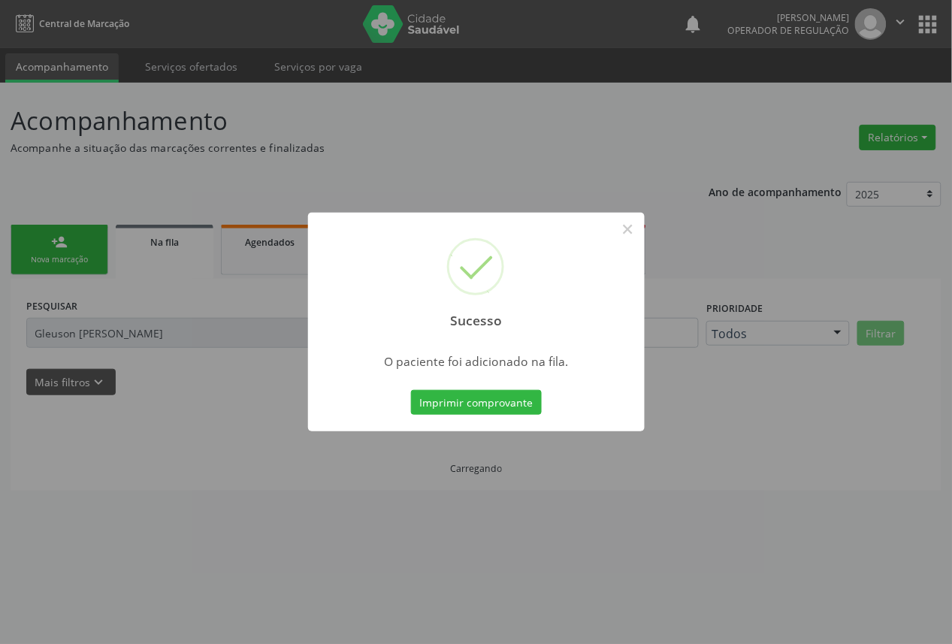
scroll to position [0, 0]
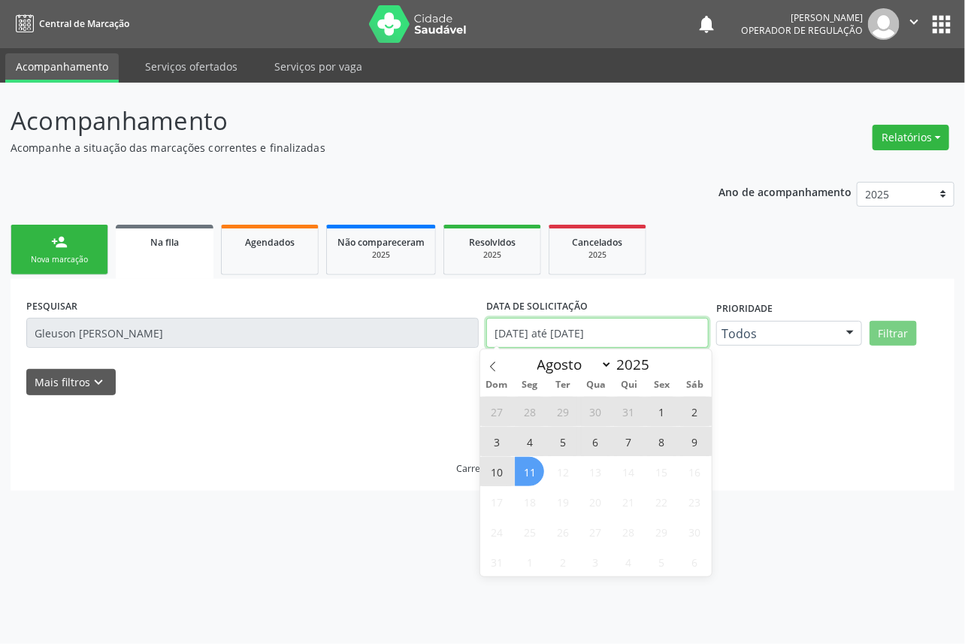
click at [541, 328] on input "[DATE] até [DATE]" at bounding box center [597, 333] width 222 height 30
click at [538, 472] on span "11" at bounding box center [529, 471] width 29 height 29
type input "[DATE]"
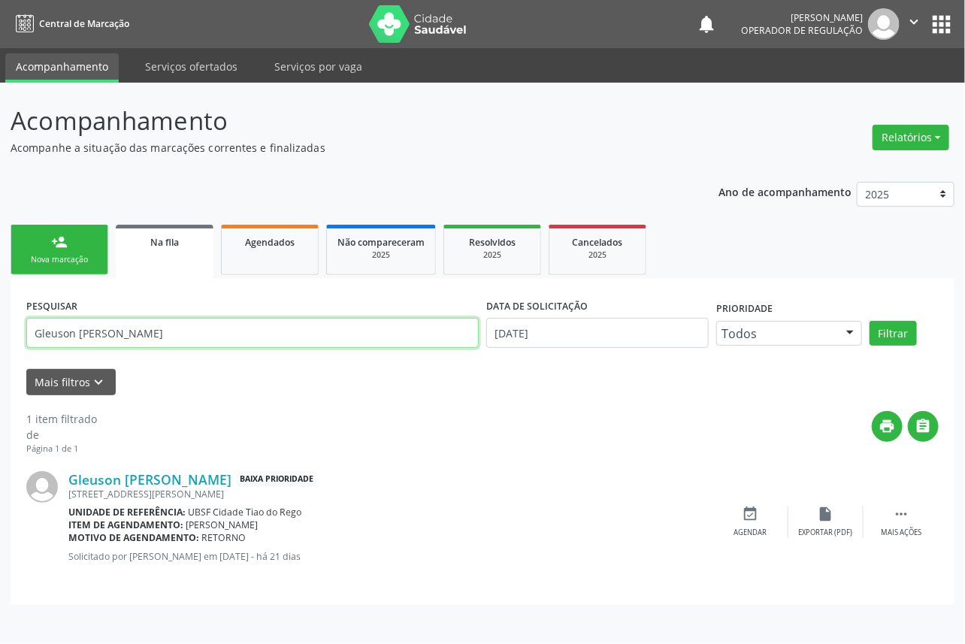
click at [340, 331] on input "Gleuson [PERSON_NAME]" at bounding box center [252, 333] width 452 height 30
type input "G"
click at [869, 321] on button "Filtrar" at bounding box center [892, 334] width 47 height 26
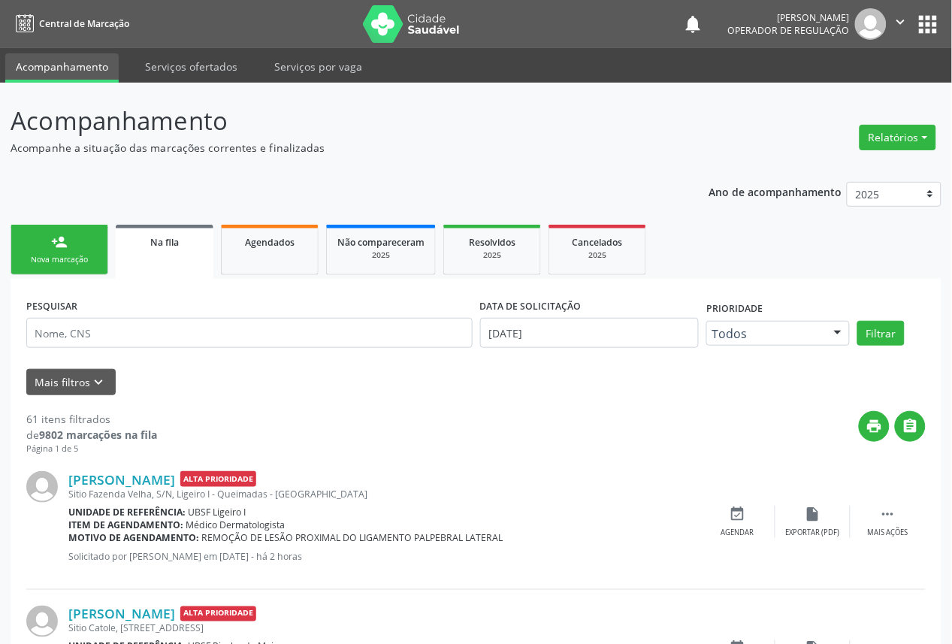
click at [60, 264] on div "Nova marcação" at bounding box center [59, 259] width 75 height 11
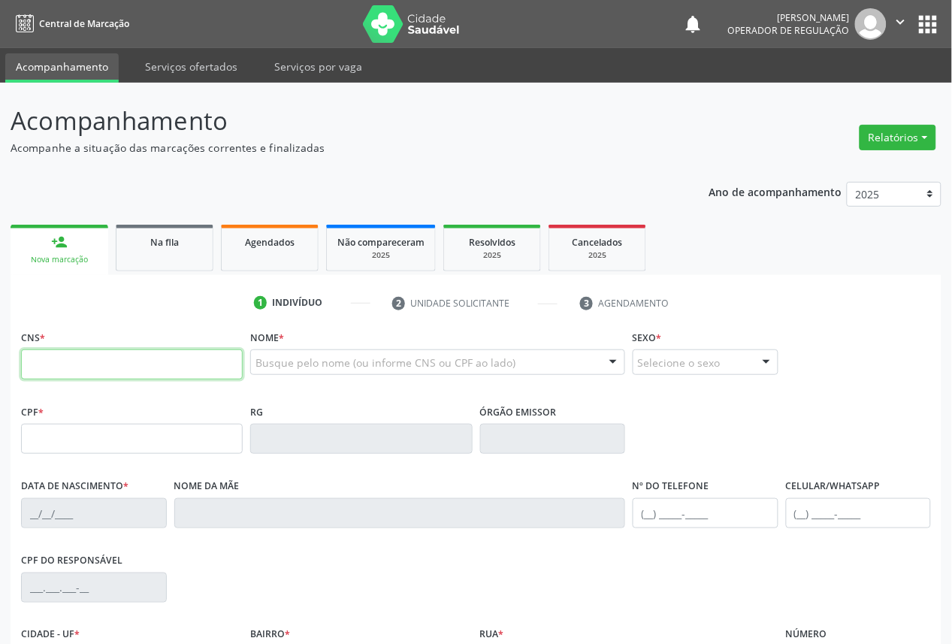
click at [53, 357] on input "text" at bounding box center [132, 364] width 222 height 30
type input "702 0003 1071 7680"
type input "076.516.664-02"
type input "[DATE]"
type input "[PERSON_NAME]"
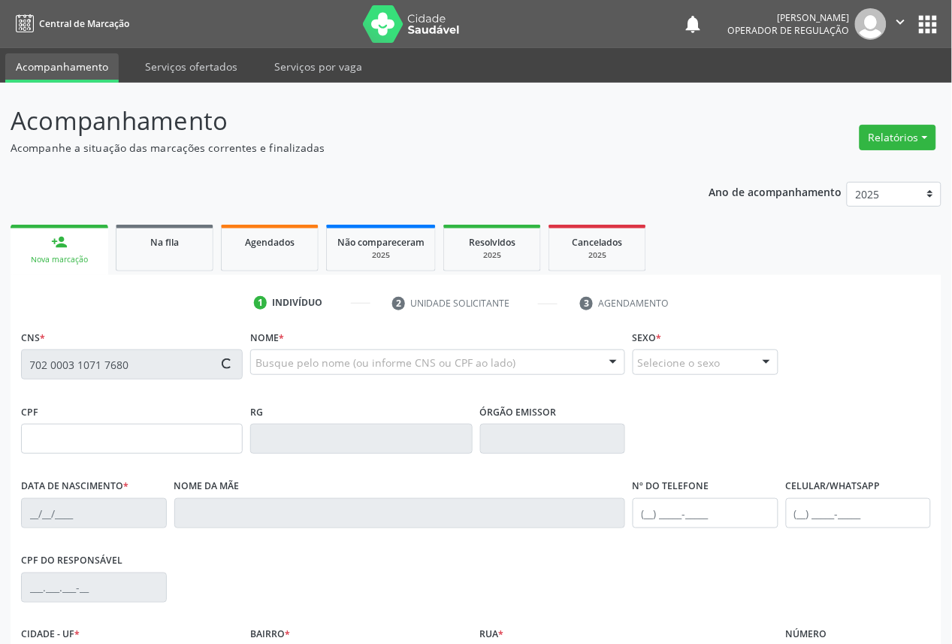
type input "[PHONE_NUMBER]"
type input "S/N"
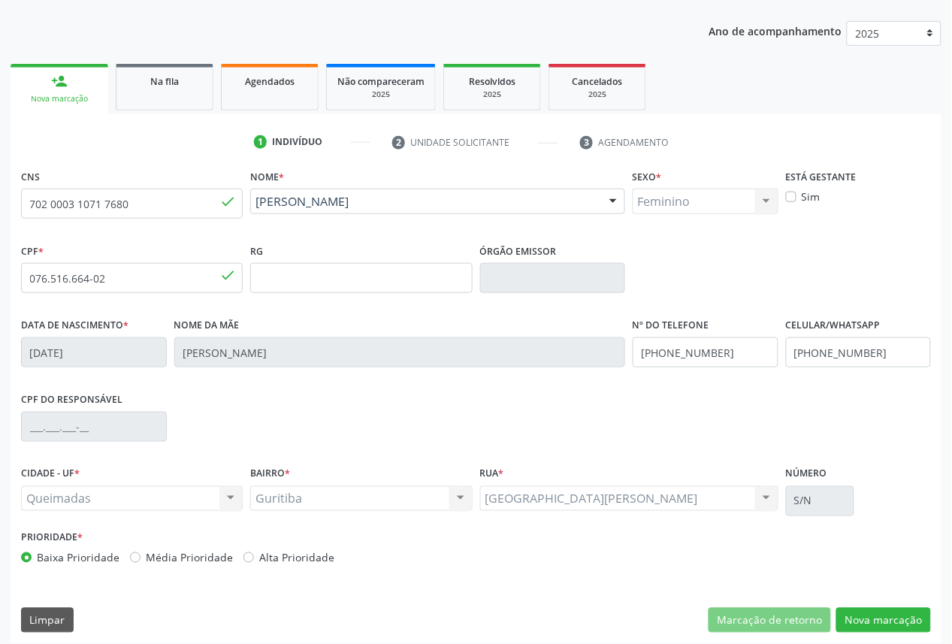
scroll to position [169, 0]
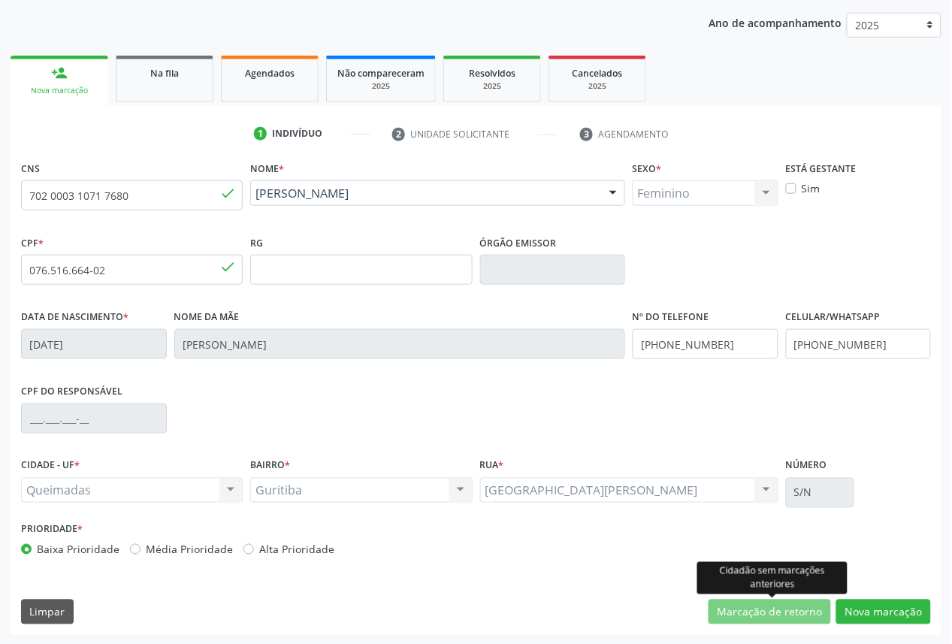
click at [846, 597] on div "Cidadão sem marcações anteriores" at bounding box center [772, 578] width 150 height 41
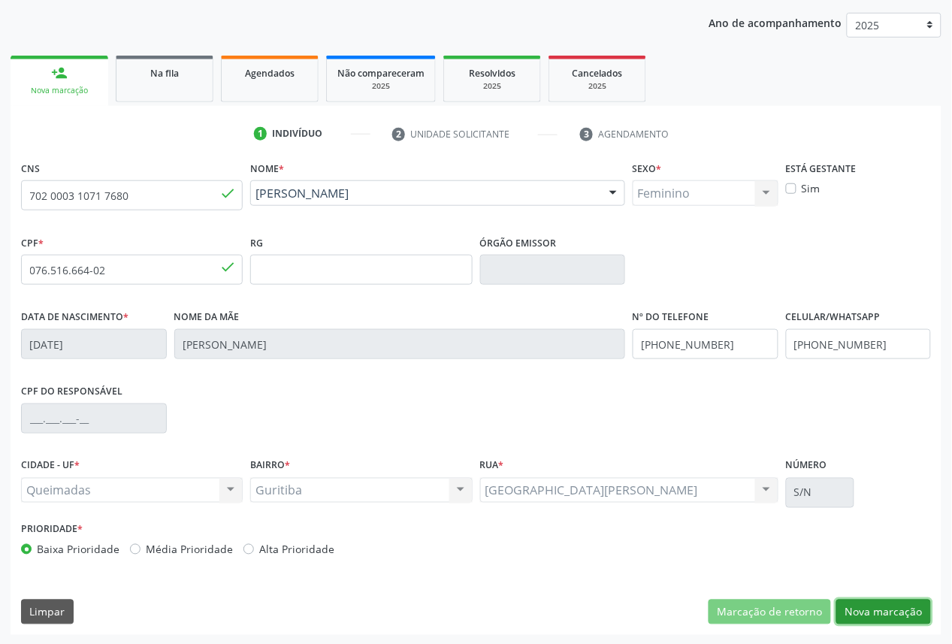
click at [855, 606] on button "Nova marcação" at bounding box center [883, 613] width 95 height 26
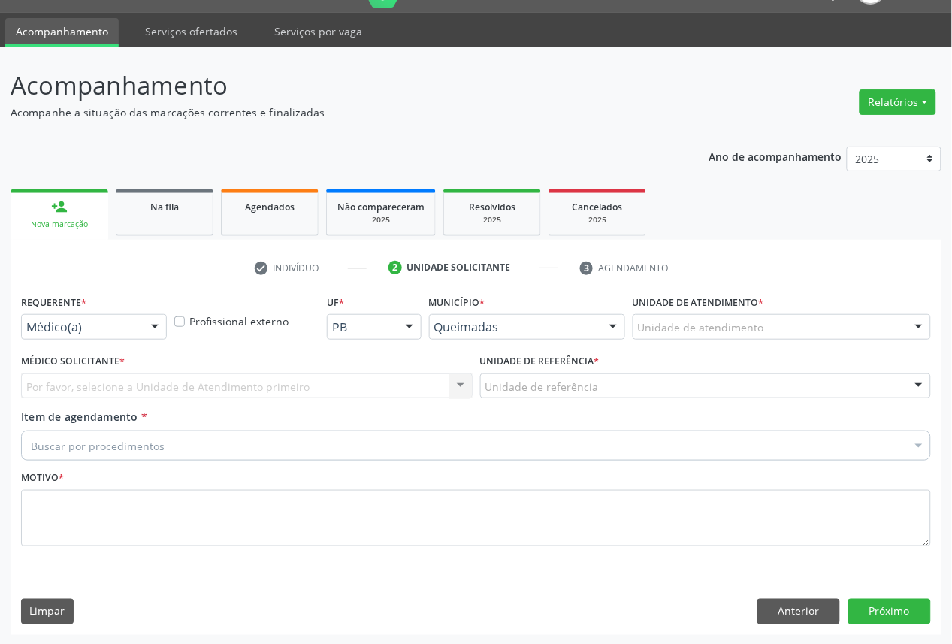
drag, startPoint x: 76, startPoint y: 304, endPoint x: 81, endPoint y: 313, distance: 10.4
click at [77, 304] on label "Requerente *" at bounding box center [53, 302] width 65 height 23
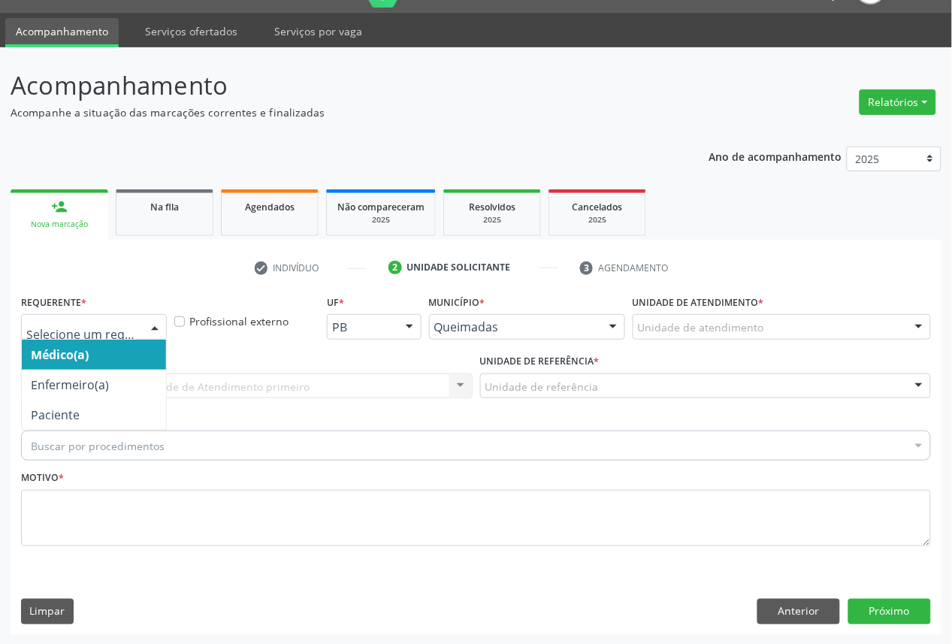
click at [84, 314] on div at bounding box center [94, 327] width 146 height 26
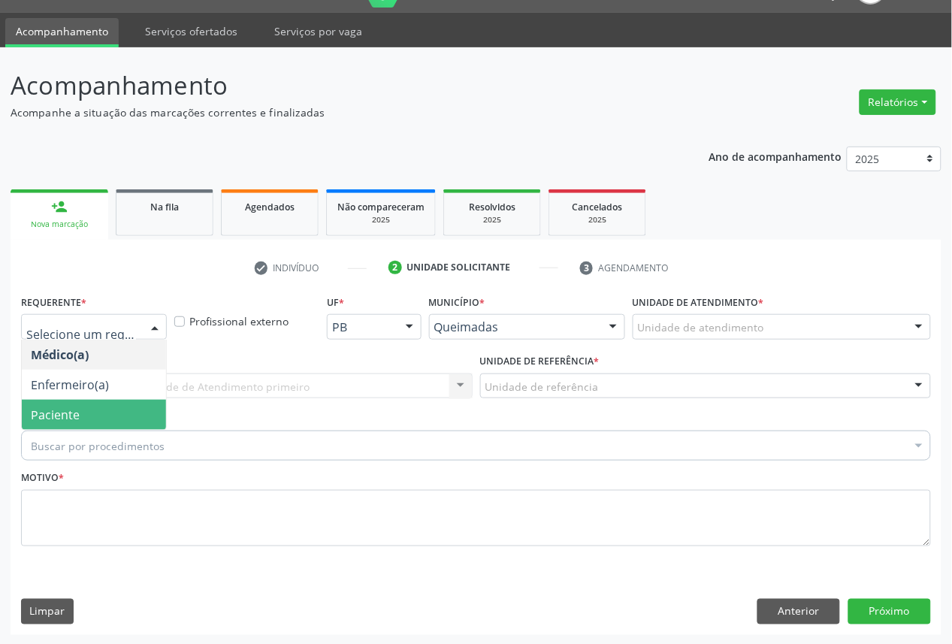
click at [90, 411] on span "Paciente" at bounding box center [94, 415] width 144 height 30
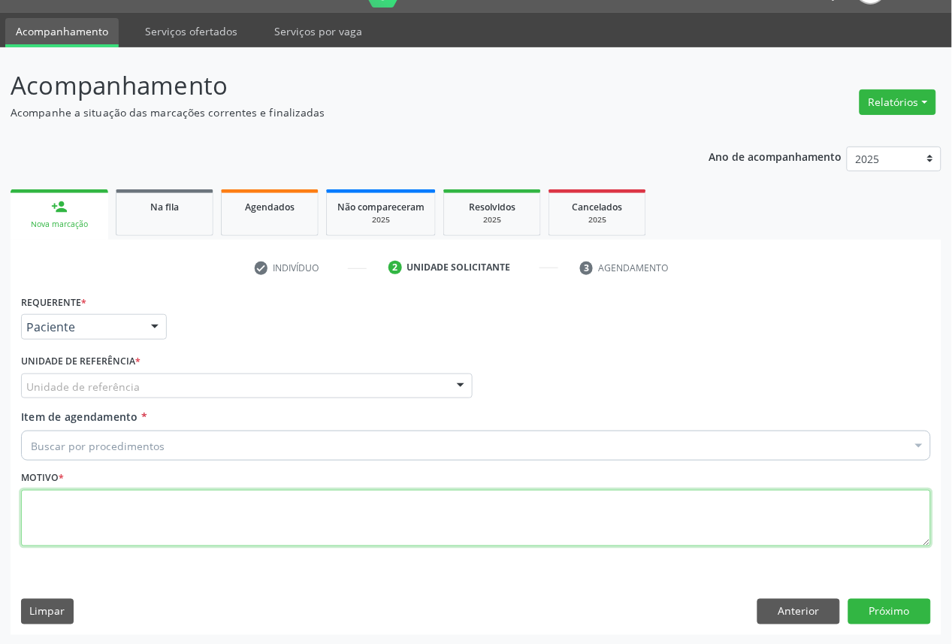
click at [596, 526] on textarea at bounding box center [476, 518] width 910 height 57
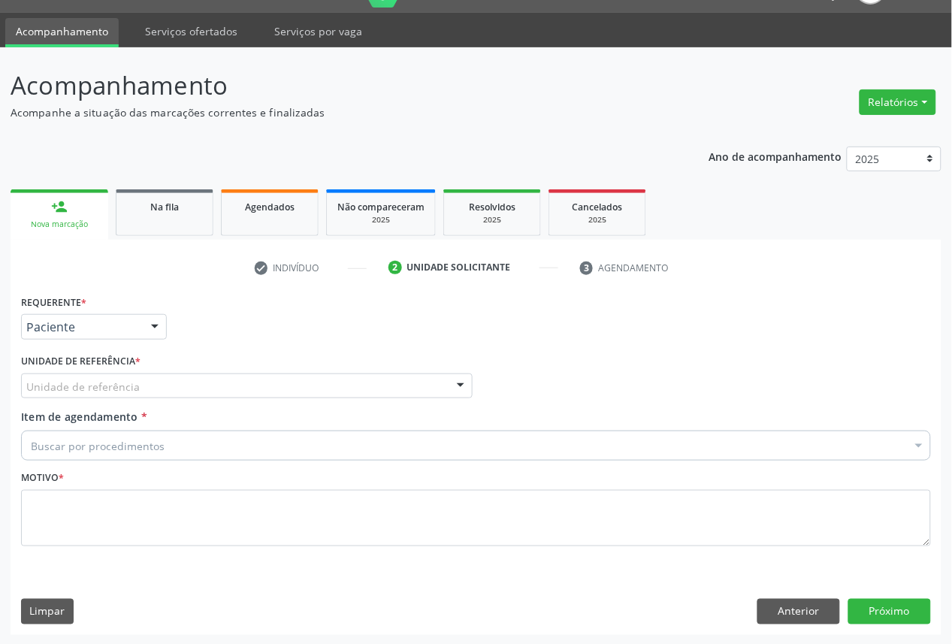
click at [573, 452] on div "Buscar por procedimentos" at bounding box center [476, 446] width 910 height 30
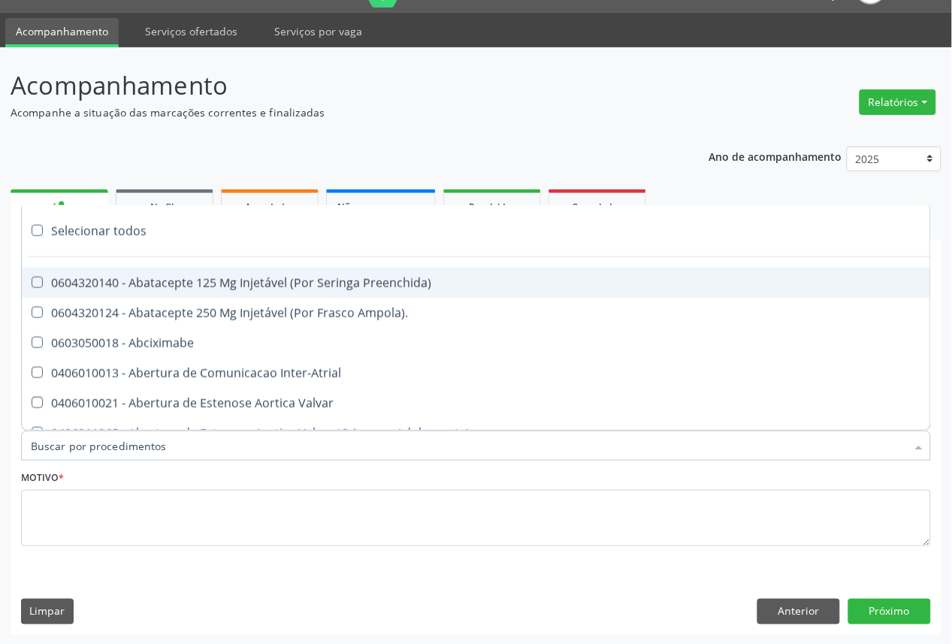
paste input "OFTALMOLOGISTA"
type input "OFTALMOLOGISTA"
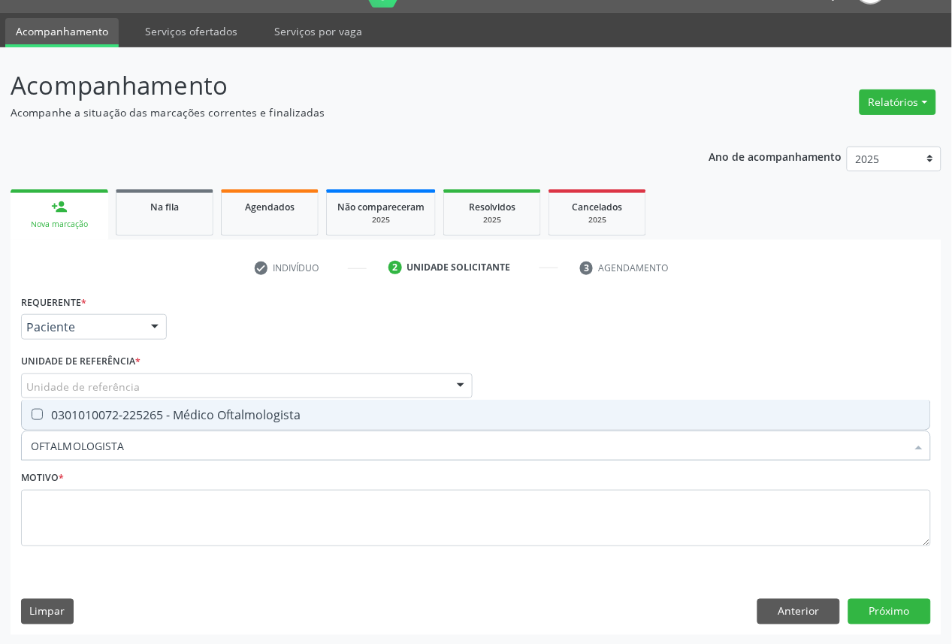
click at [562, 419] on span "0301010072-225265 - Médico Oftalmologista" at bounding box center [476, 415] width 908 height 30
checkbox Oftalmologista "true"
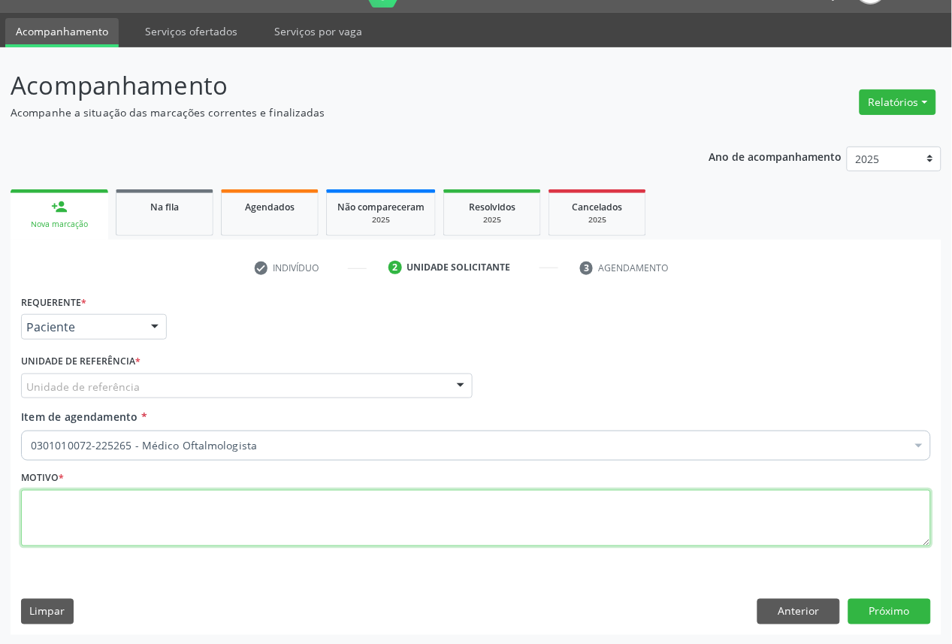
drag, startPoint x: 521, startPoint y: 533, endPoint x: 534, endPoint y: 498, distance: 37.6
click at [521, 531] on textarea at bounding box center [476, 518] width 910 height 57
paste textarea "CONSULTA 05/2025"
type textarea "CONSULTA 05/2025"
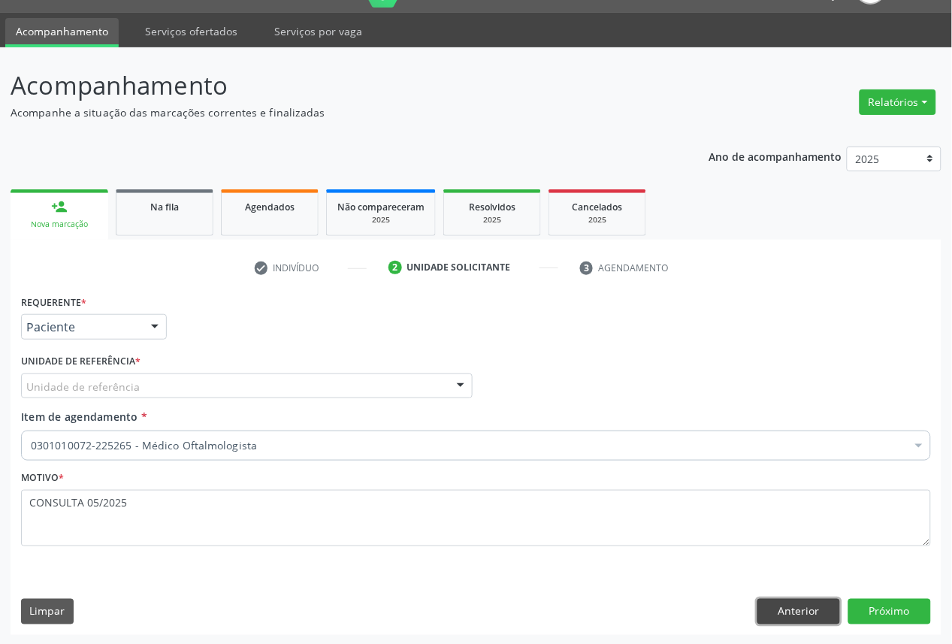
click at [814, 616] on button "Anterior" at bounding box center [798, 612] width 83 height 26
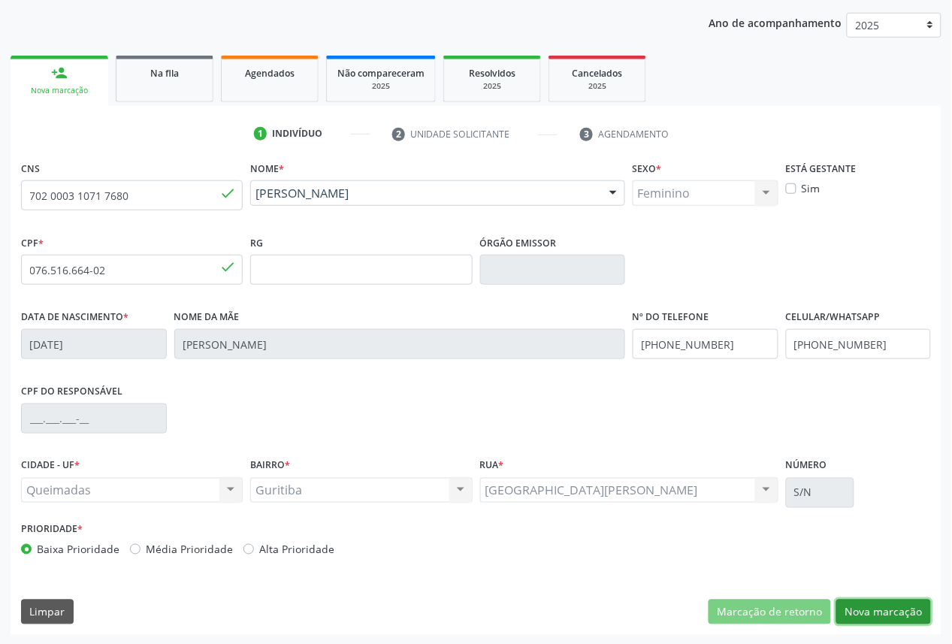
drag, startPoint x: 899, startPoint y: 612, endPoint x: 862, endPoint y: 605, distance: 38.3
click at [899, 613] on button "Nova marcação" at bounding box center [883, 613] width 95 height 26
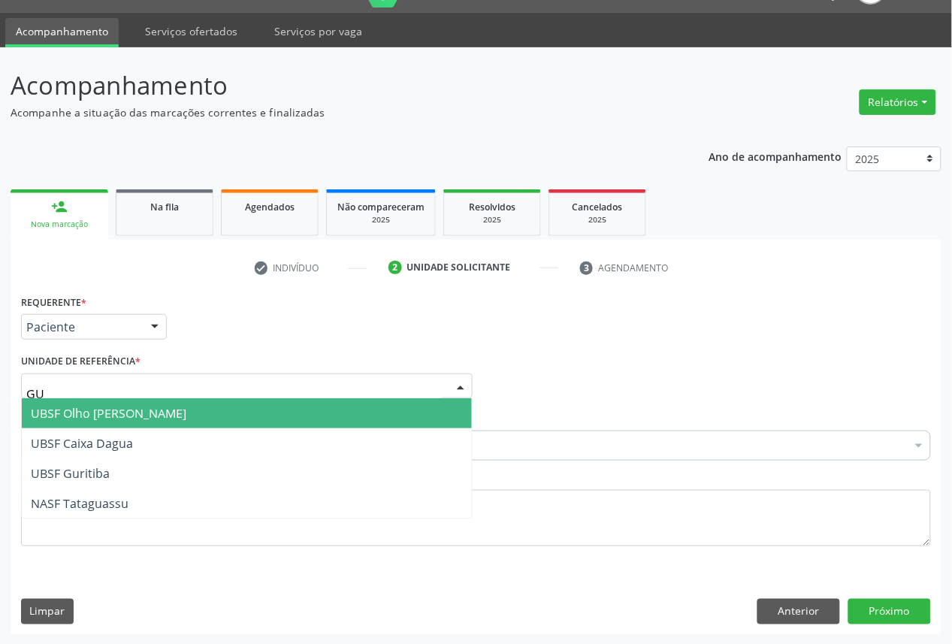
type input "GUR"
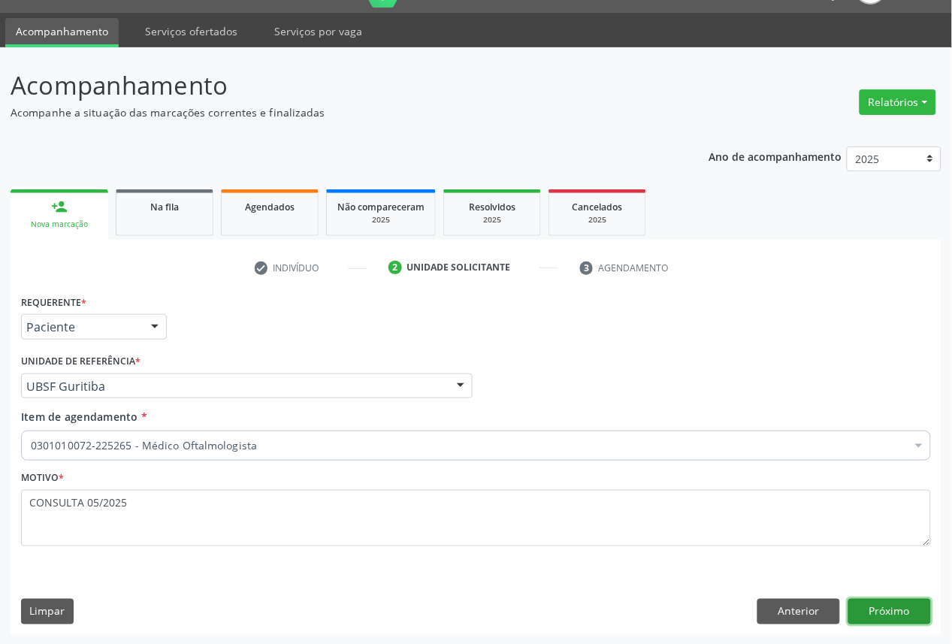
click button "Próximo" at bounding box center [889, 612] width 83 height 26
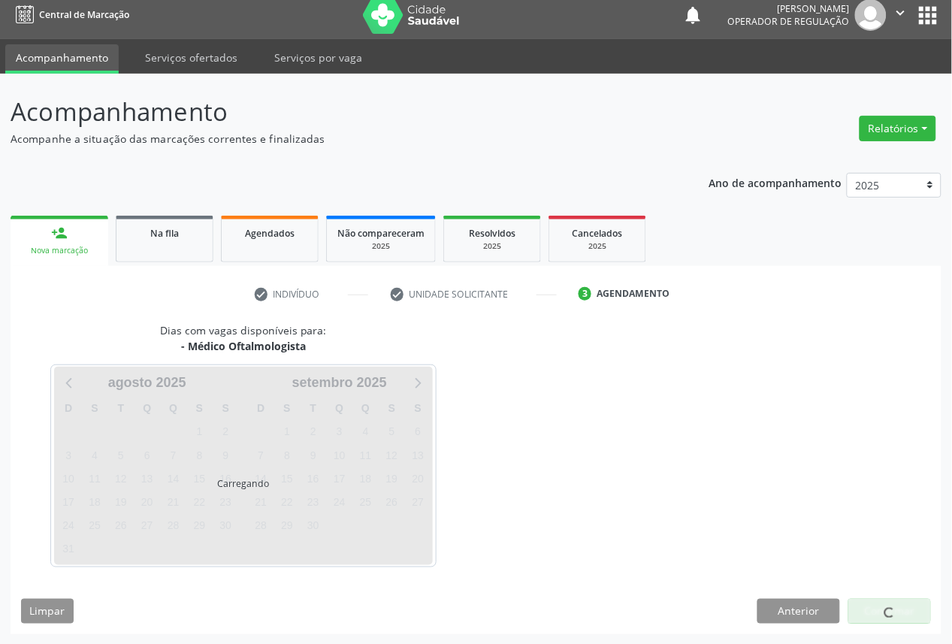
scroll to position [9, 0]
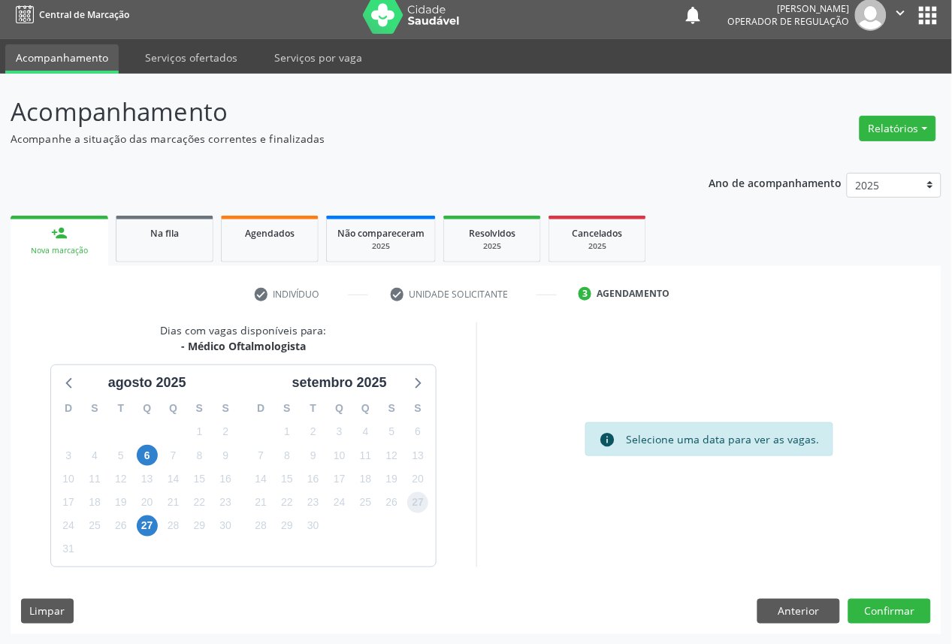
click at [412, 494] on span "27" at bounding box center [417, 502] width 21 height 21
click at [915, 612] on button "Confirmar" at bounding box center [889, 612] width 83 height 26
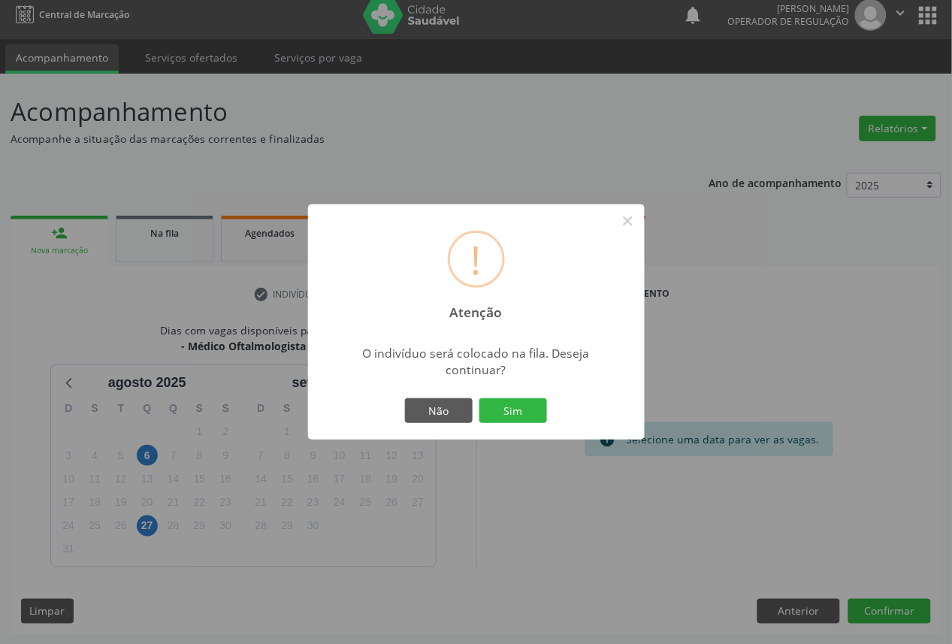
click at [479, 398] on button "Sim" at bounding box center [513, 411] width 68 height 26
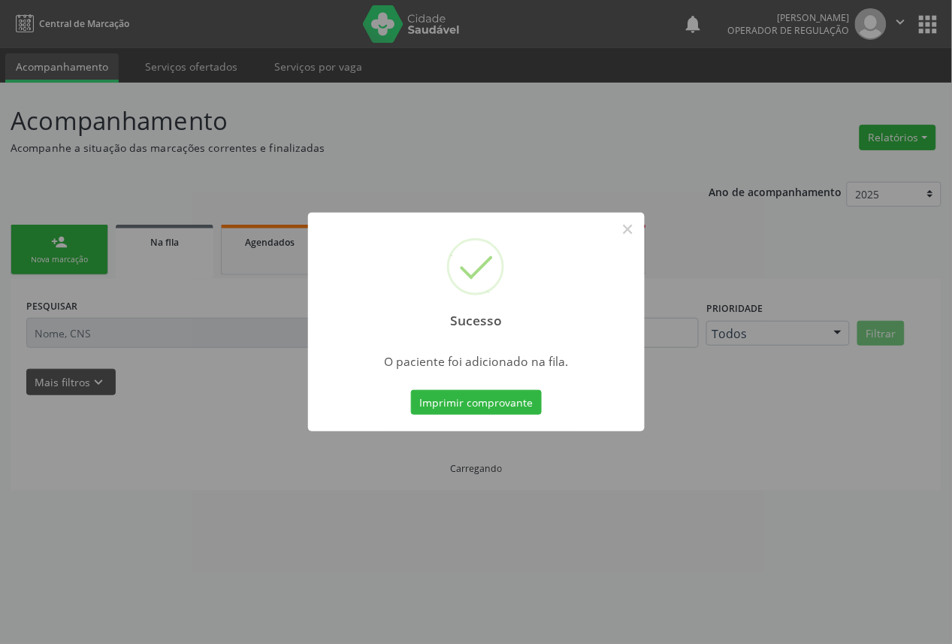
scroll to position [0, 0]
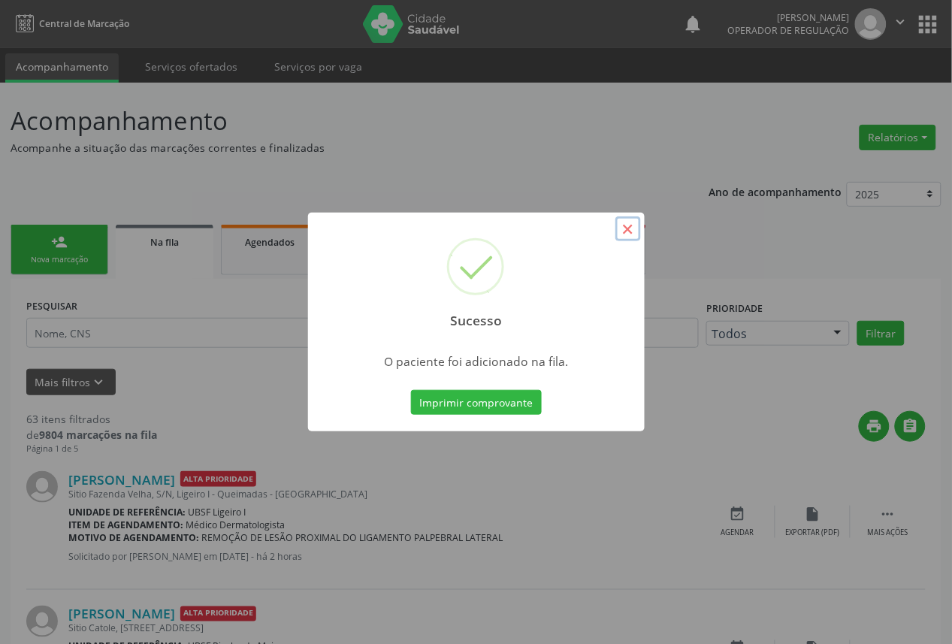
click at [626, 228] on button "×" at bounding box center [628, 229] width 26 height 26
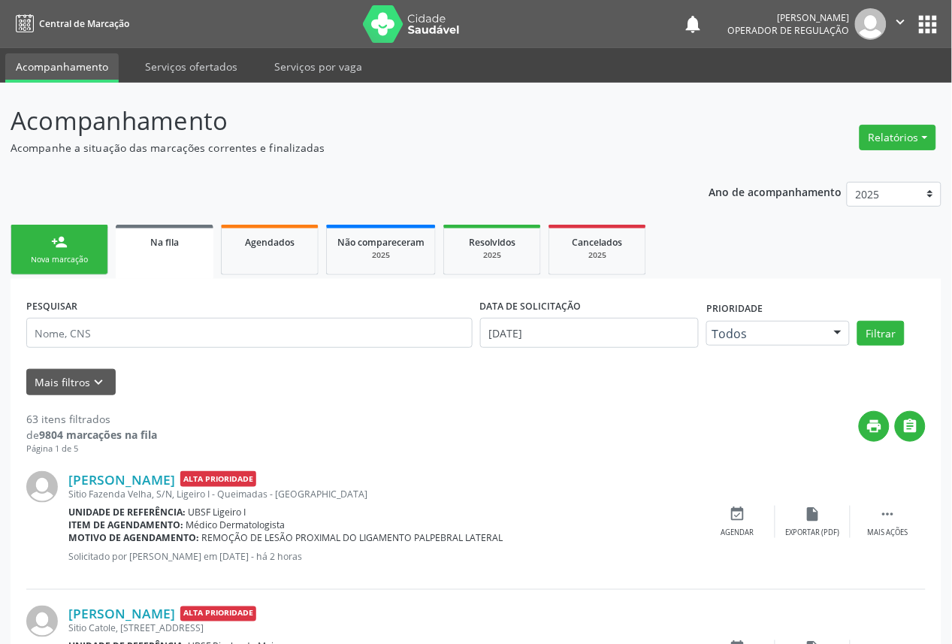
click at [87, 267] on link "person_add Nova marcação" at bounding box center [60, 250] width 98 height 50
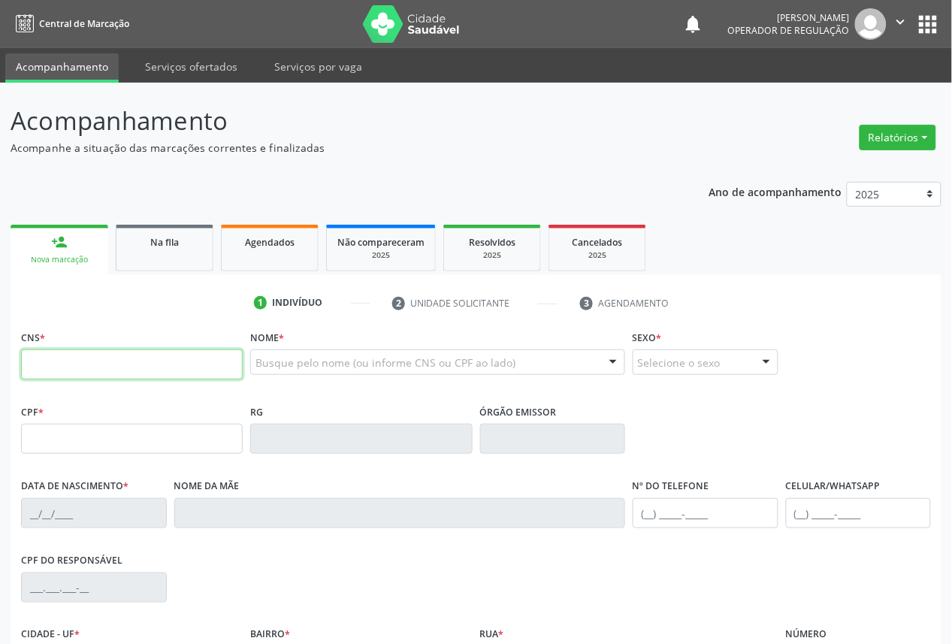
click at [86, 361] on input "text" at bounding box center [132, 364] width 222 height 30
type input "701 8012 2354 1377"
type input "029.107.464-29"
type input "[DATE]"
type input "Doralice da [PERSON_NAME]"
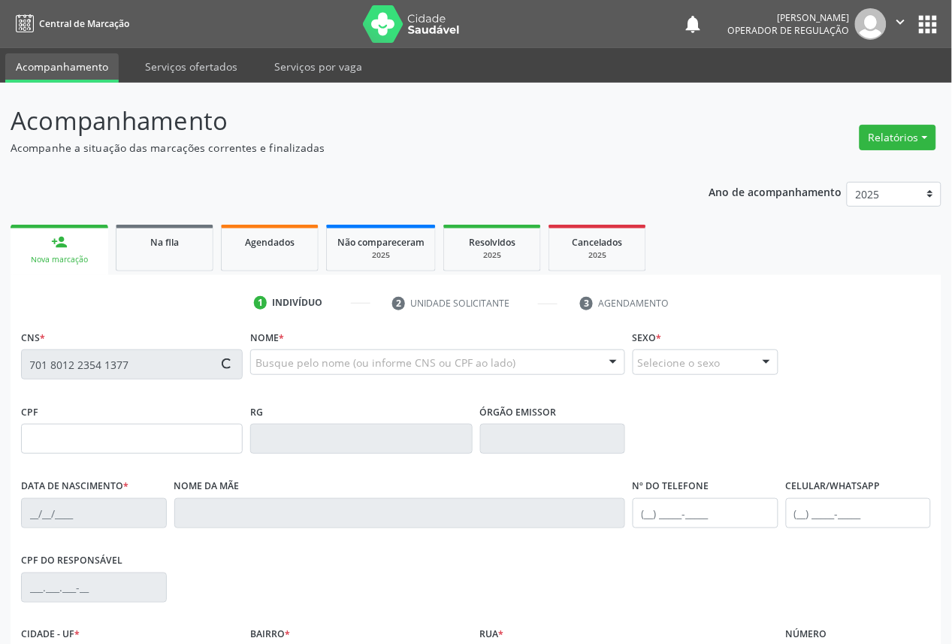
type input "[PHONE_NUMBER]"
type input "18"
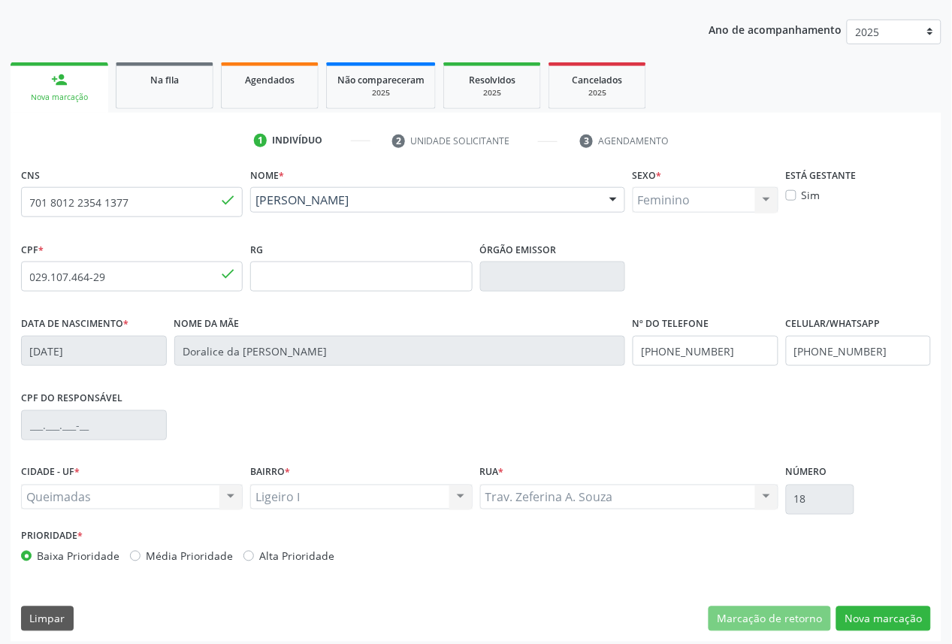
scroll to position [169, 0]
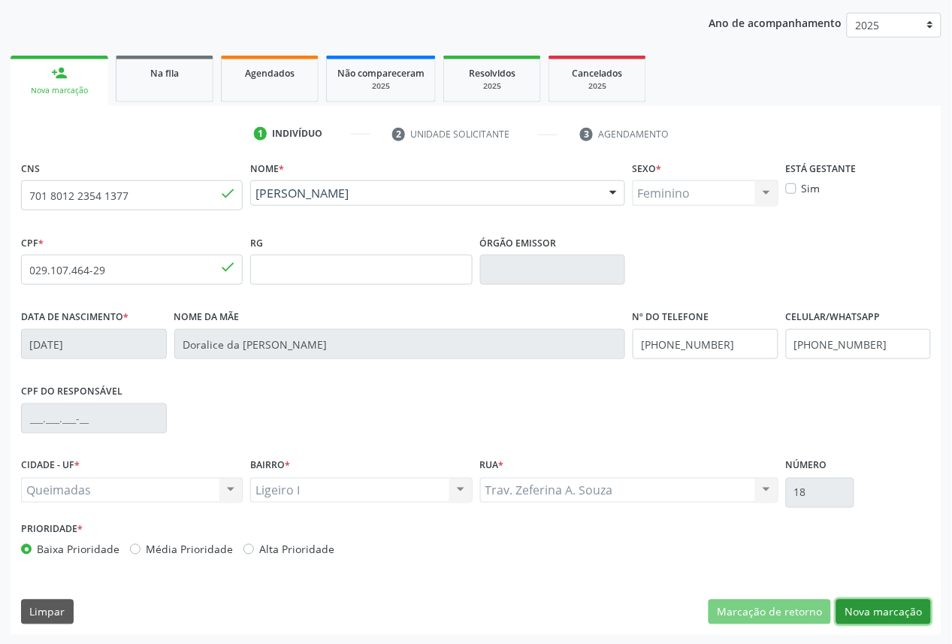
click at [872, 624] on button "Nova marcação" at bounding box center [883, 613] width 95 height 26
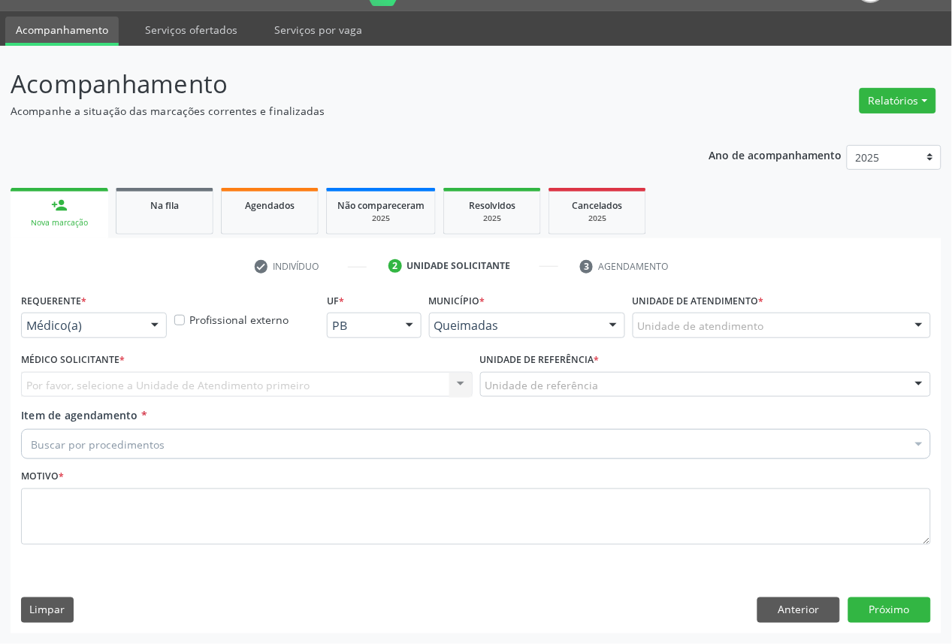
scroll to position [35, 0]
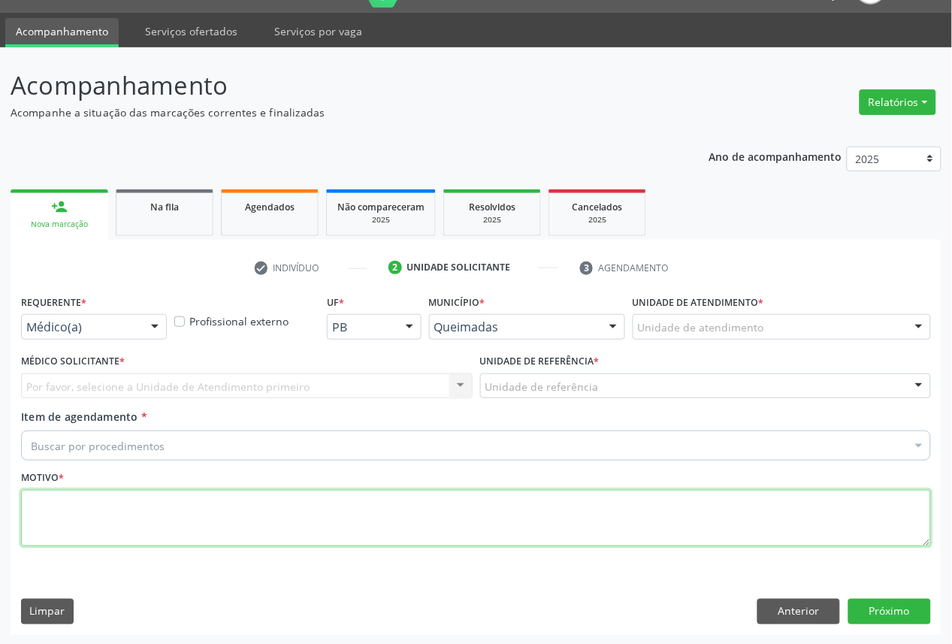
click at [135, 515] on textarea at bounding box center [476, 518] width 910 height 57
paste textarea "CONSULTA 05/2025"
type textarea "RASTREIO DE RETINOPATIA DIABÉTICA CONSULTA 05/2025"
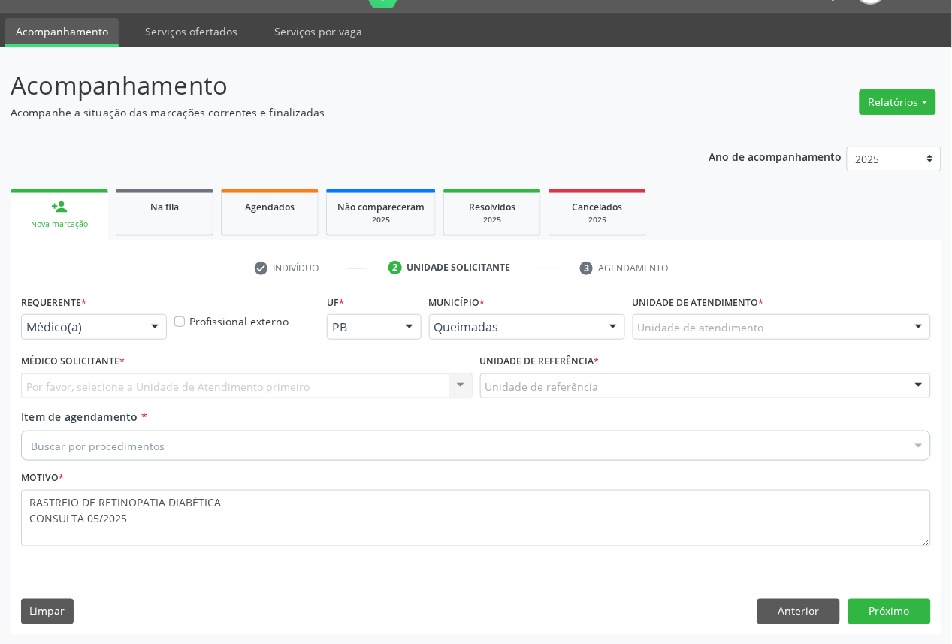
drag, startPoint x: 156, startPoint y: 336, endPoint x: 156, endPoint y: 352, distance: 15.8
click at [156, 338] on div "Médico(a) Médico(a) Enfermeiro(a) Paciente Nenhum resultado encontrado para: " …" at bounding box center [94, 327] width 146 height 26
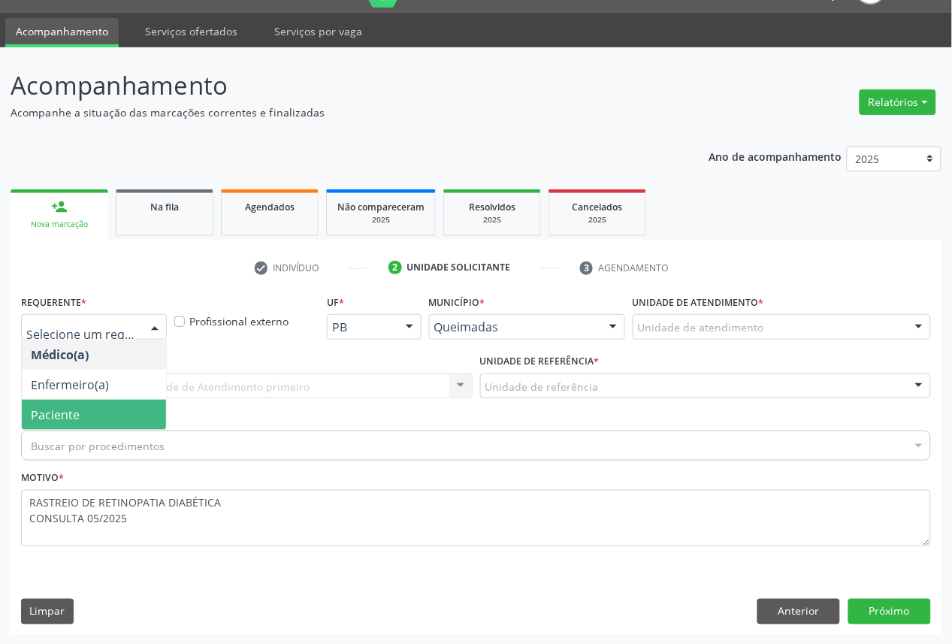
click at [145, 407] on span "Paciente" at bounding box center [94, 415] width 144 height 30
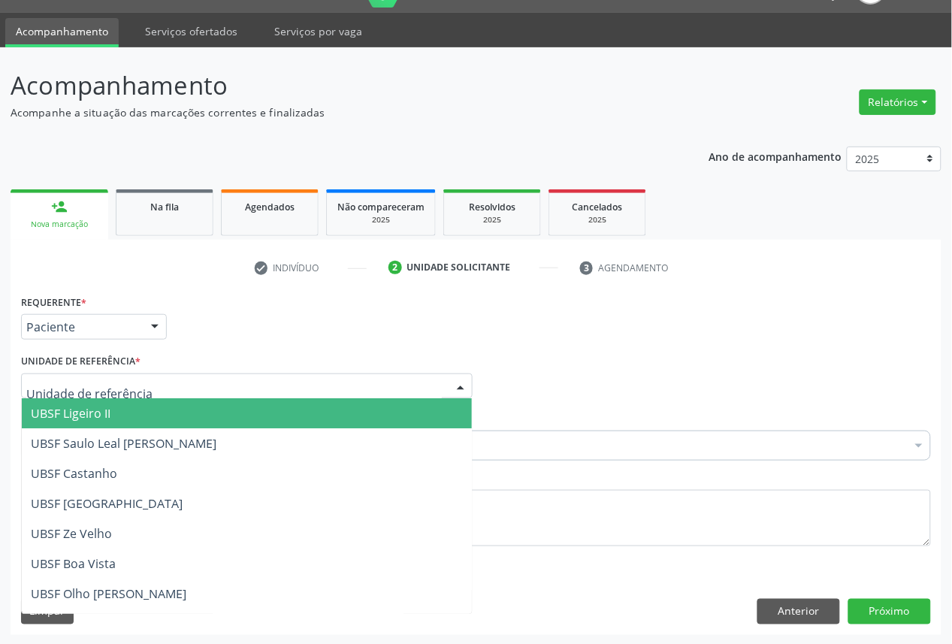
click at [368, 380] on div at bounding box center [247, 386] width 452 height 26
type input "LI"
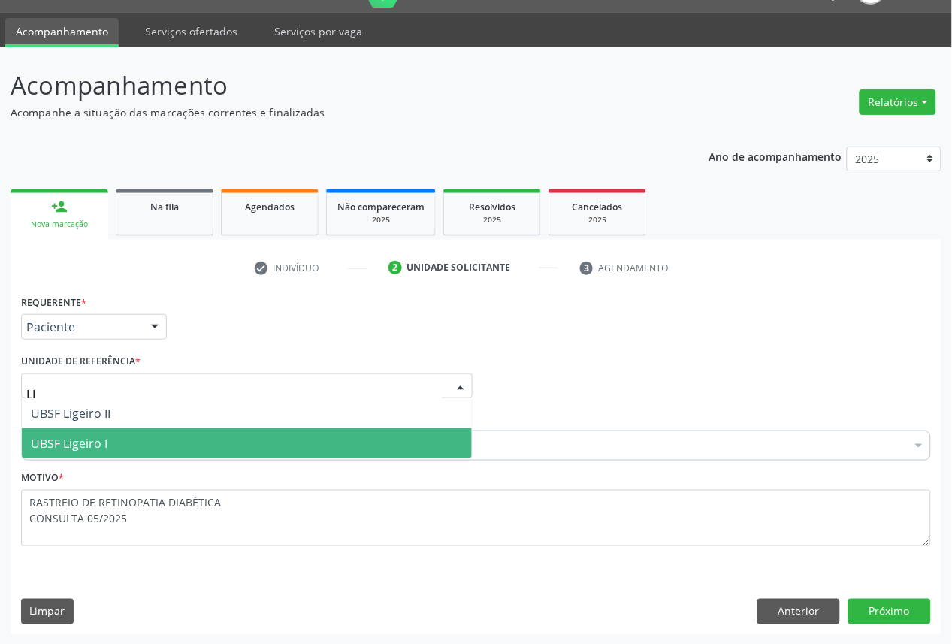
click at [289, 436] on span "UBSF Ligeiro I" at bounding box center [247, 443] width 450 height 30
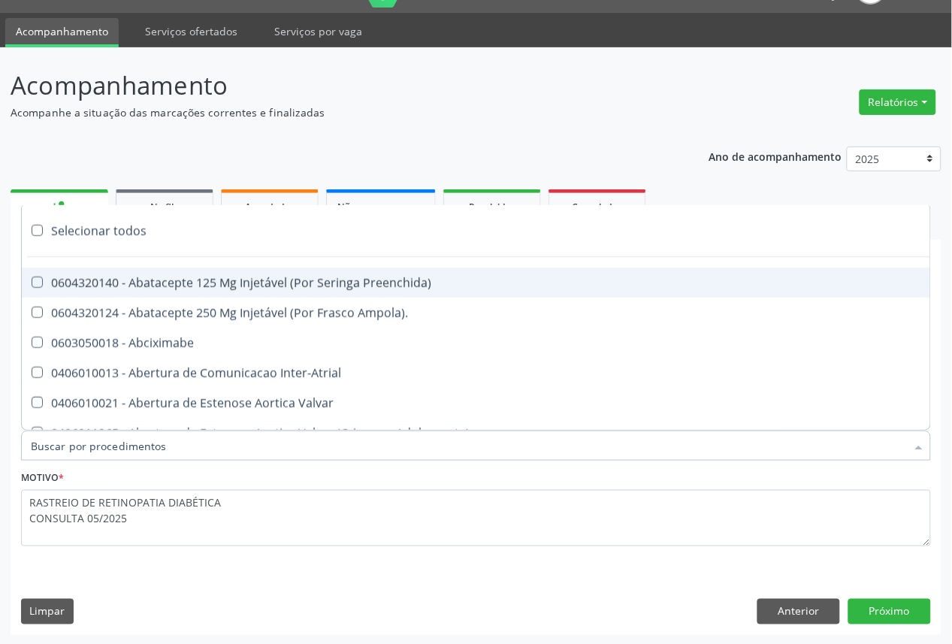
paste input "OFTALMOLOGISTA"
type input "OFTALMOLOGISTA"
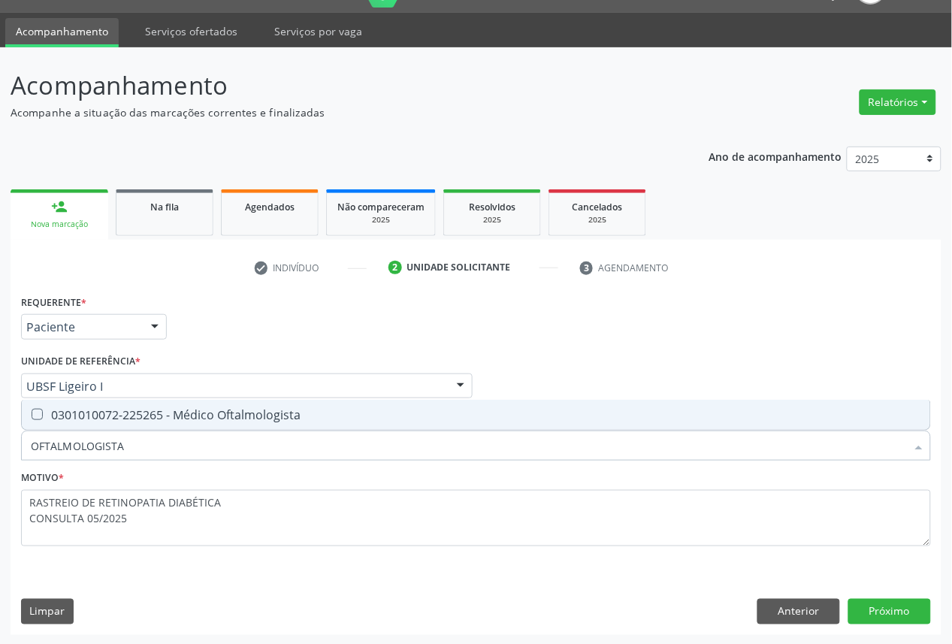
click at [71, 419] on div "0301010072-225265 - Médico Oftalmologista" at bounding box center [476, 415] width 890 height 12
checkbox Oftalmologista "true"
click at [861, 609] on button "Próximo" at bounding box center [889, 612] width 83 height 26
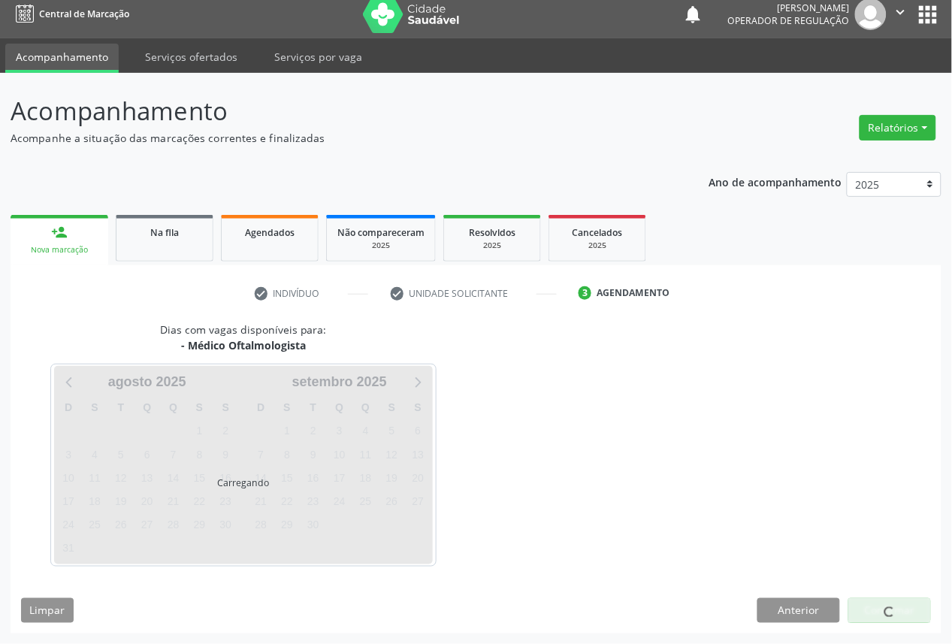
scroll to position [9, 0]
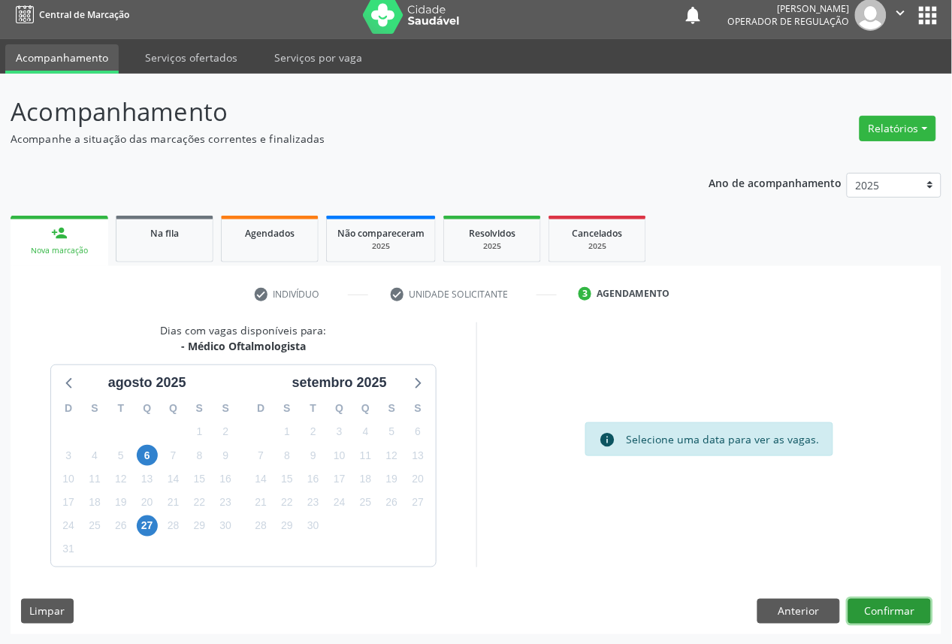
click at [878, 599] on button "Confirmar" at bounding box center [889, 612] width 83 height 26
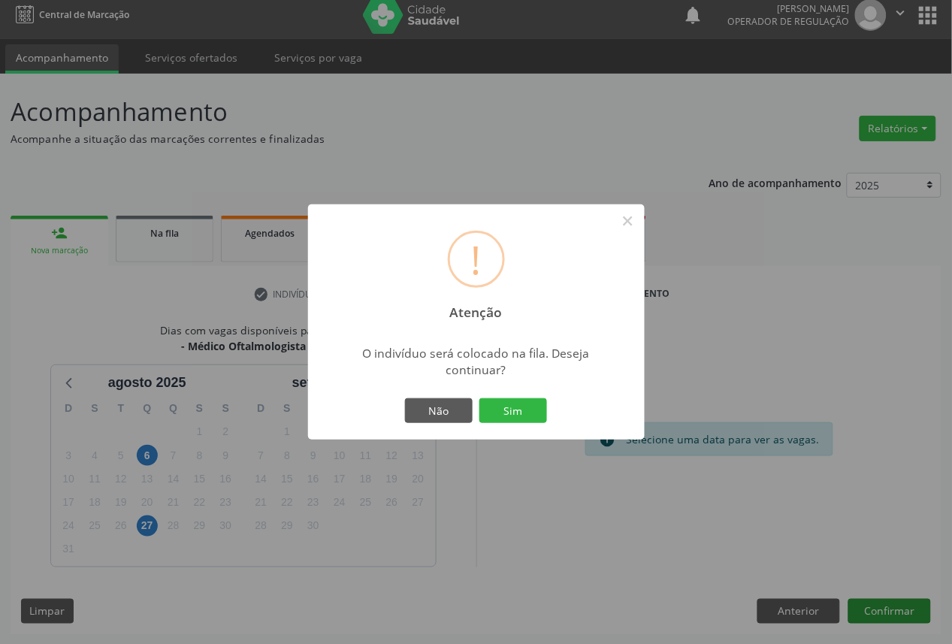
click at [479, 398] on button "Sim" at bounding box center [513, 411] width 68 height 26
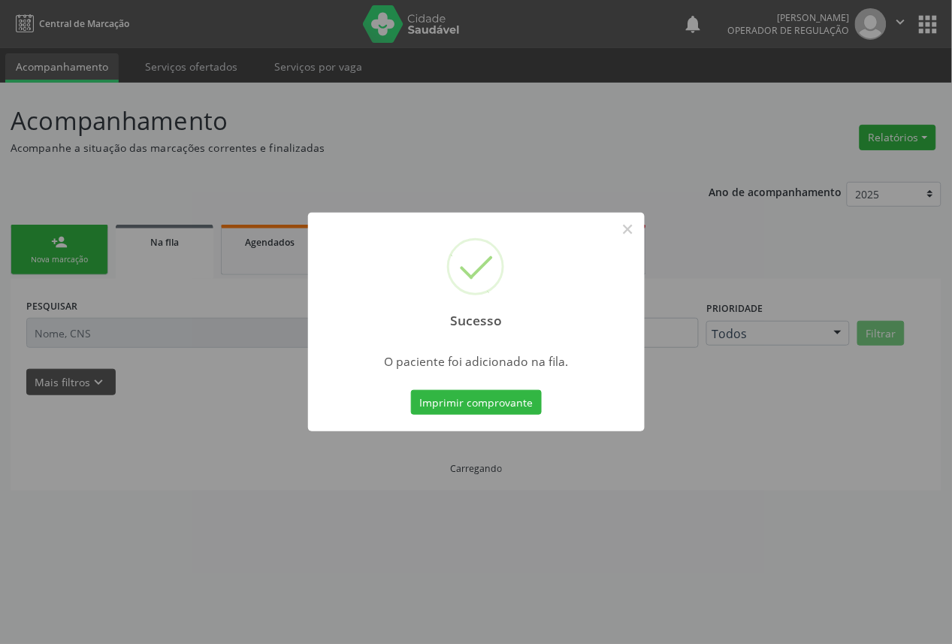
scroll to position [0, 0]
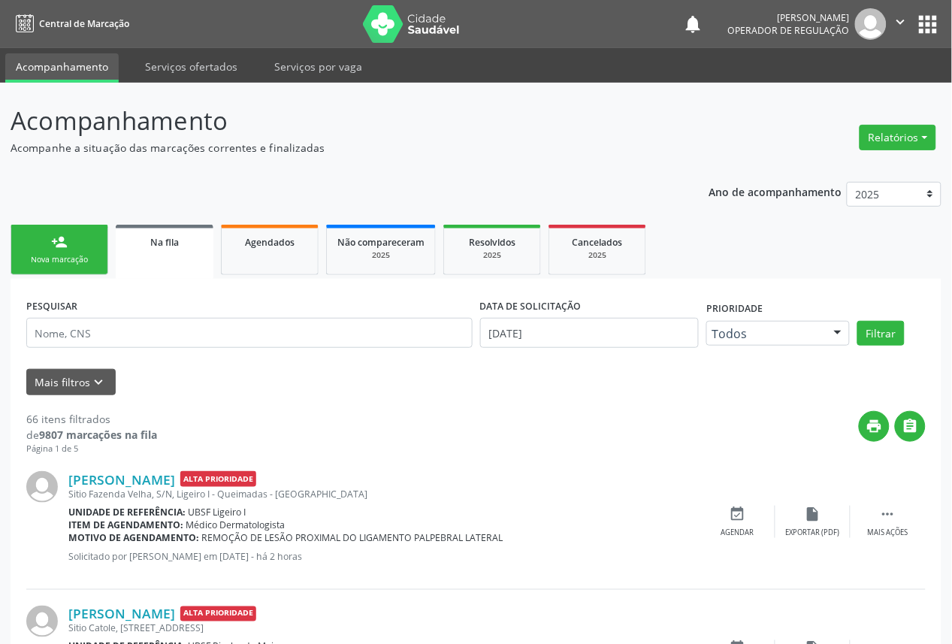
click at [100, 261] on link "person_add Nova marcação" at bounding box center [60, 250] width 98 height 50
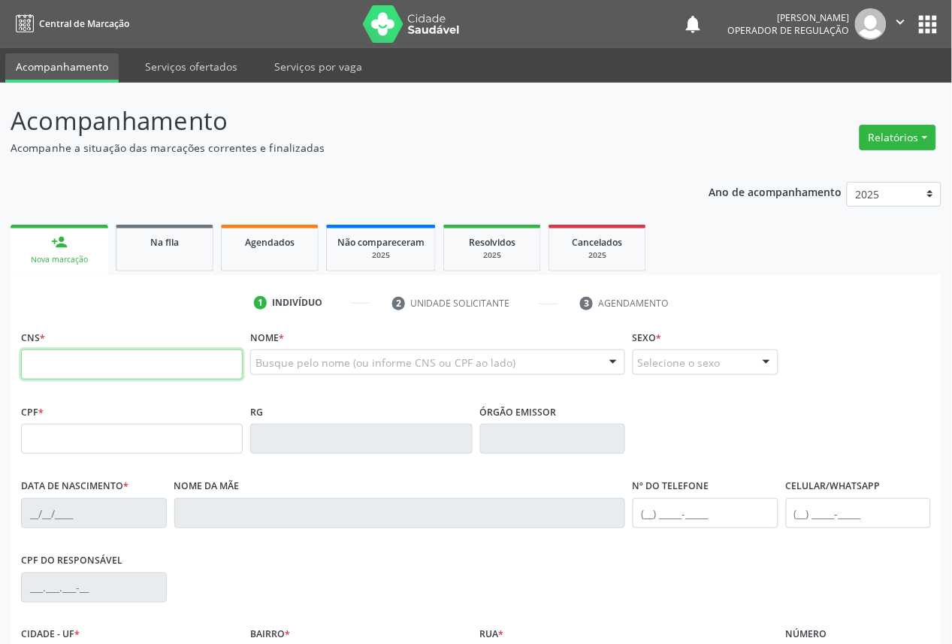
click at [75, 349] on input "text" at bounding box center [132, 364] width 222 height 30
type input "708 4052 1671 3162"
